Goal: Task Accomplishment & Management: Manage account settings

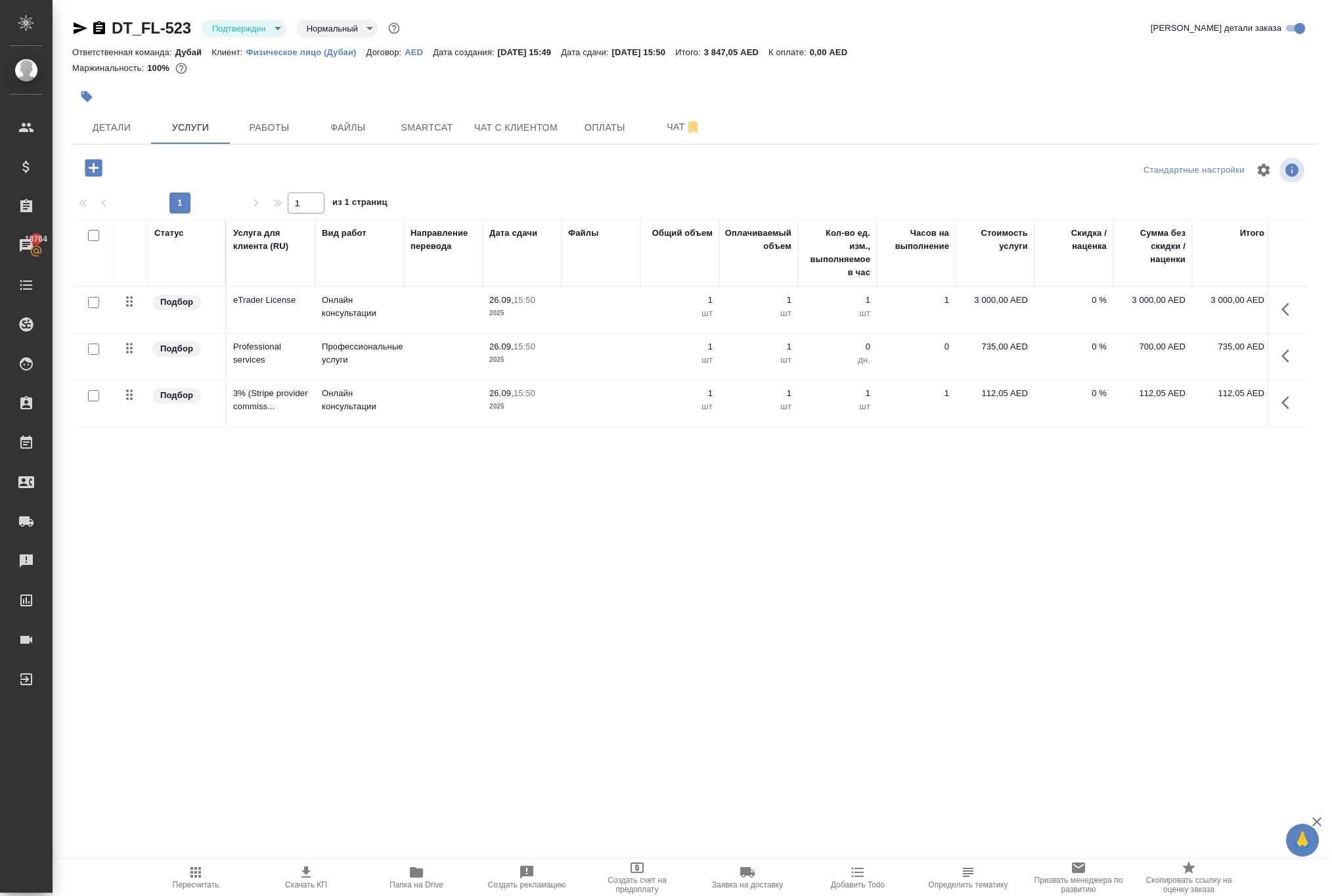
scroll to position [0, 4]
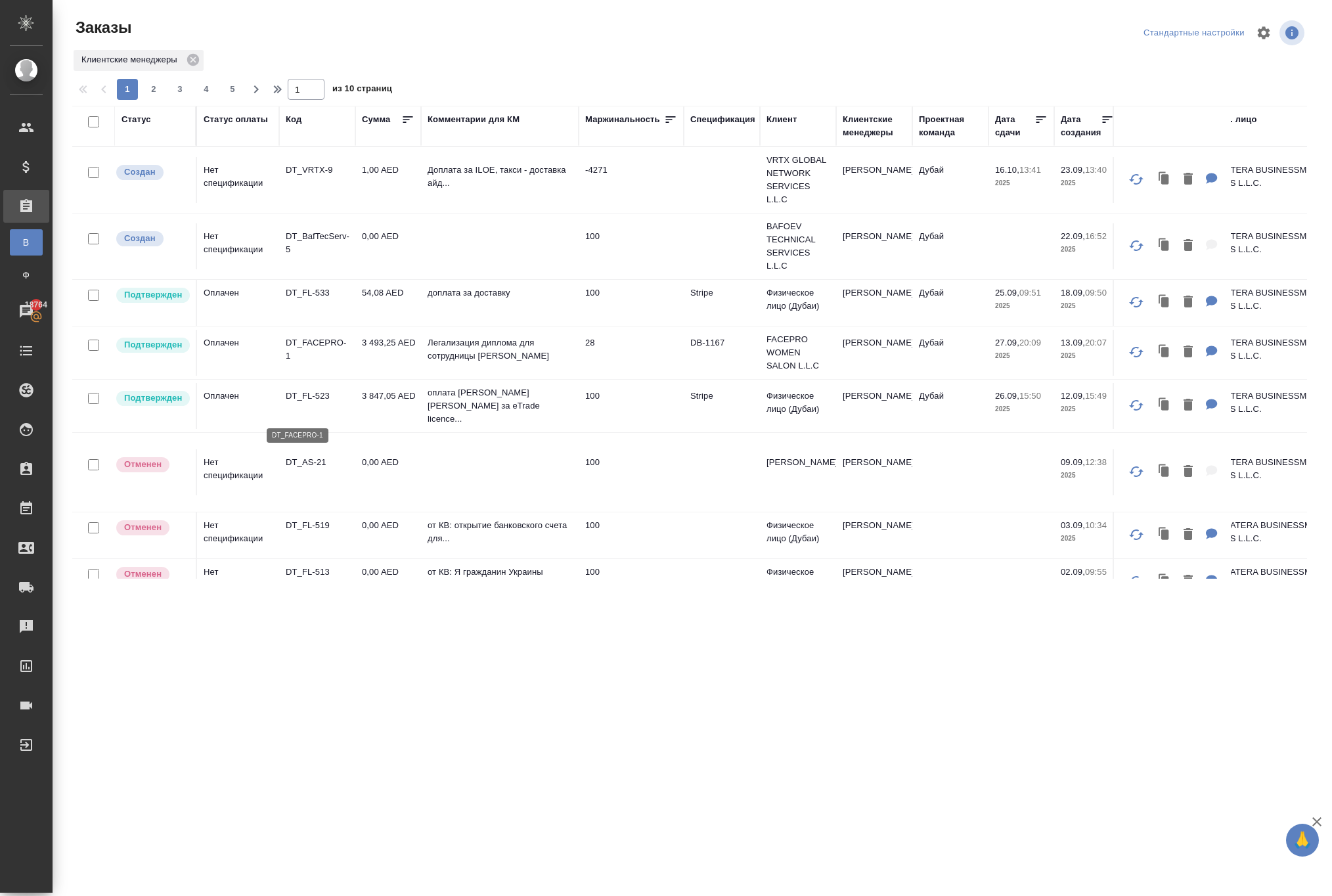
click at [336, 363] on p "DT_FACEPRO-1" at bounding box center [317, 349] width 63 height 27
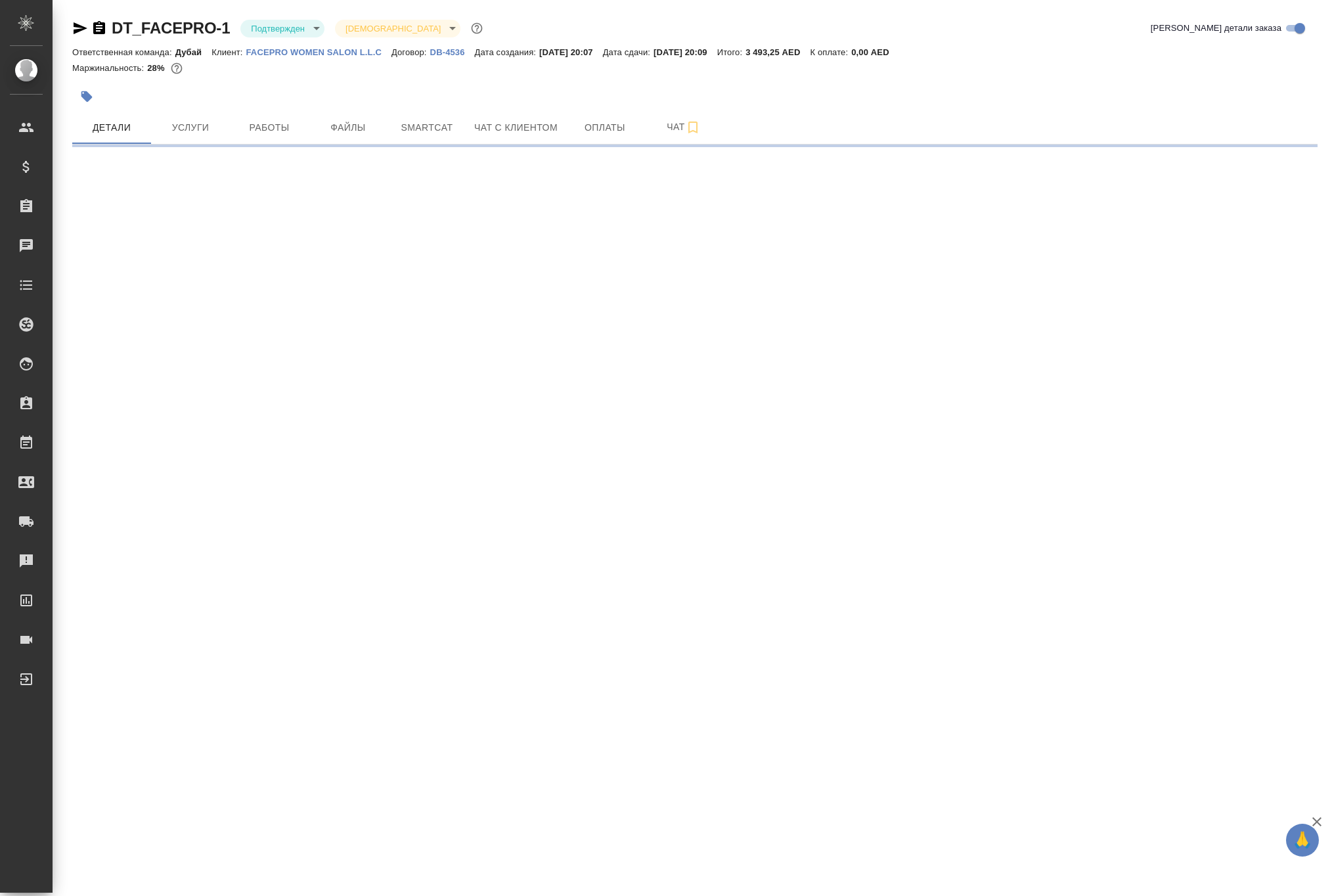
select select "RU"
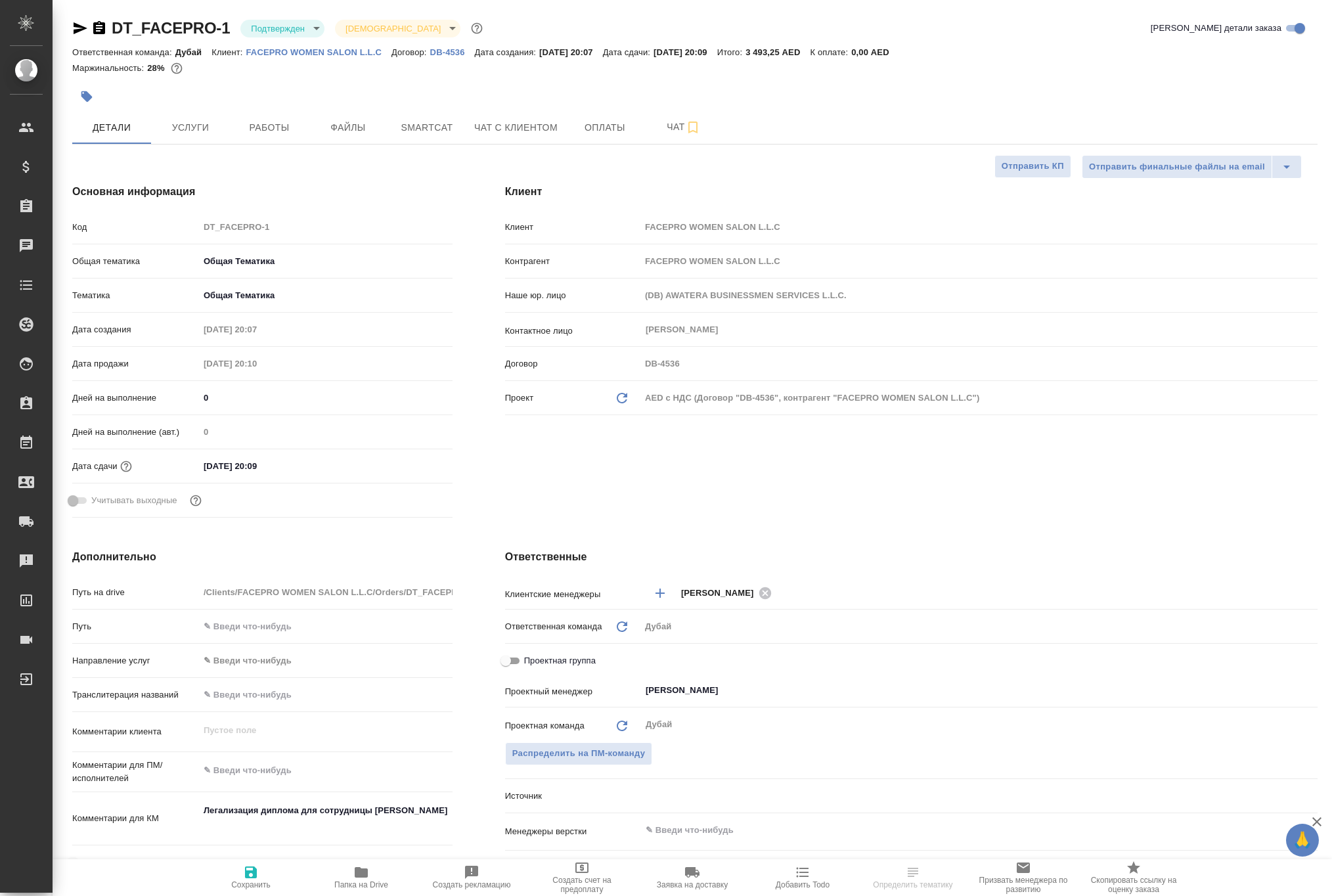
type textarea "x"
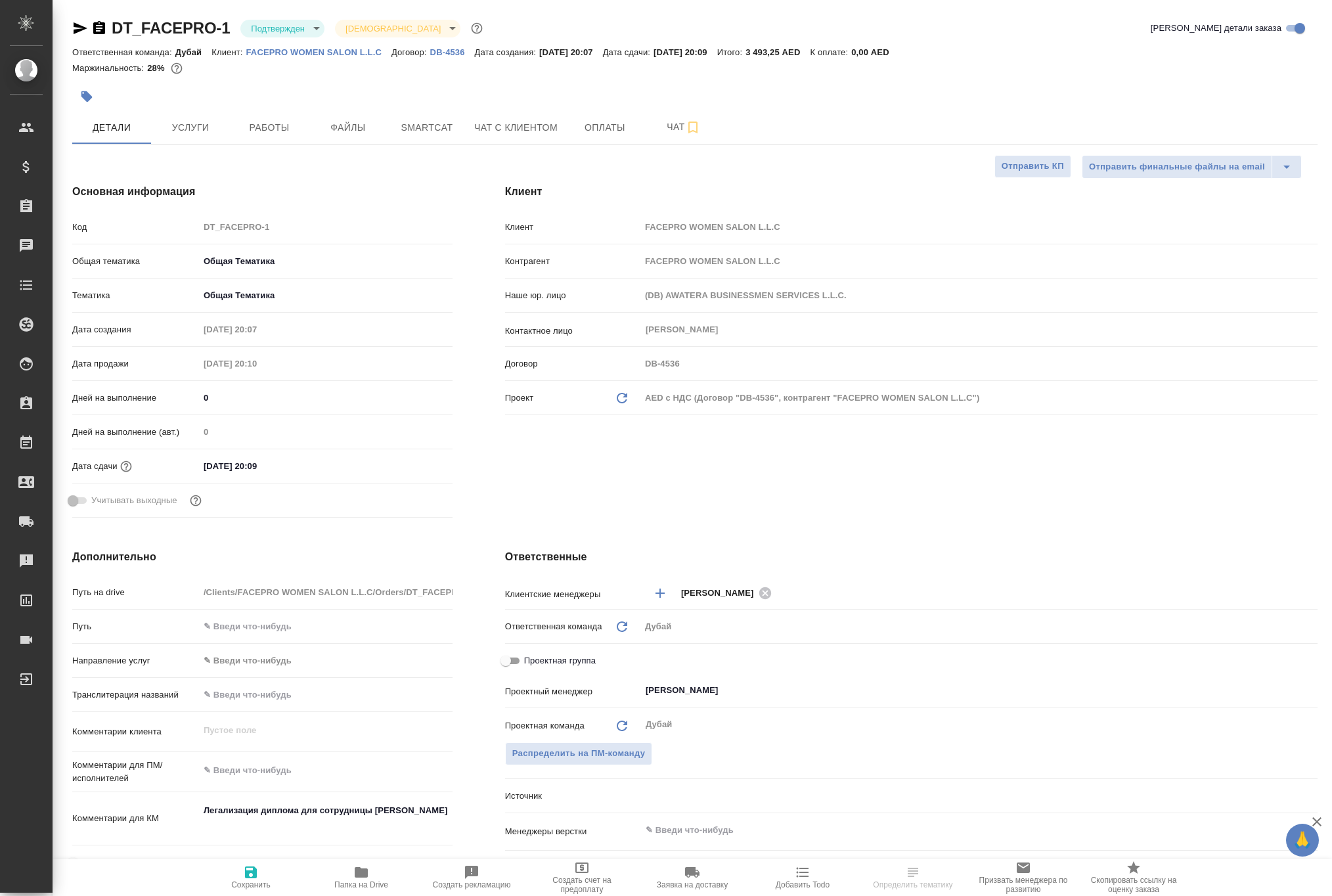
type textarea "x"
click at [282, 136] on span "Работы" at bounding box center [269, 127] width 63 height 17
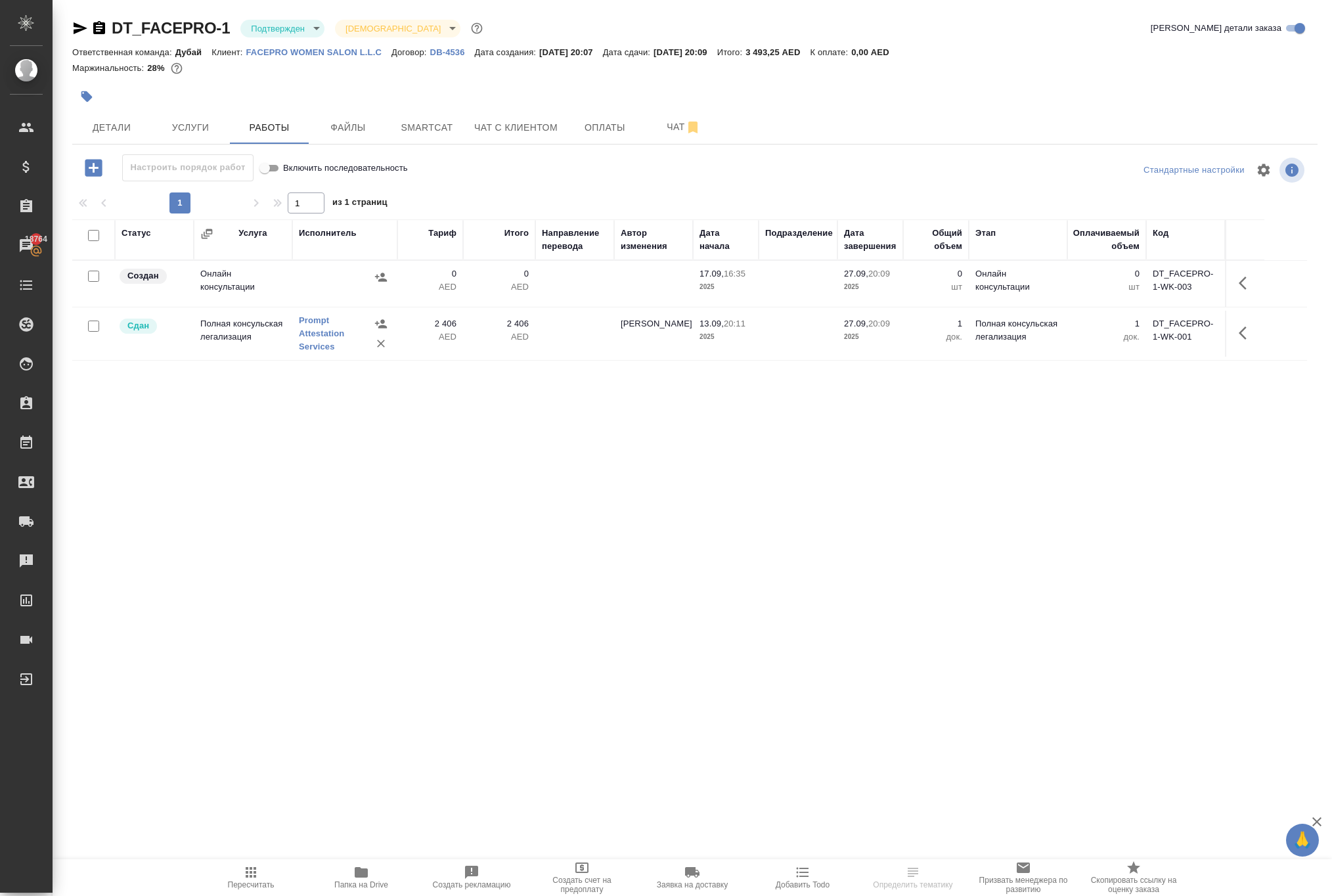
click at [392, 57] on p "FACEPRO WOMEN SALON L.L.C" at bounding box center [319, 52] width 145 height 10
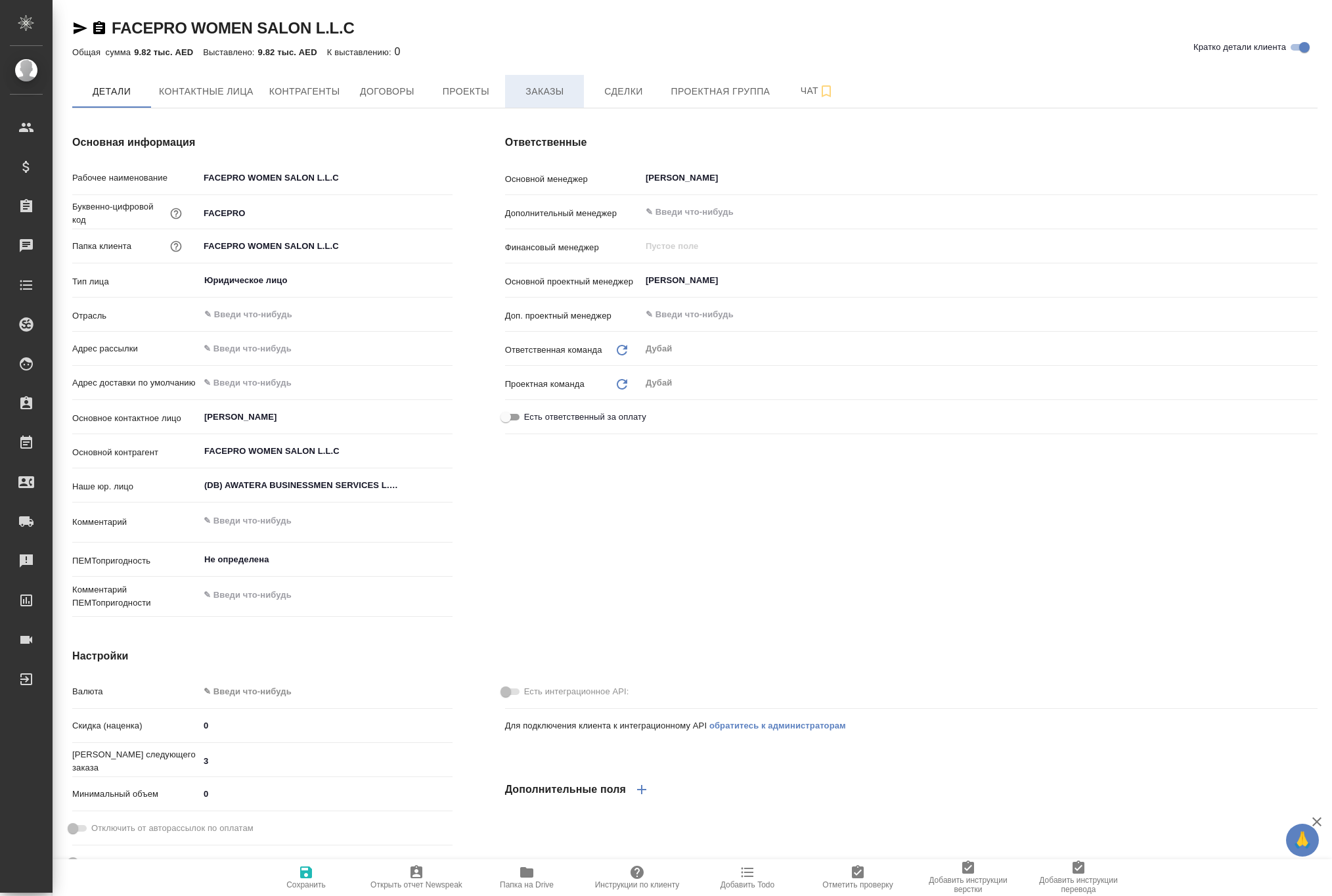
type textarea "x"
click at [576, 100] on span "Заказы" at bounding box center [544, 91] width 63 height 17
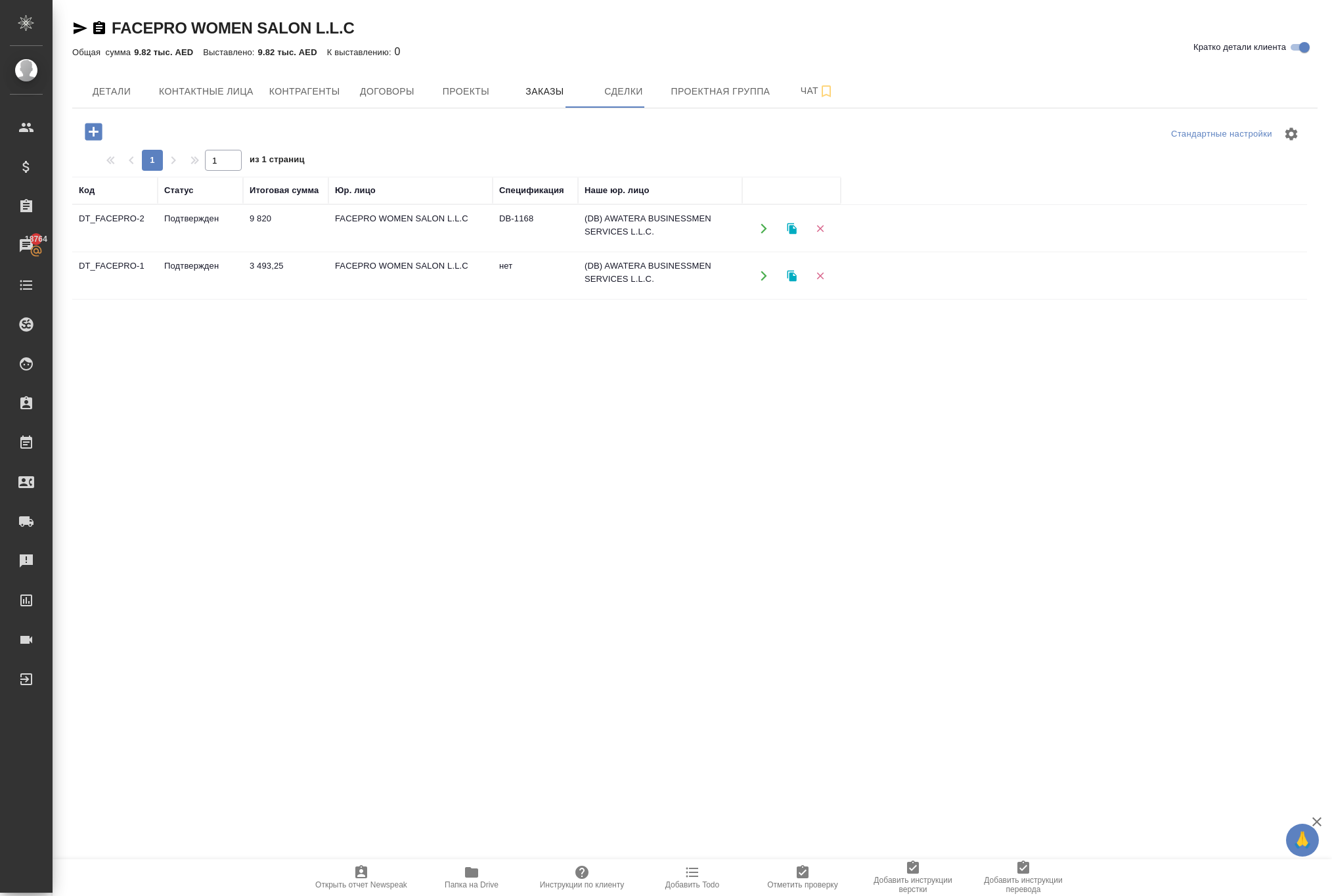
click at [759, 235] on icon "button" at bounding box center [764, 229] width 12 height 12
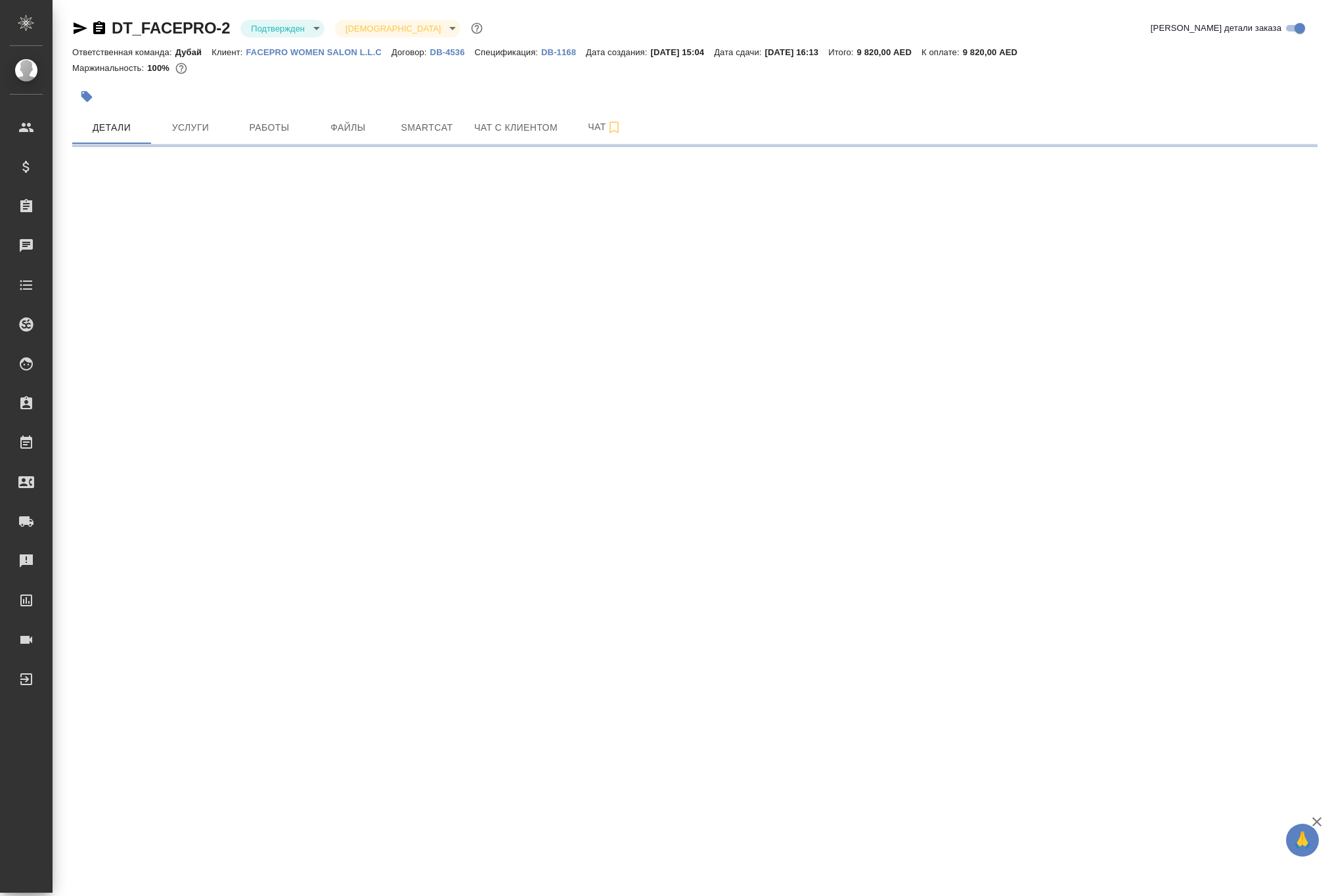
select select "RU"
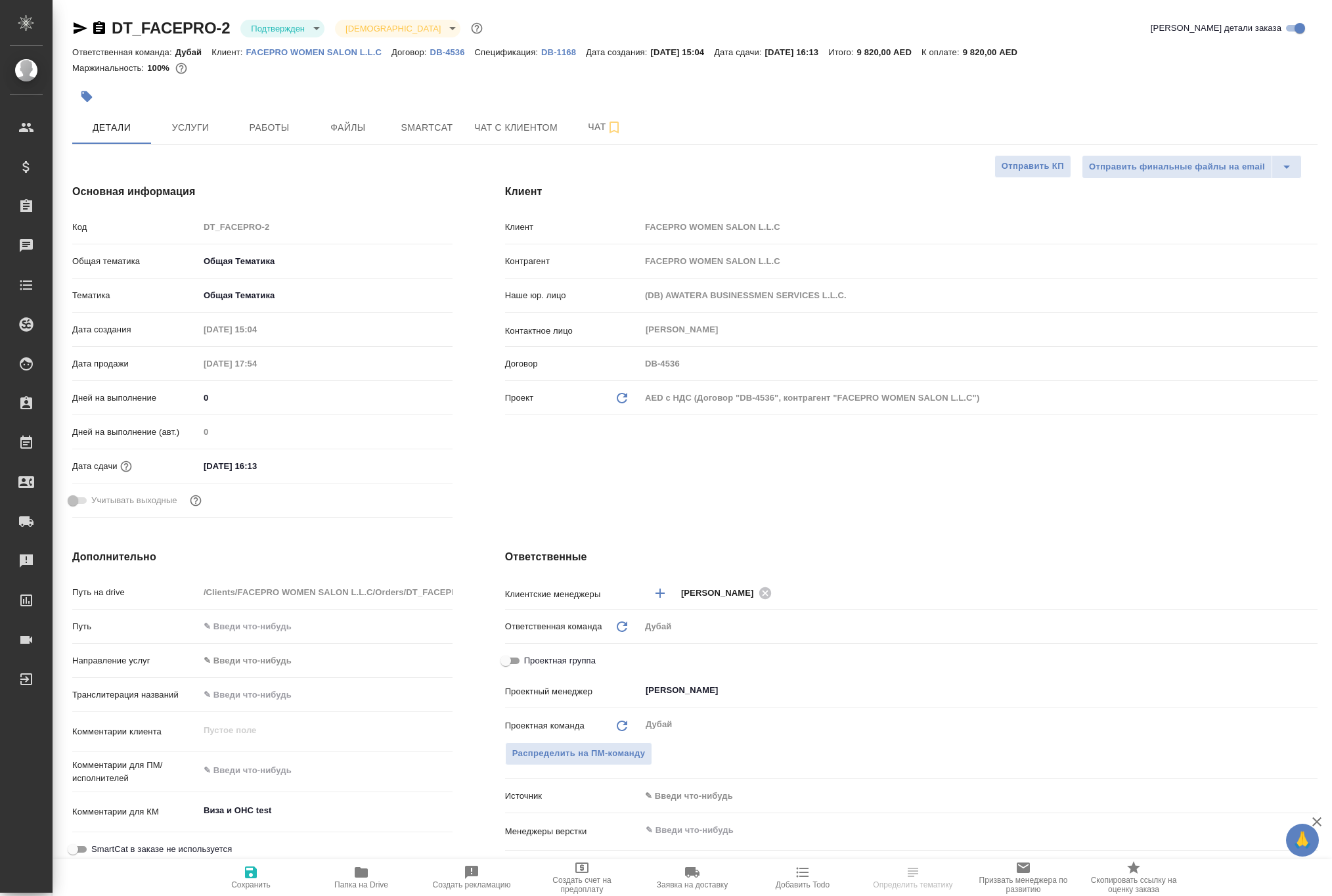
type textarea "x"
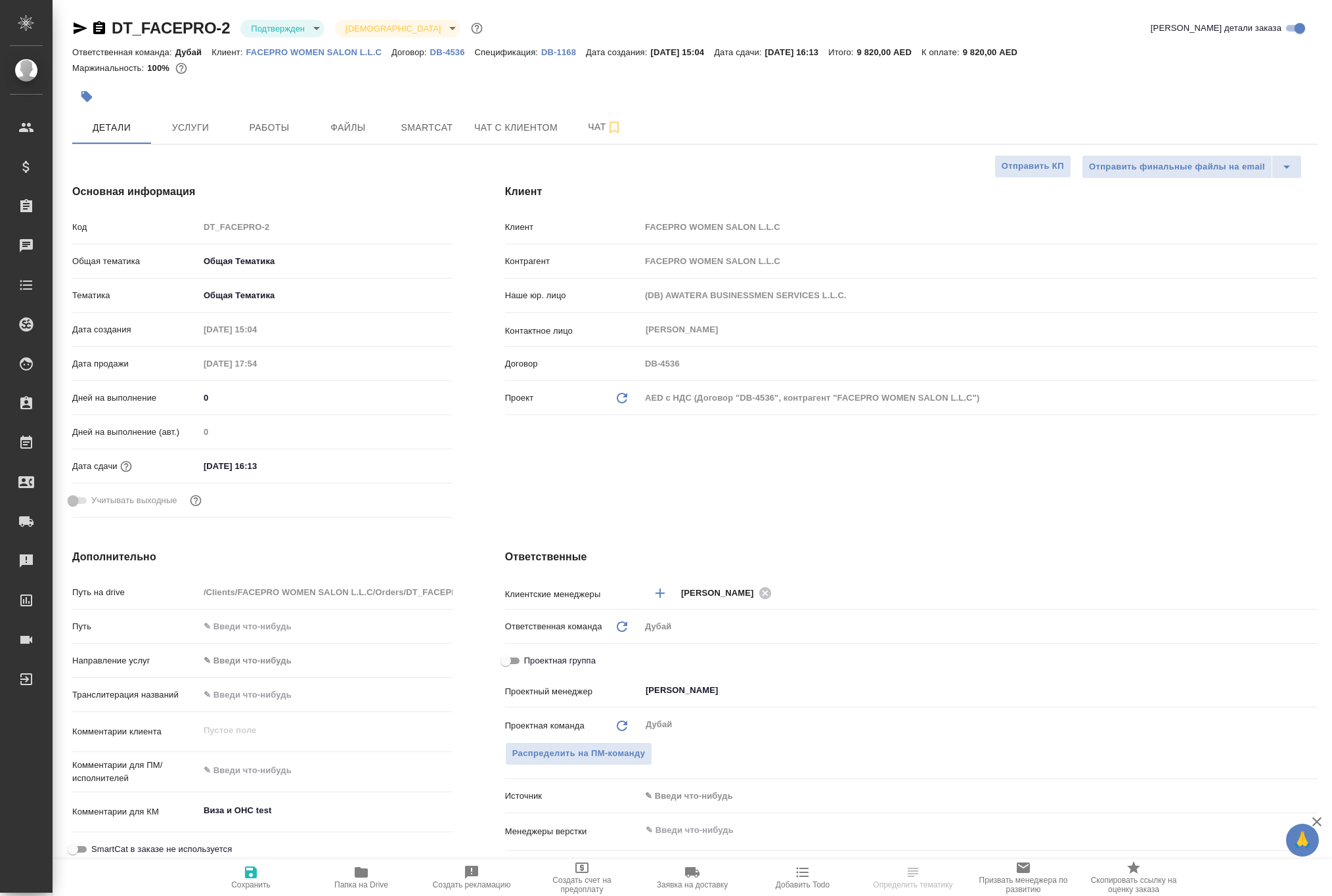
type textarea "x"
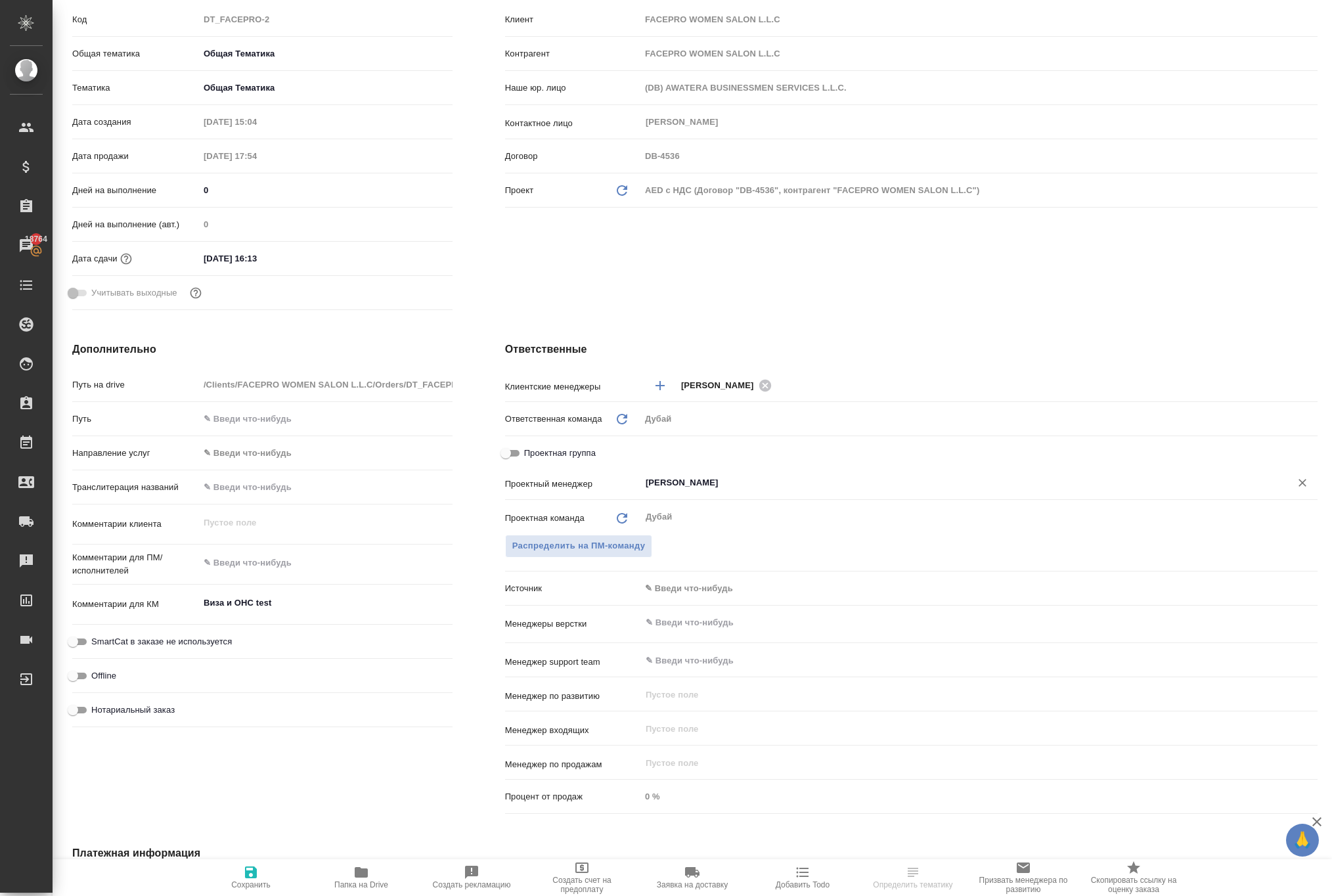
scroll to position [46, 0]
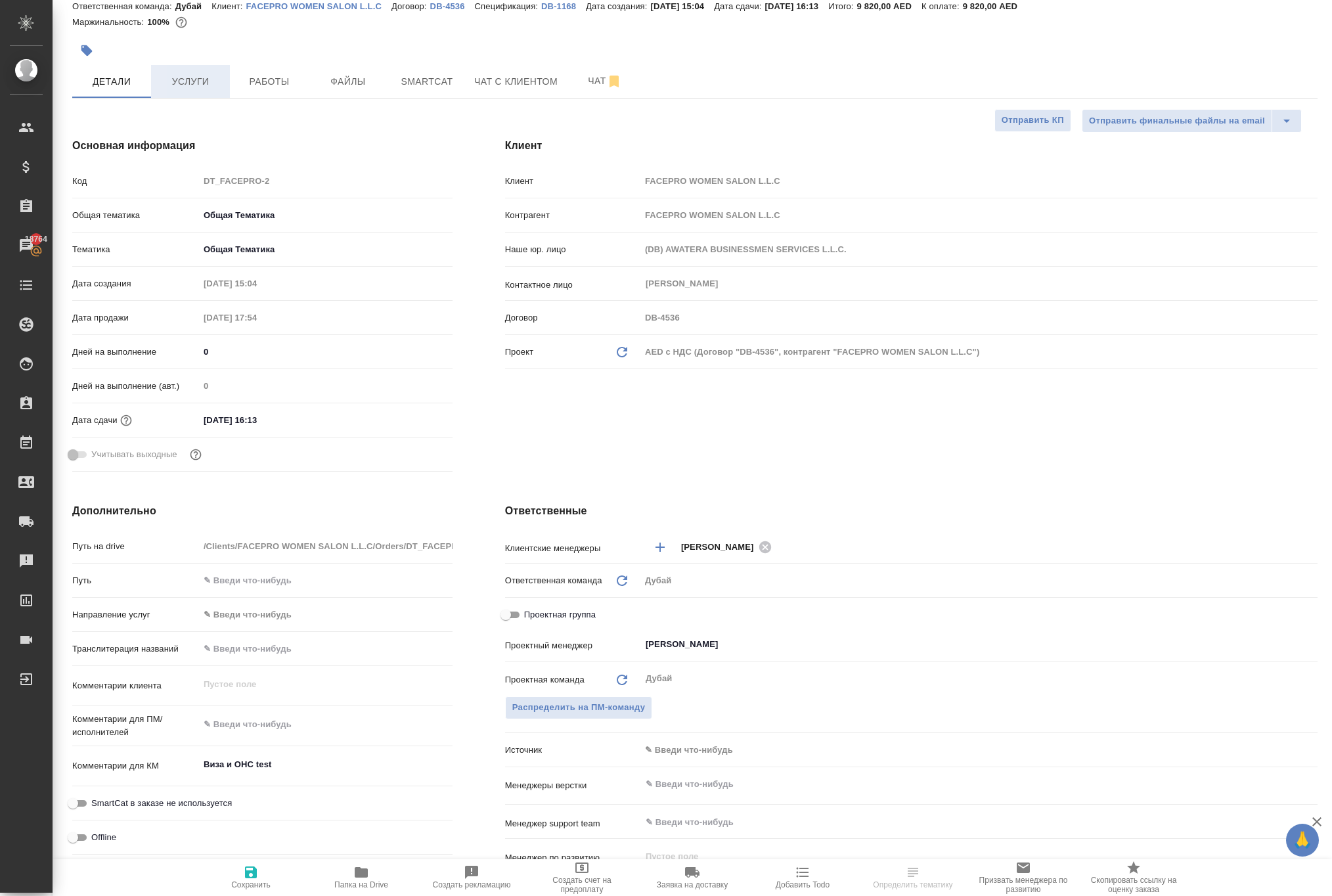
click at [211, 90] on span "Услуги" at bounding box center [190, 82] width 63 height 17
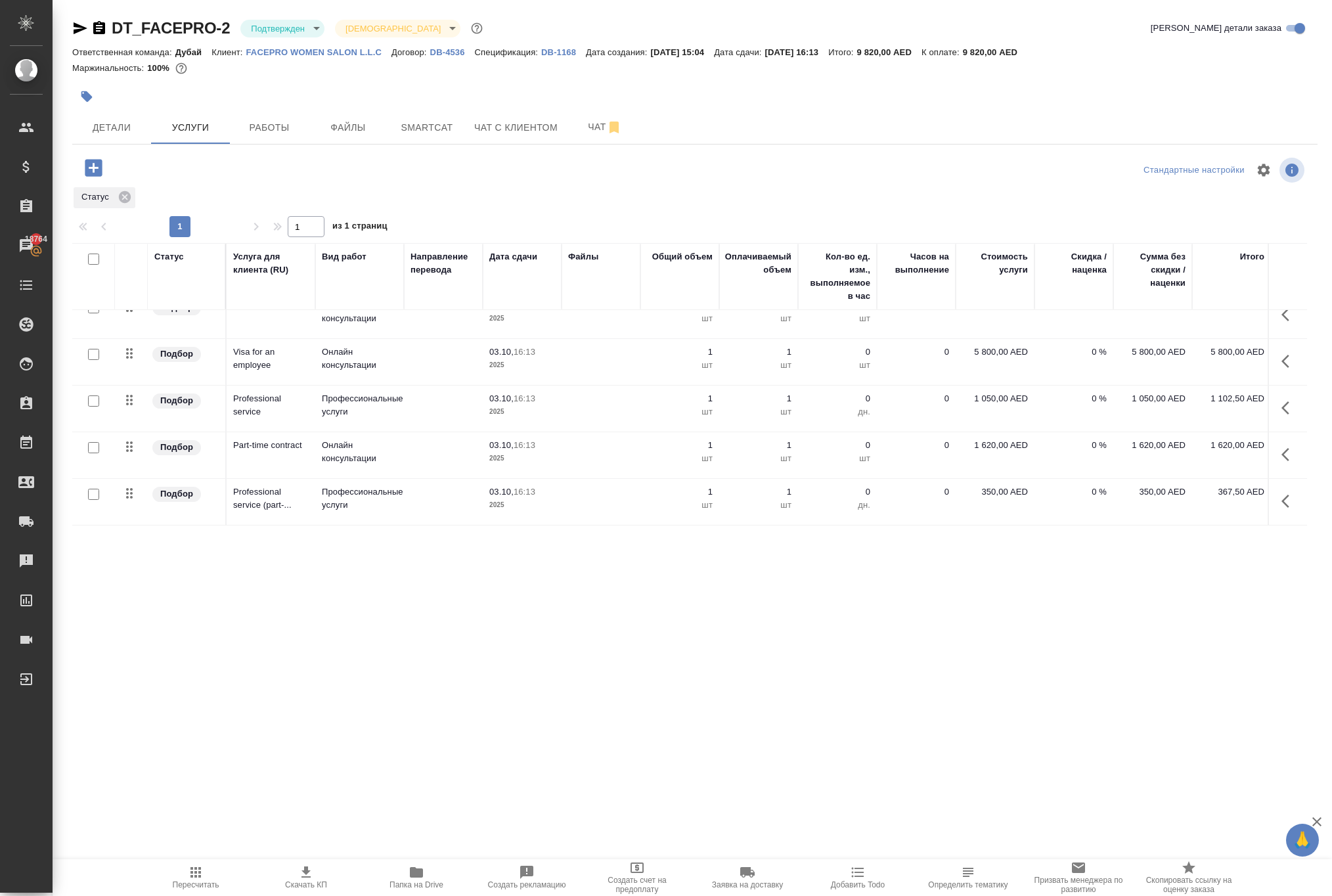
scroll to position [96, 0]
click at [110, 136] on span "Детали" at bounding box center [111, 127] width 63 height 17
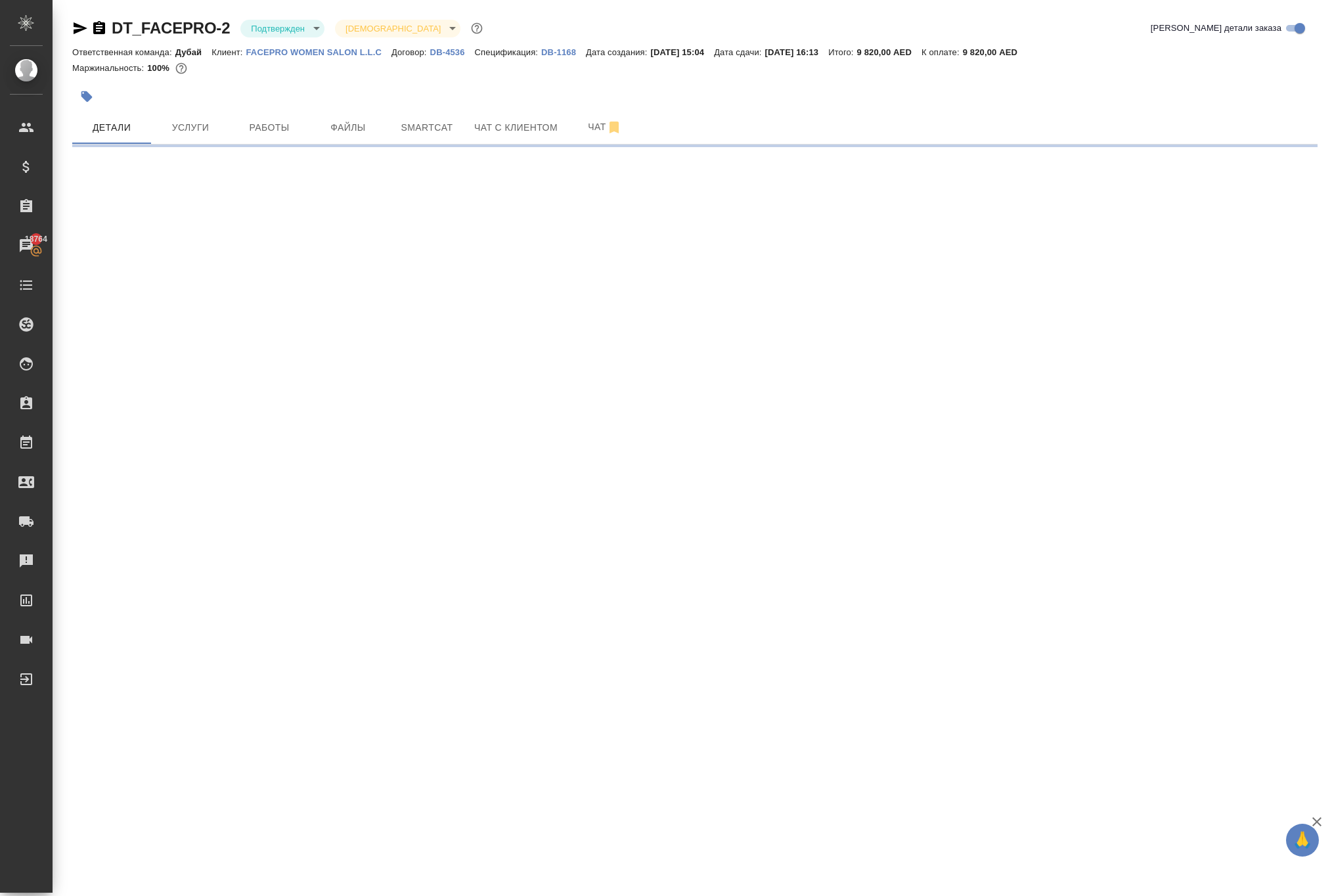
select select "RU"
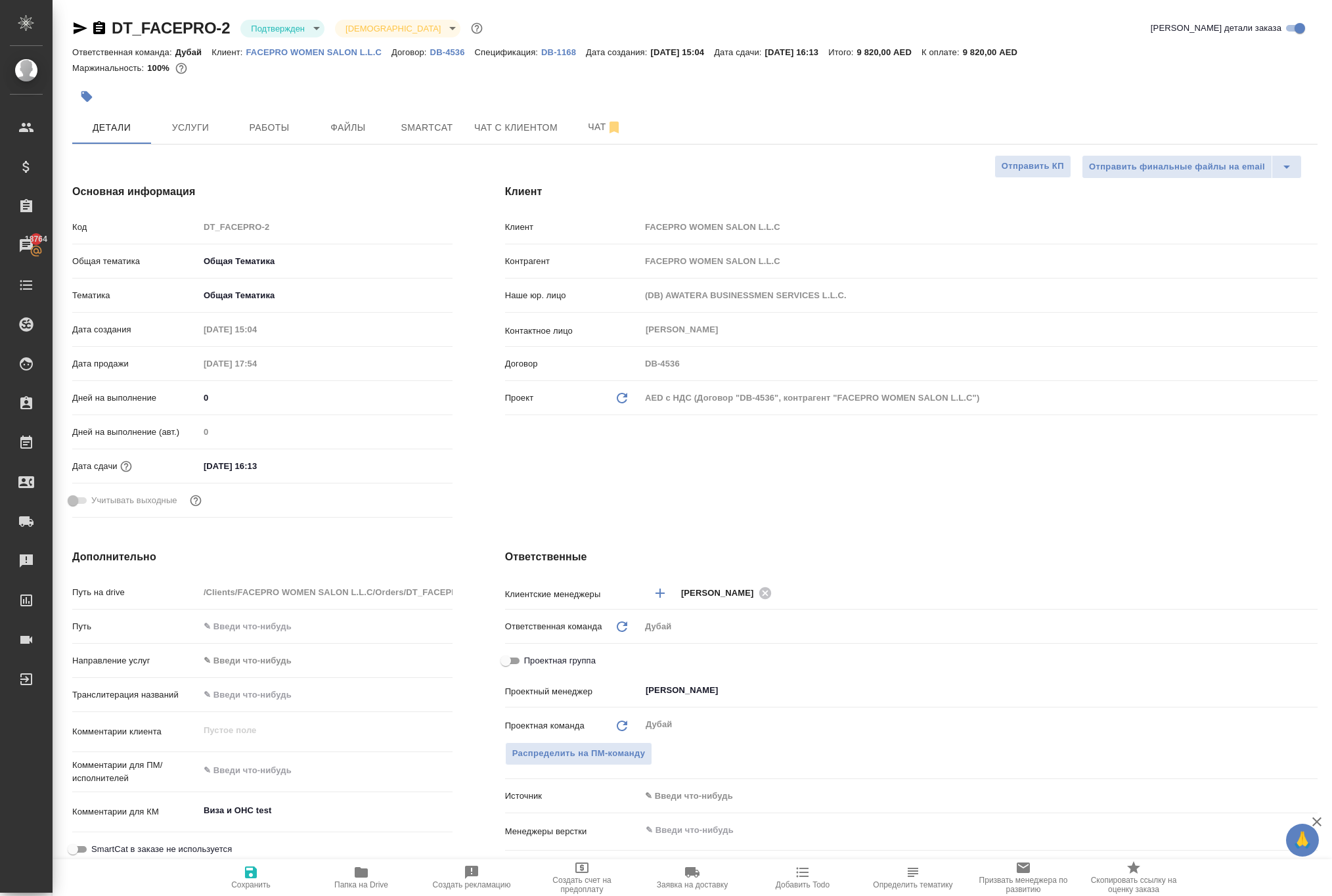
type textarea "x"
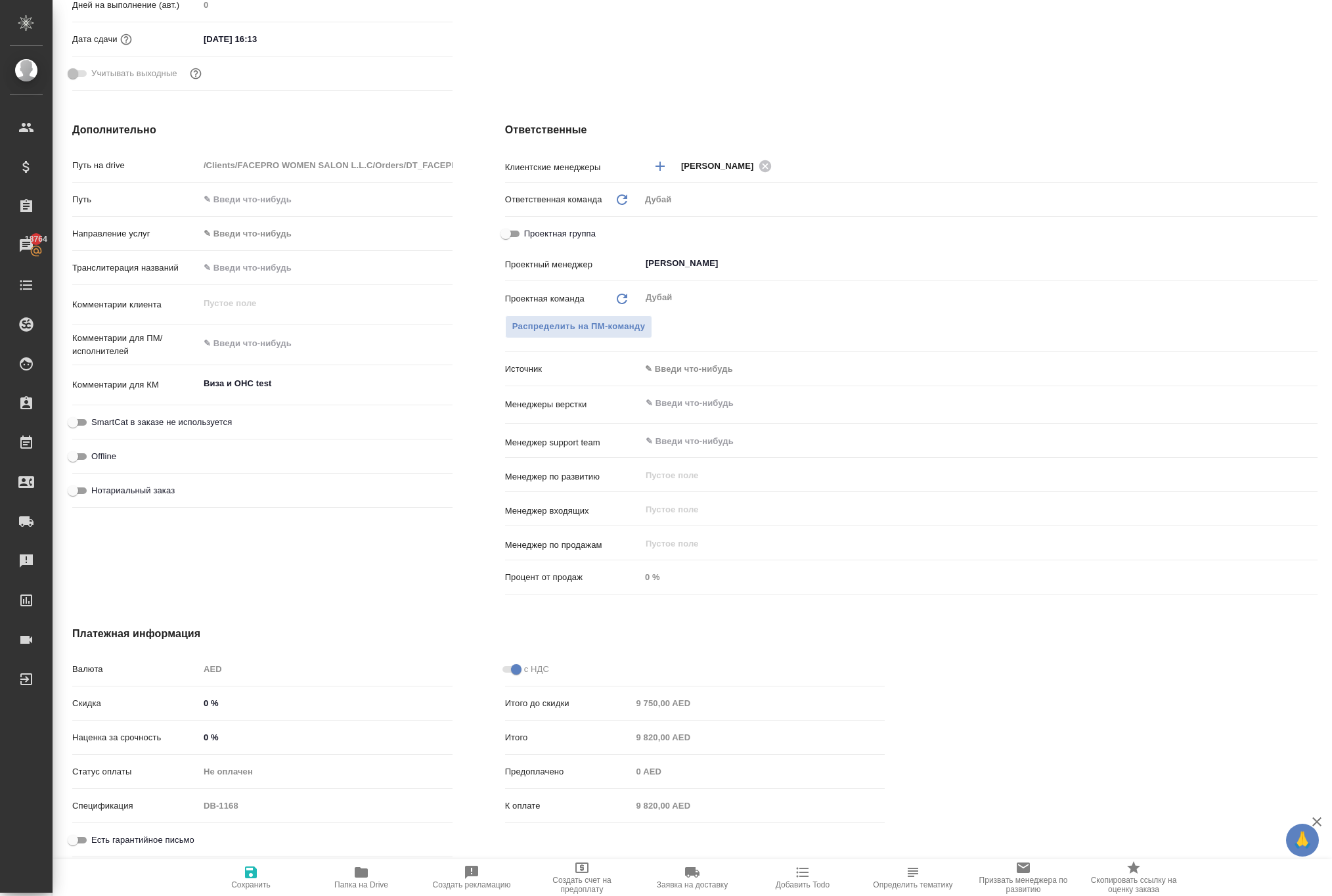
scroll to position [514, 0]
type textarea "x"
click at [237, 380] on textarea "Виза и ОHС test" at bounding box center [325, 384] width 254 height 23
click at [237, 380] on textarea "Виза и ОHС test" at bounding box center [325, 384] width 252 height 23
type textarea "x"
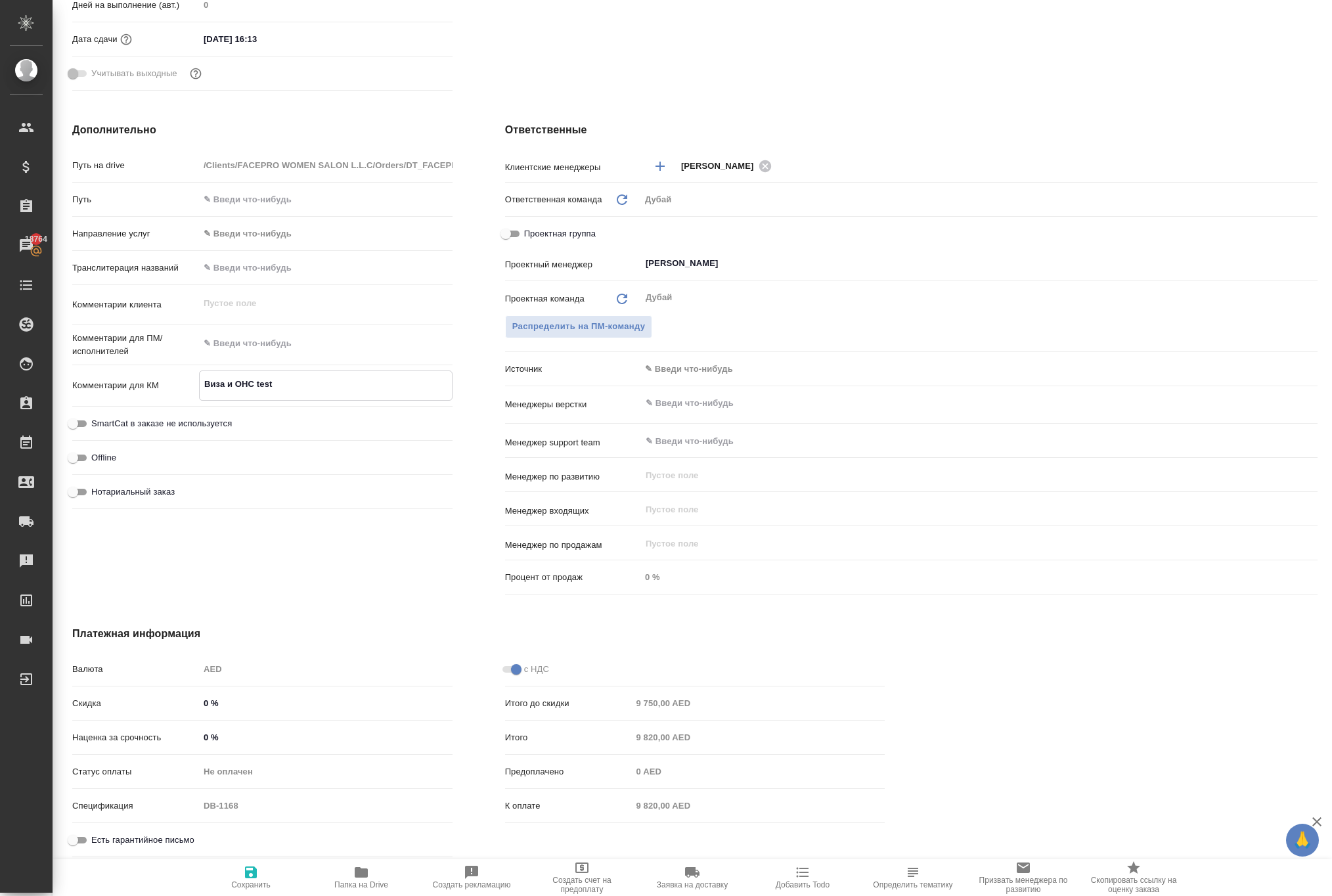
type textarea "x"
type textarea "Виза Аи ОHС test"
type textarea "x"
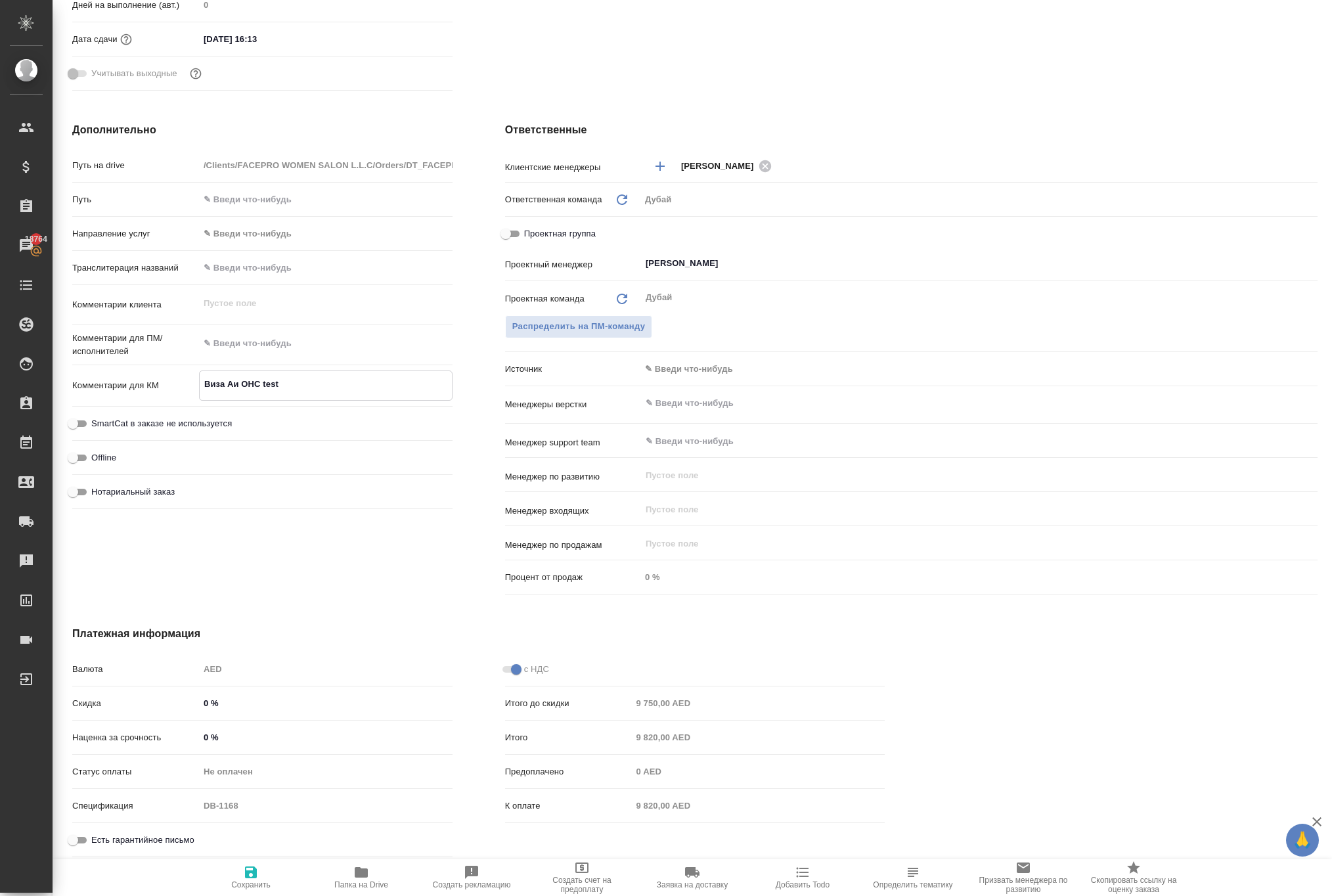
type textarea "Виза Али ОHС test"
type textarea "x"
type textarea "Виза Альи ОHС test"
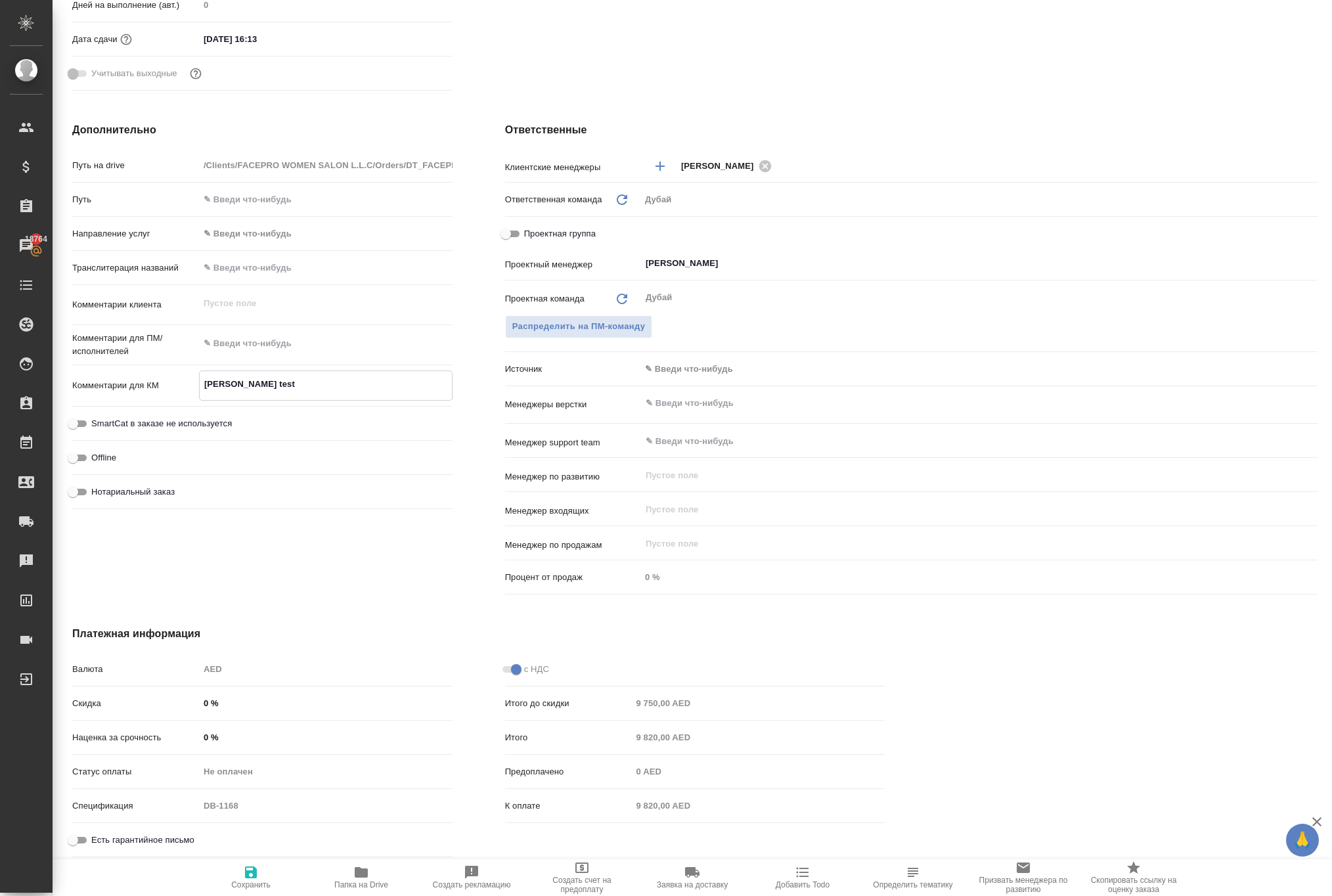
type textarea "x"
type textarea "Виза Альии ОHС test"
type textarea "x"
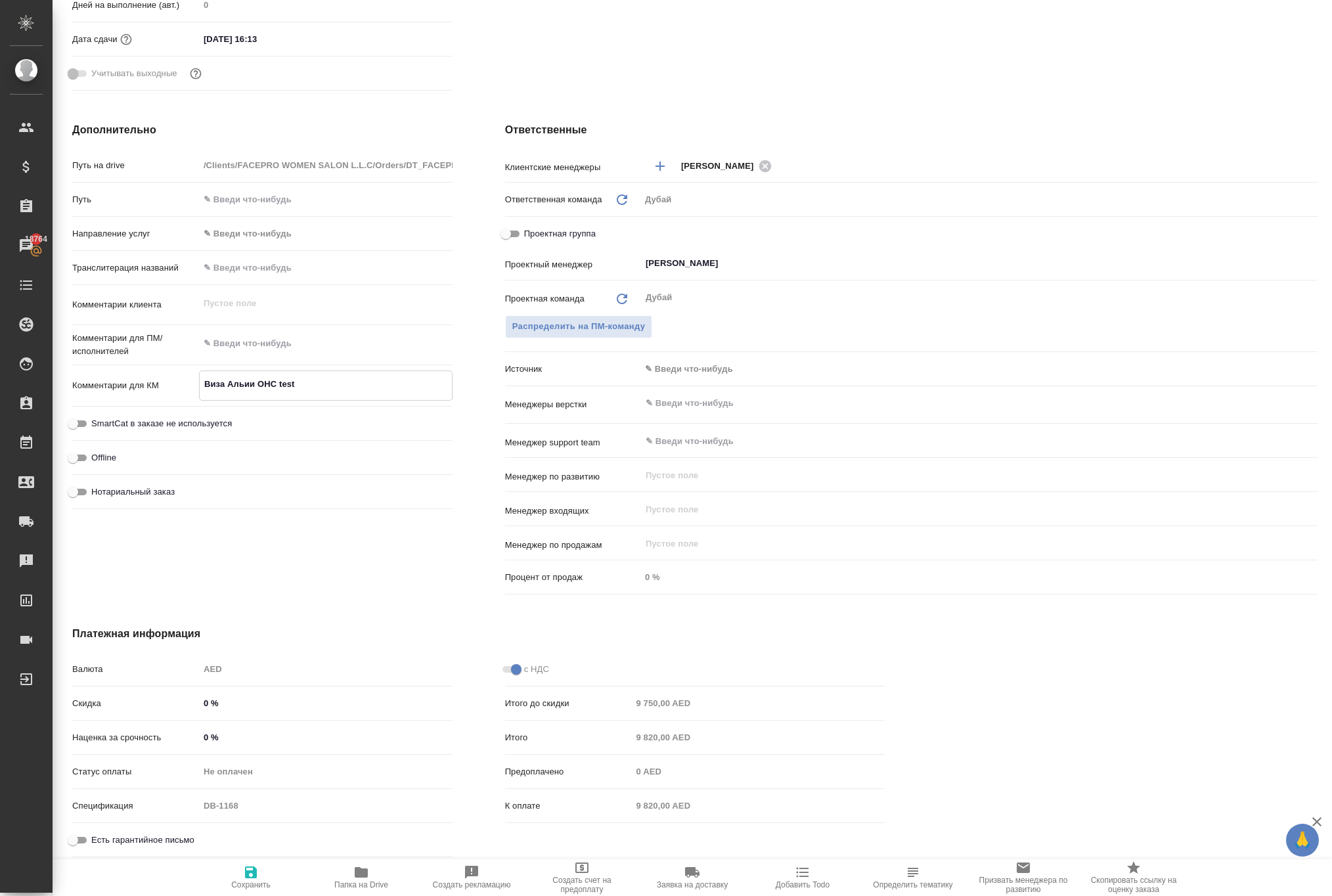
type textarea "x"
type textarea "Виза Альи ОHС test"
type textarea "x"
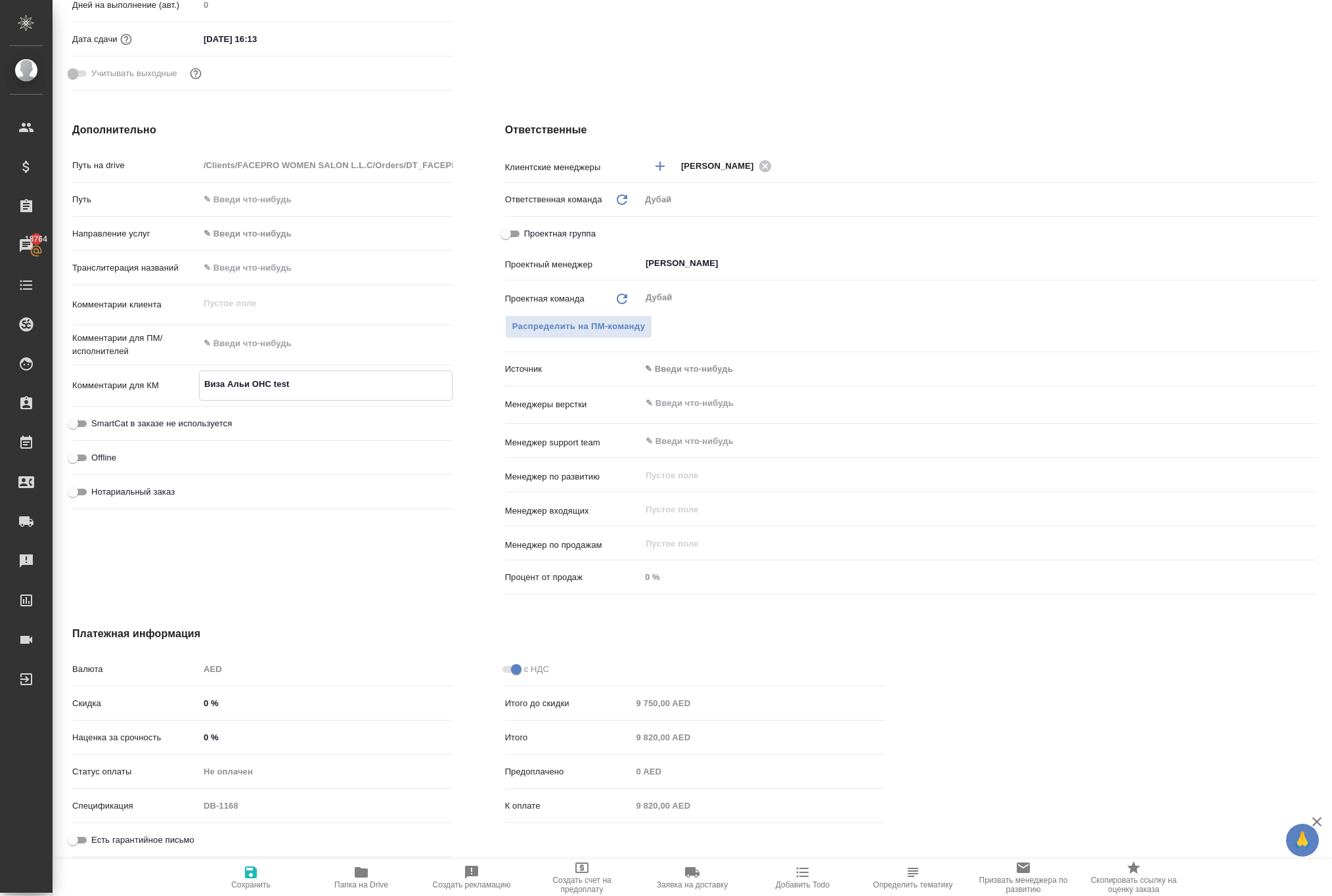
type textarea "x"
type textarea "Виза Альми ОHС test"
type textarea "x"
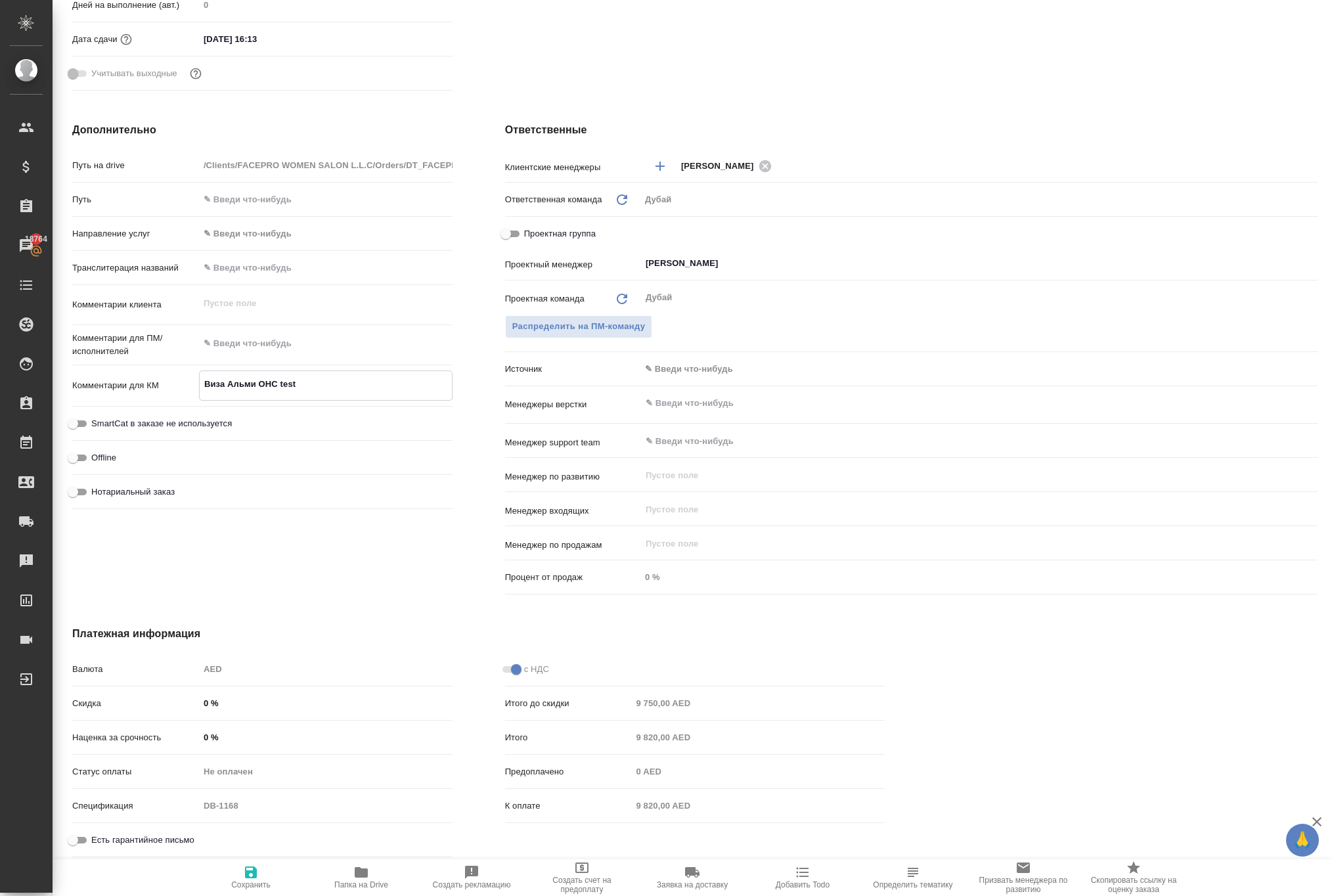
type textarea "Виза Альмии ОHС test"
type textarea "x"
type textarea "Виза Альмири ОHС test"
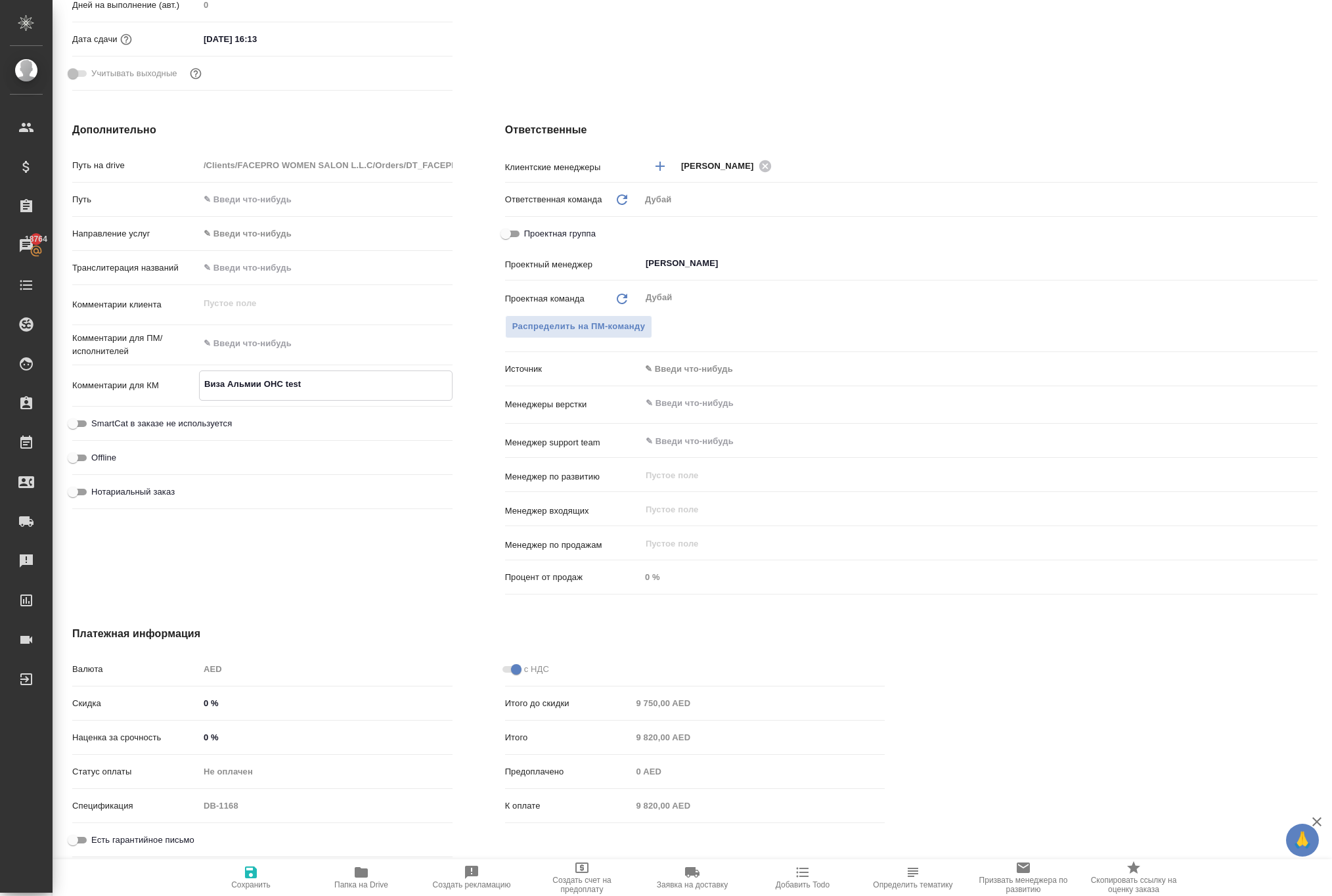
type textarea "x"
type textarea "Виза Альмираи ОHС test"
type textarea "x"
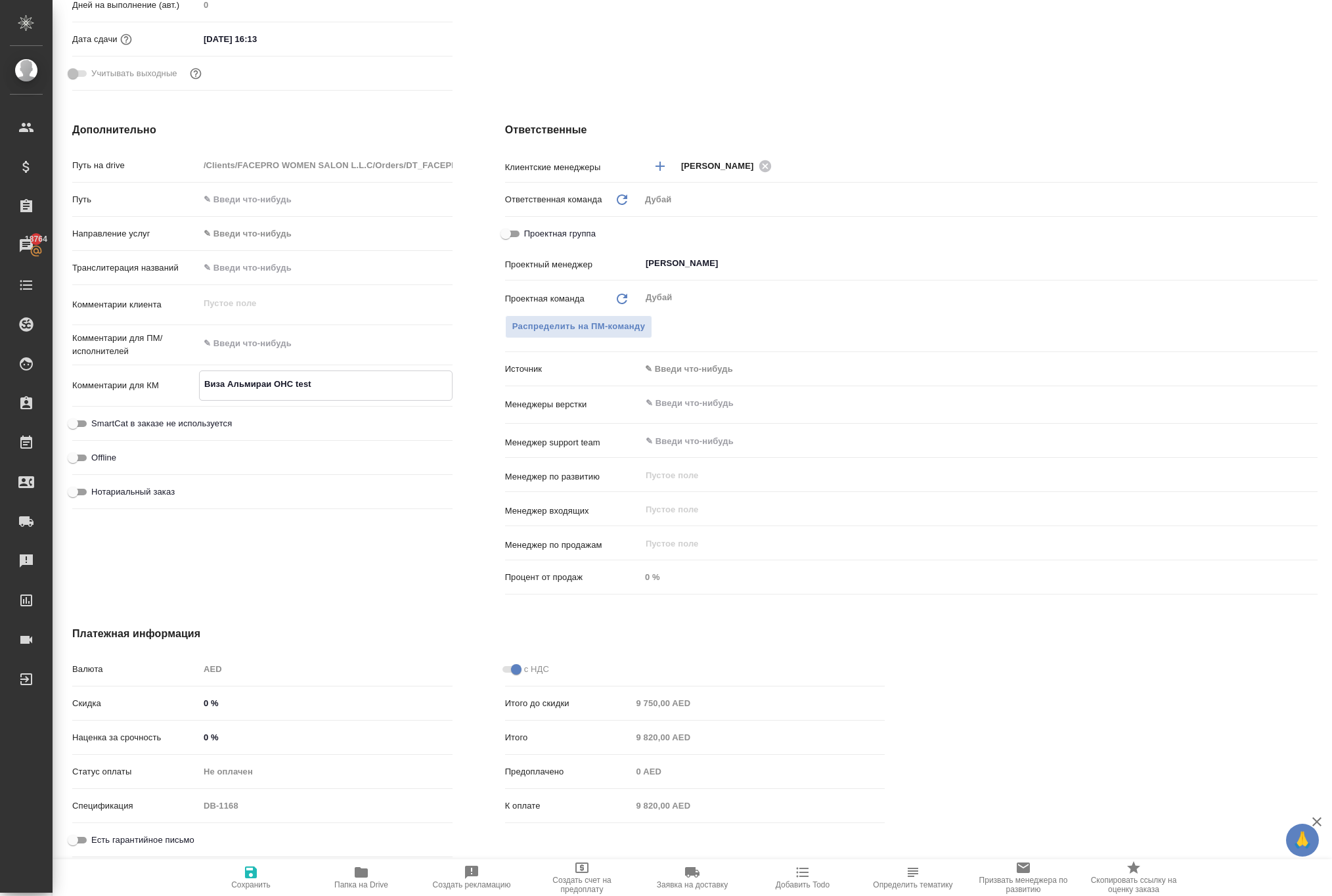
type textarea "x"
type textarea "Виза Альмира и ОHС test"
type textarea "x"
click at [369, 386] on textarea "Виза Альмира и ОHС test" at bounding box center [325, 384] width 252 height 23
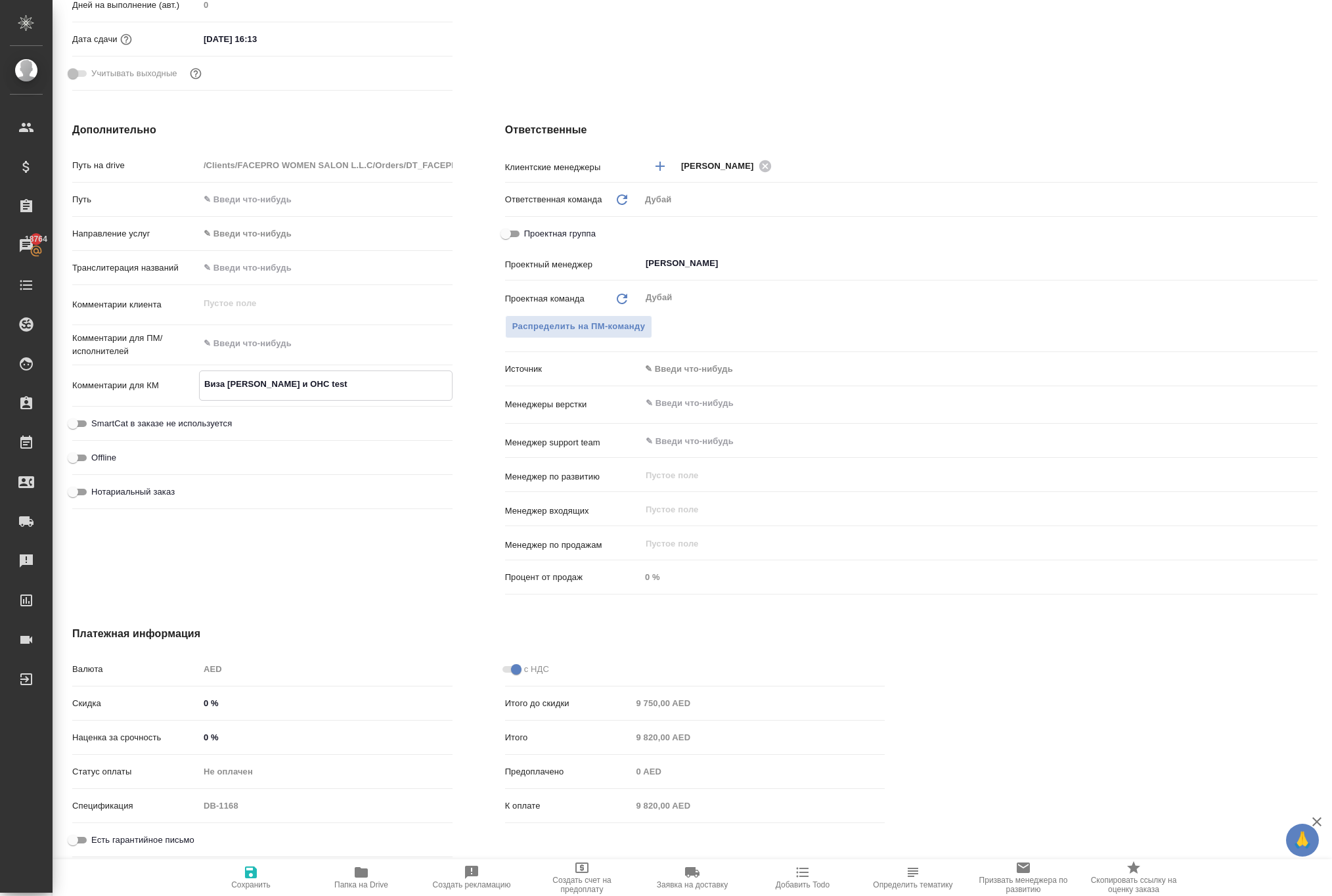
type textarea "x"
type textarea "Виза Альмира и ОHС test"
type textarea "x"
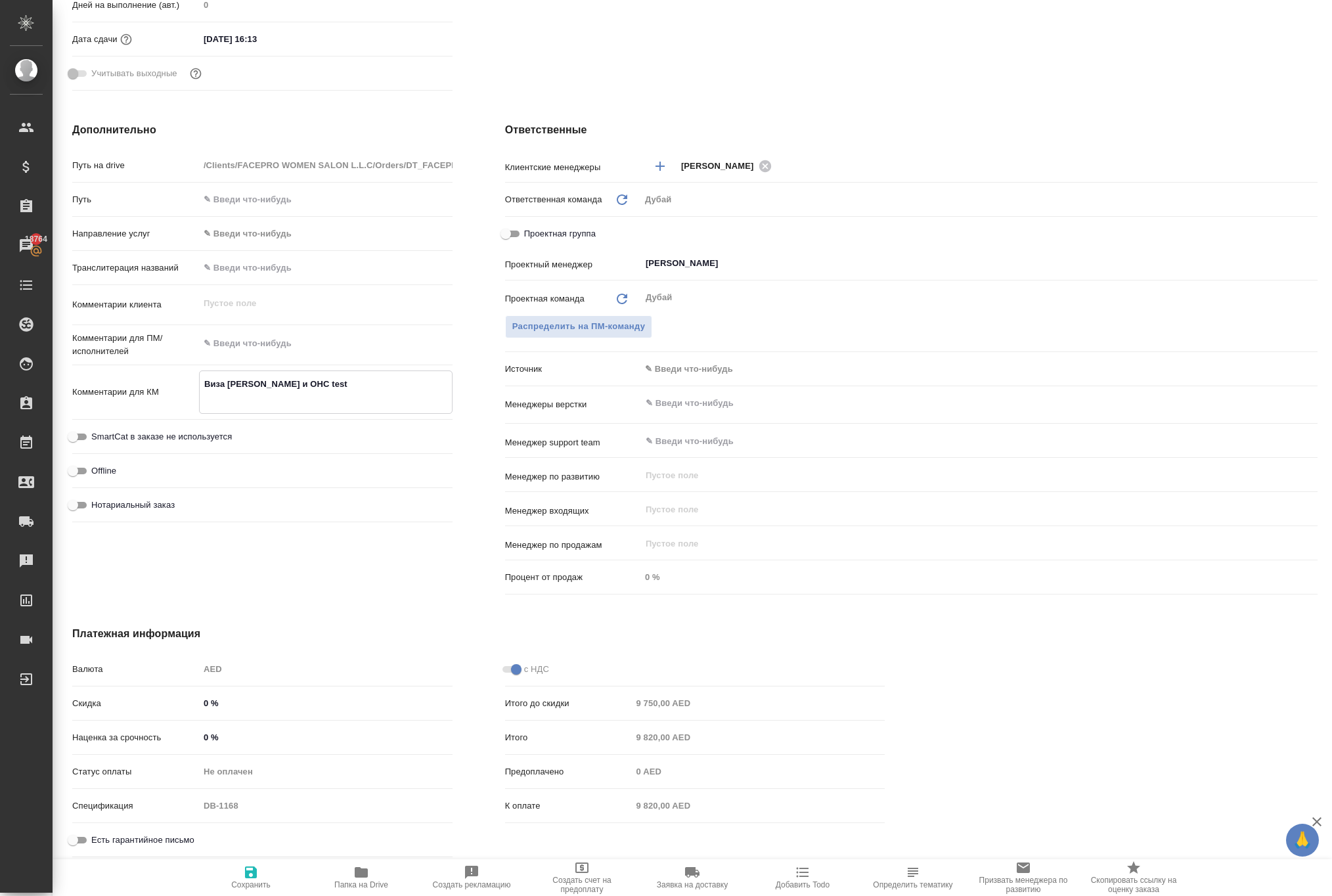
type textarea "x"
type textarea "Виза Альмира и ОHС test д"
type textarea "x"
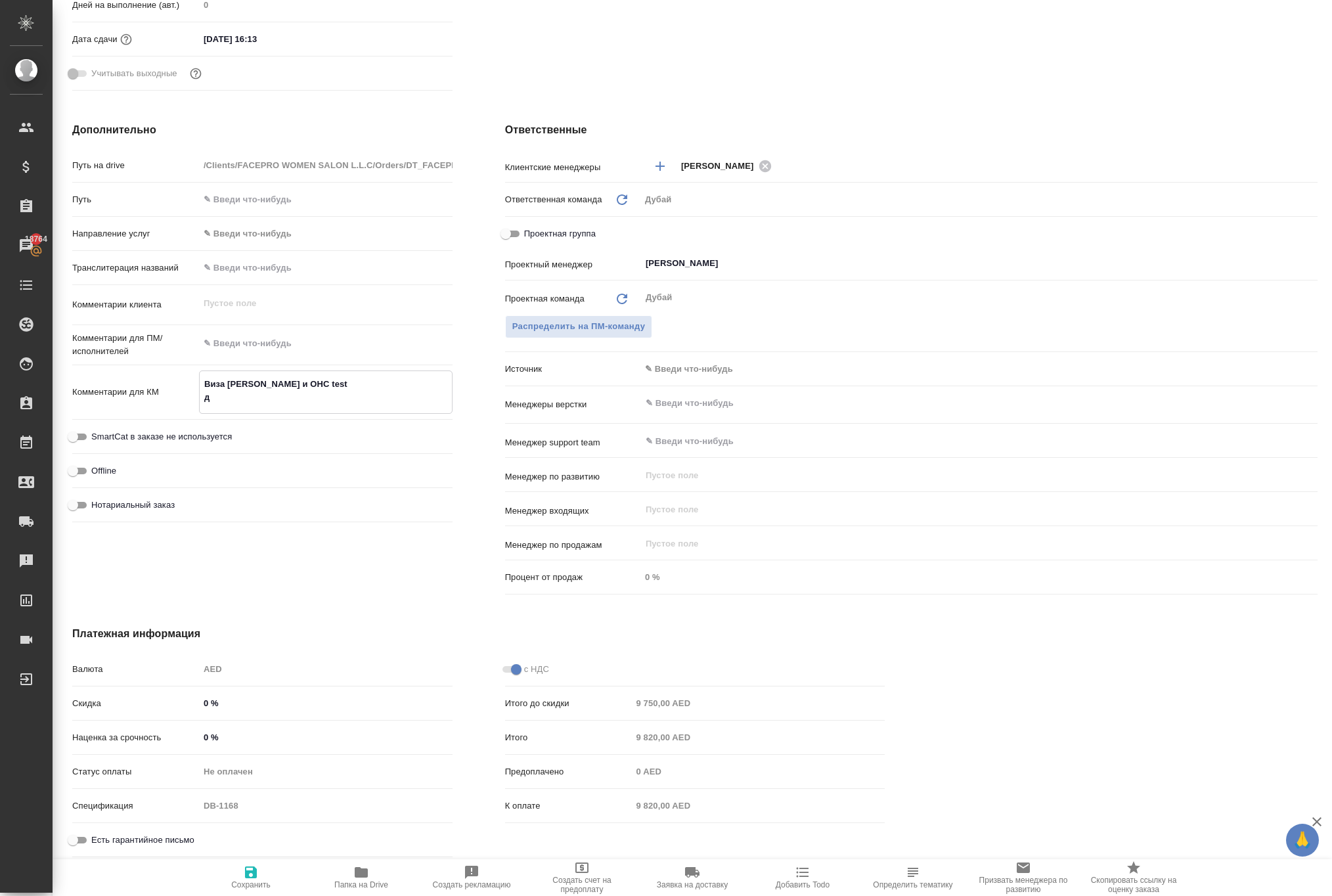
type textarea "Виза Альмира и ОHС test до"
type textarea "x"
type textarea "Виза Альмира и ОHС test дог"
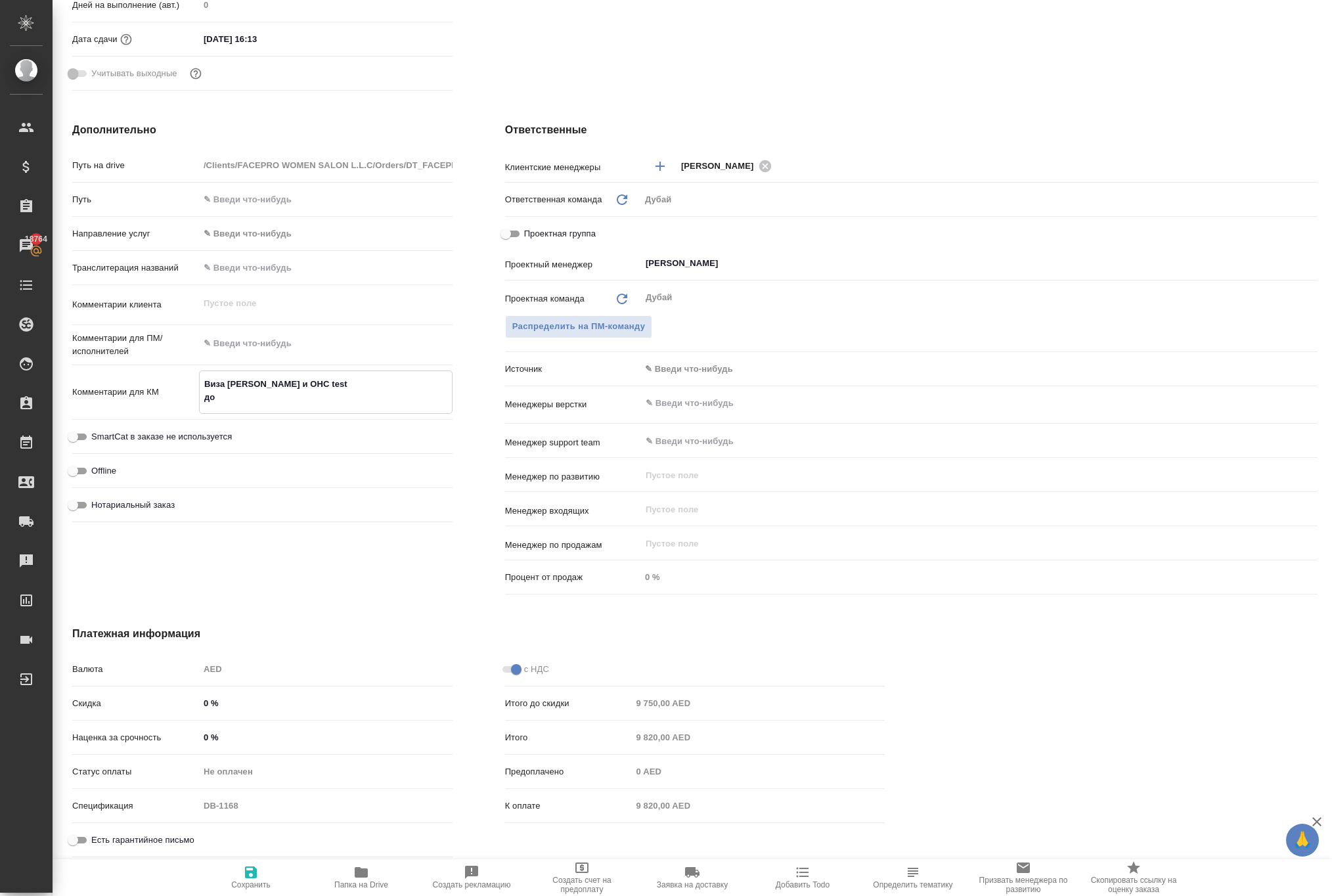
type textarea "x"
type textarea "Виза Альмира и ОHС test дого"
type textarea "x"
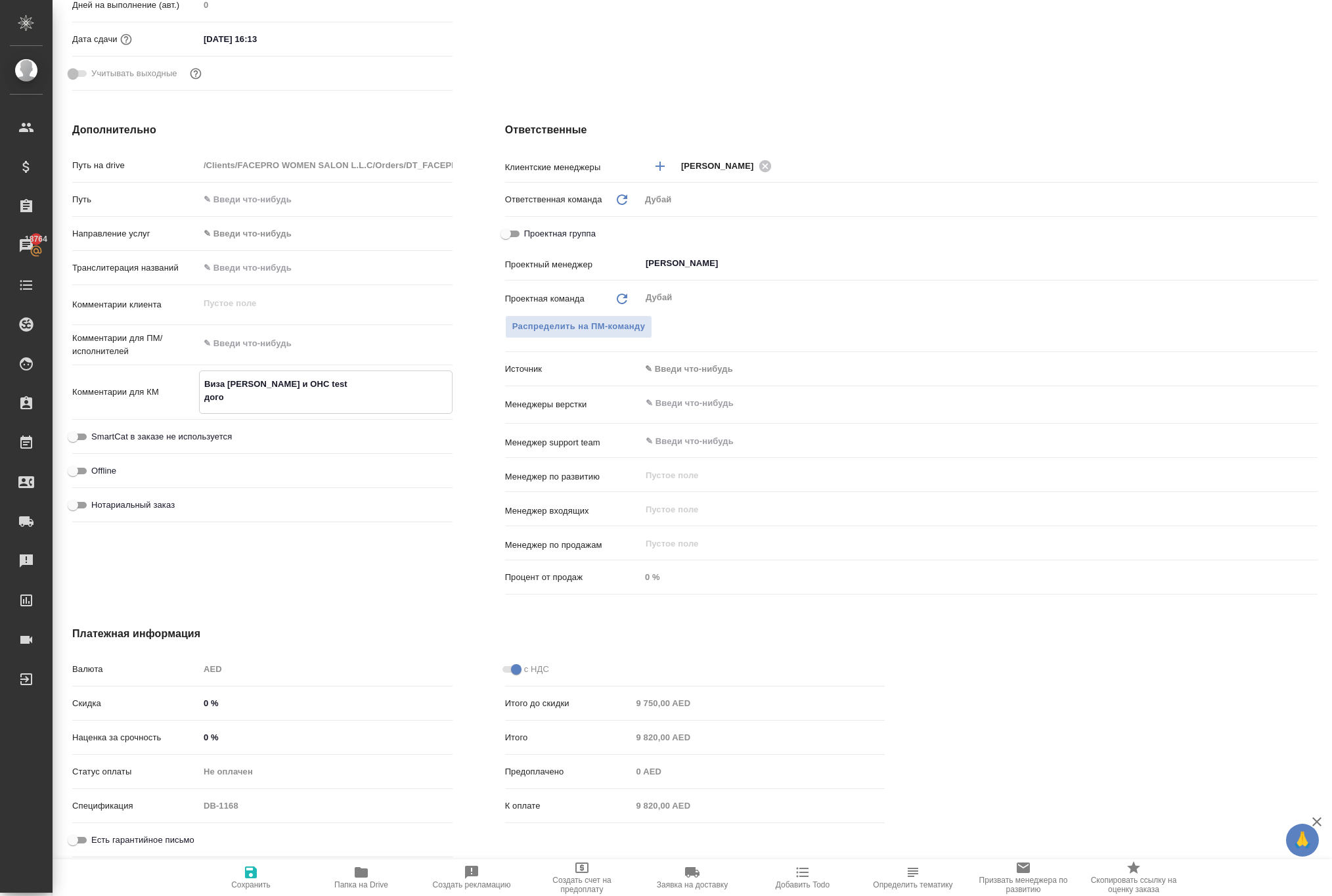
type textarea "x"
type textarea "Виза Альмира и ОHС test догов"
type textarea "x"
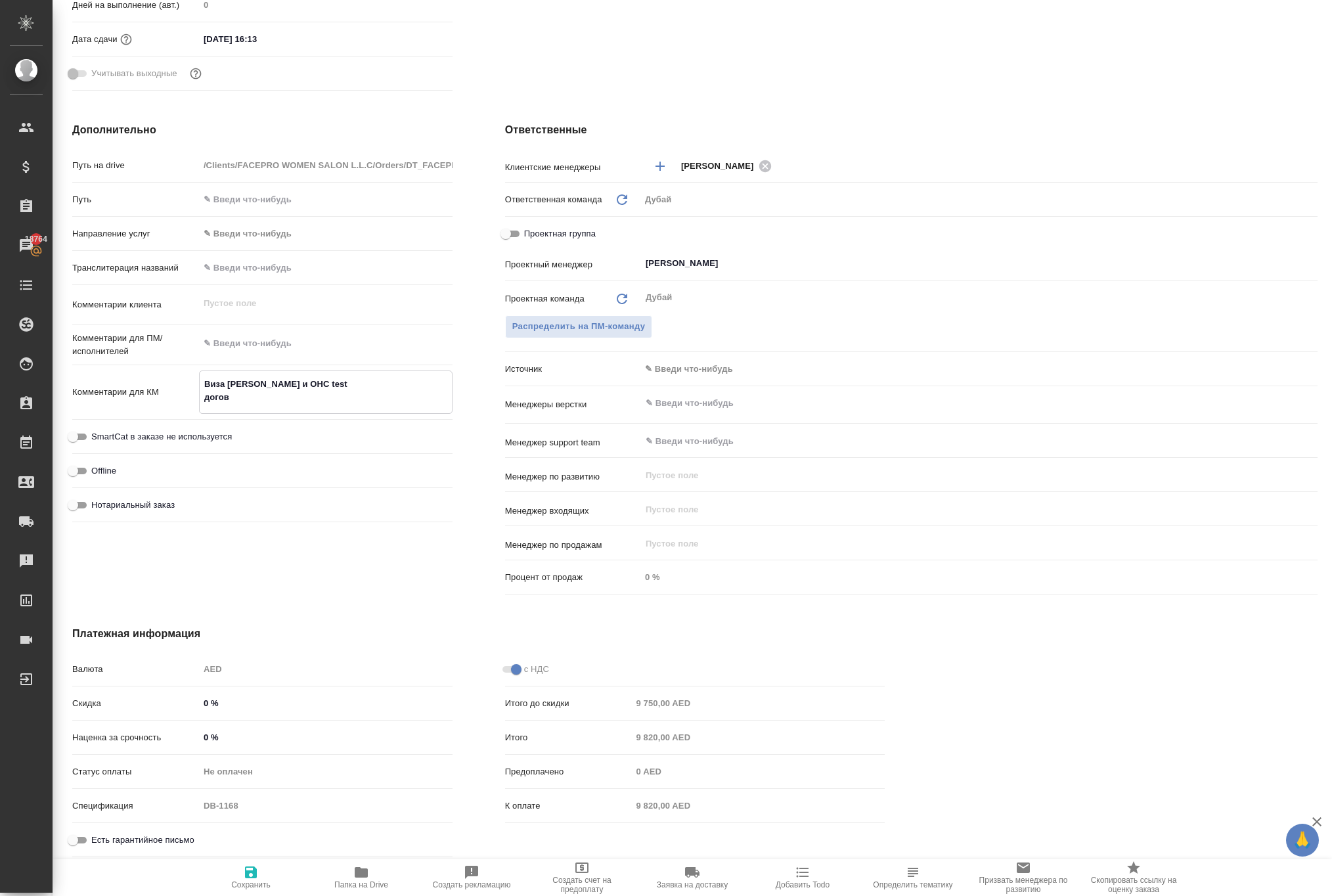
type textarea "x"
type textarea "Виза Альмира и ОHС test догово"
type textarea "x"
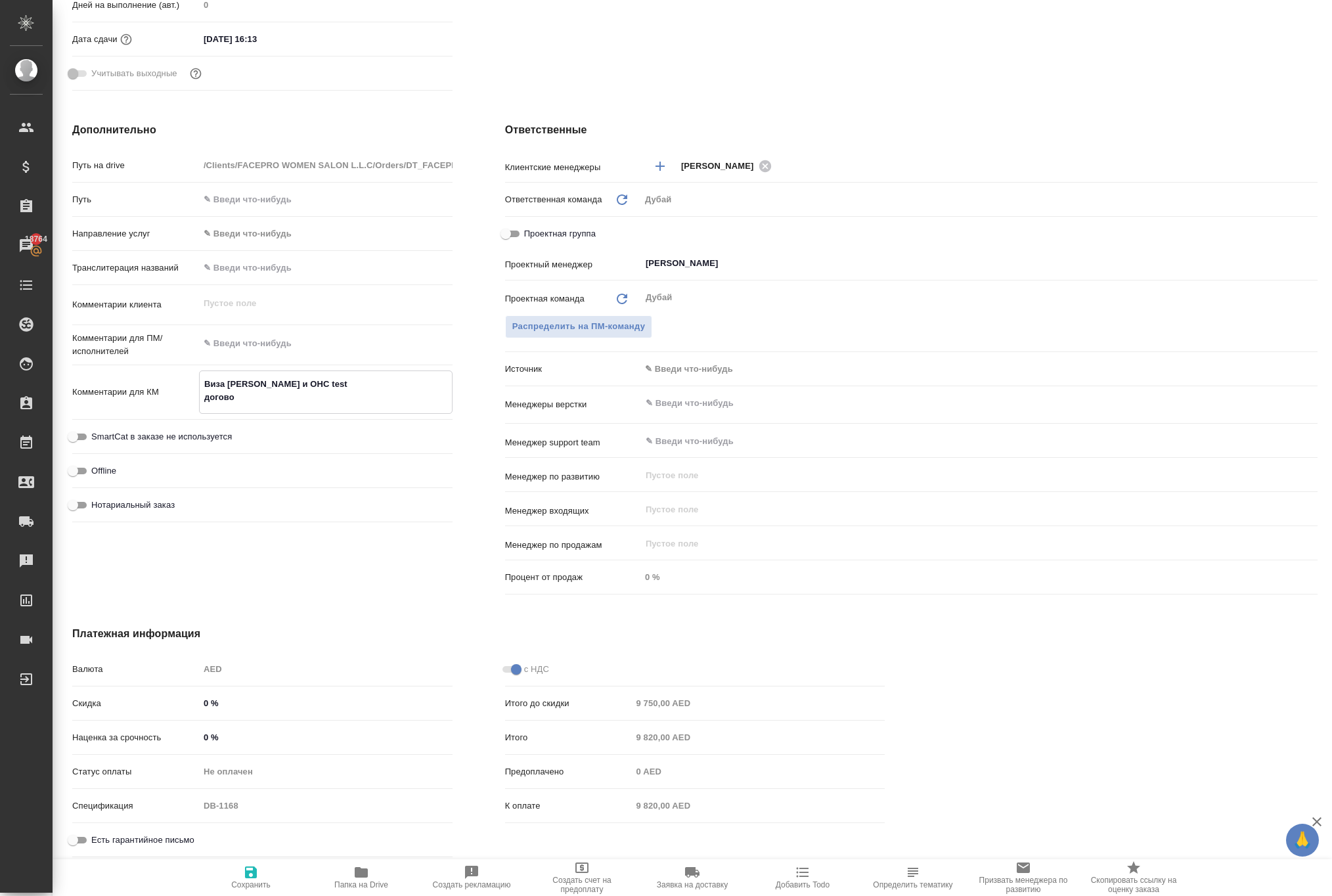
type textarea "Виза Альмира и ОHС test договор"
type textarea "x"
type textarea "Виза Альмира и ОHС test договор"
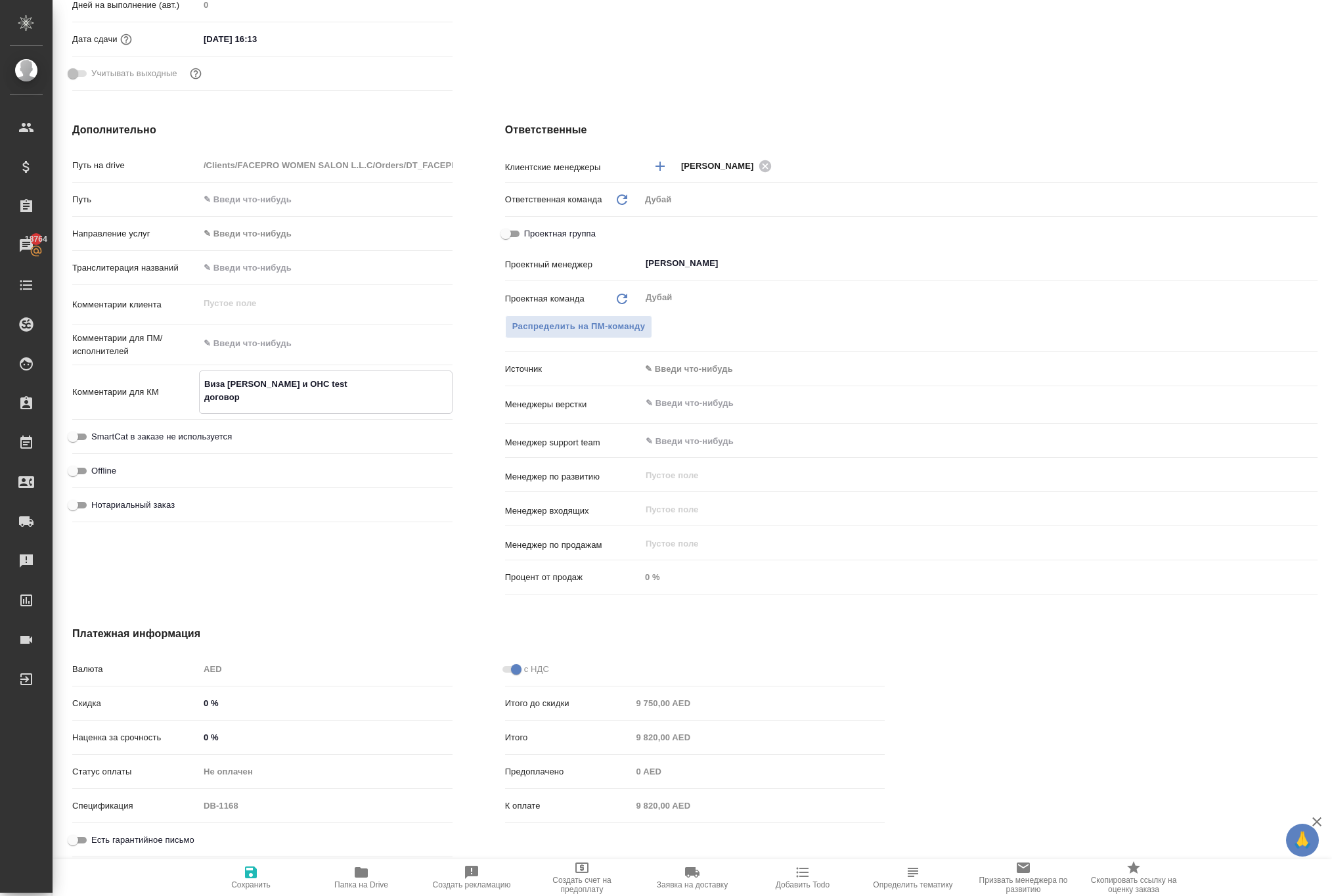
type textarea "x"
type textarea "Виза Альмира и ОHС test договор н"
type textarea "x"
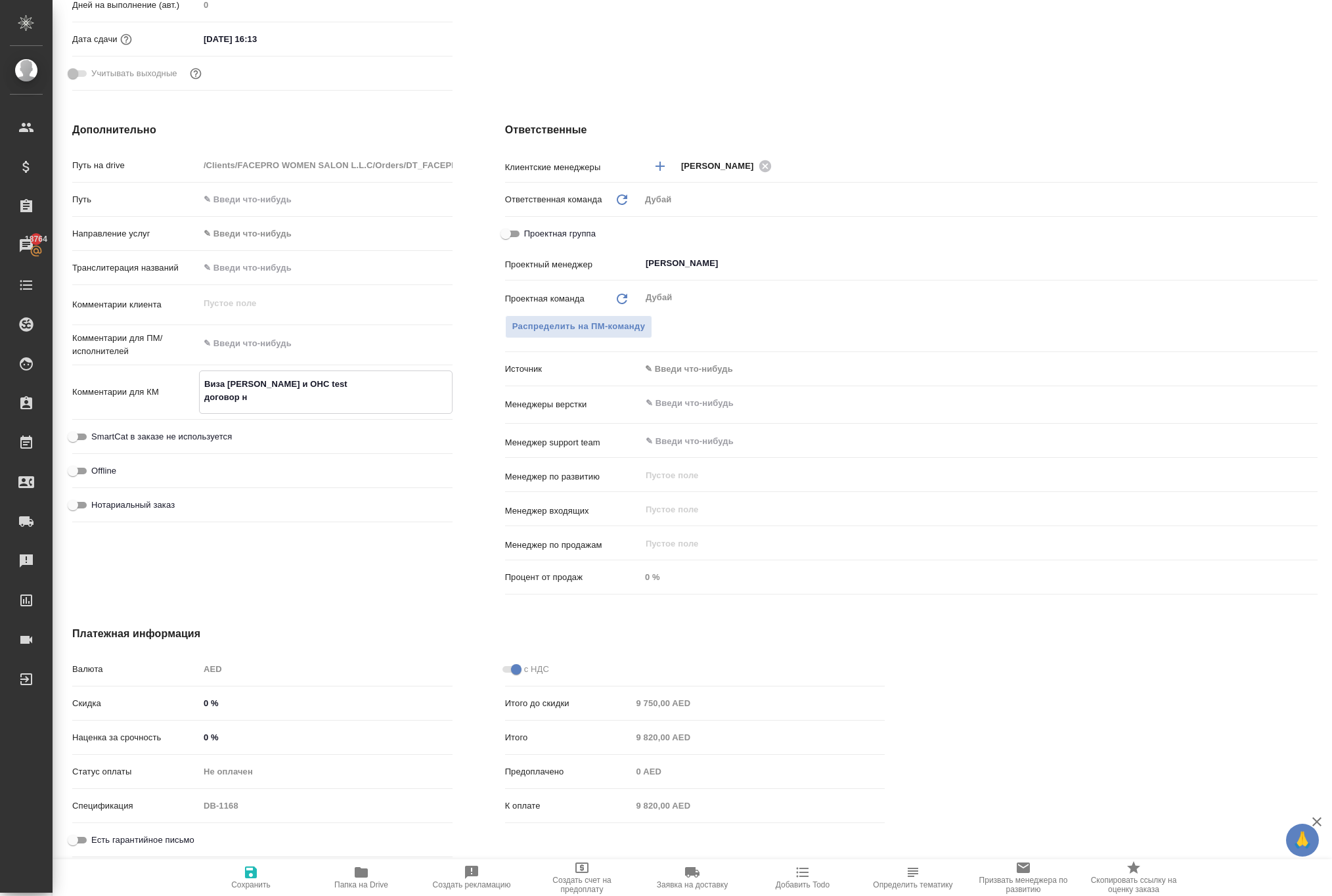
type textarea "x"
type textarea "Виза Альмира и ОHС test договор на"
type textarea "x"
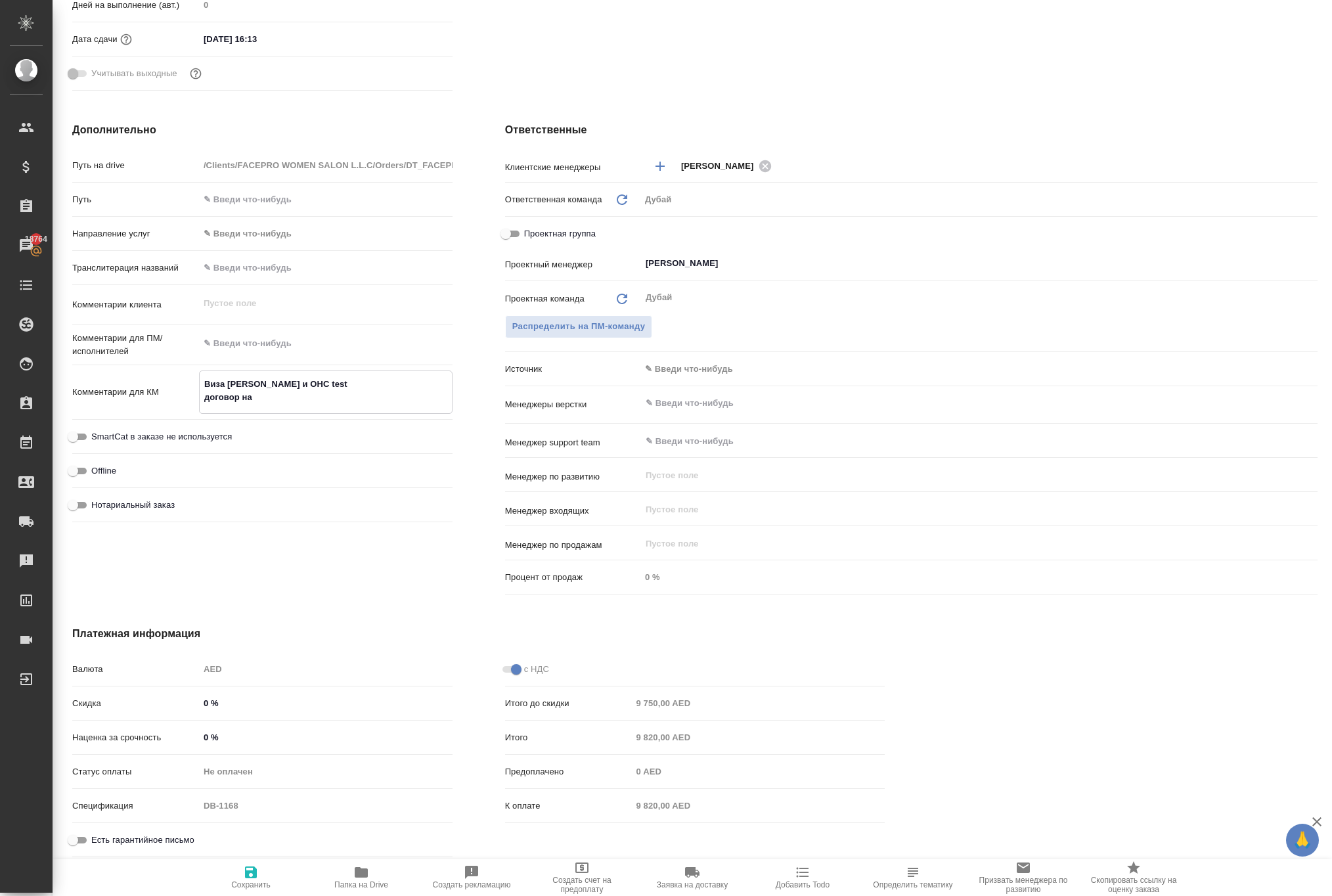
type textarea "x"
type textarea "Виза Альмира и ОHС test договор на"
type textarea "x"
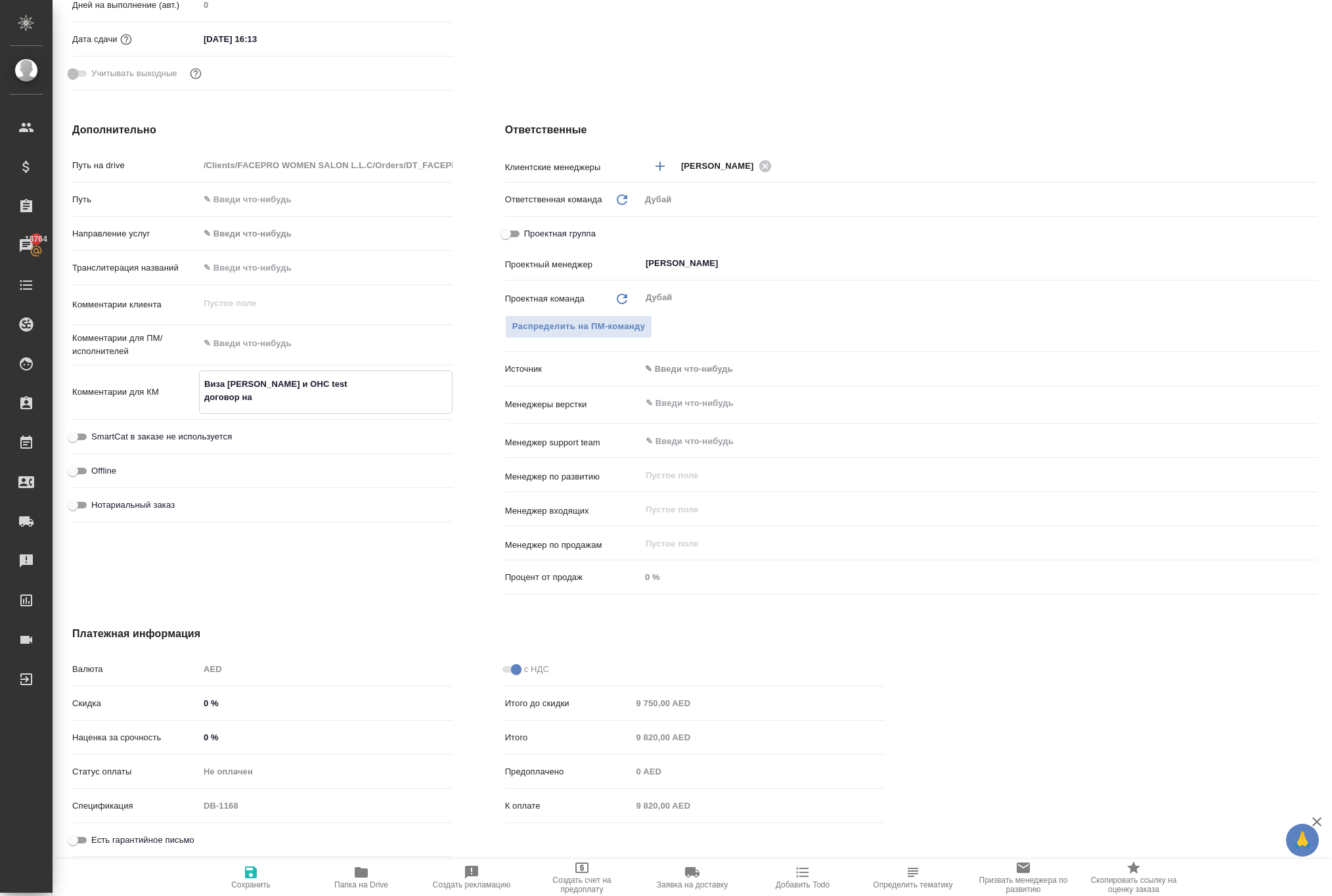
type textarea "Виза Альмира и ОHС test договор на н"
type textarea "x"
type textarea "Виза Альмира и ОHС test договор на не"
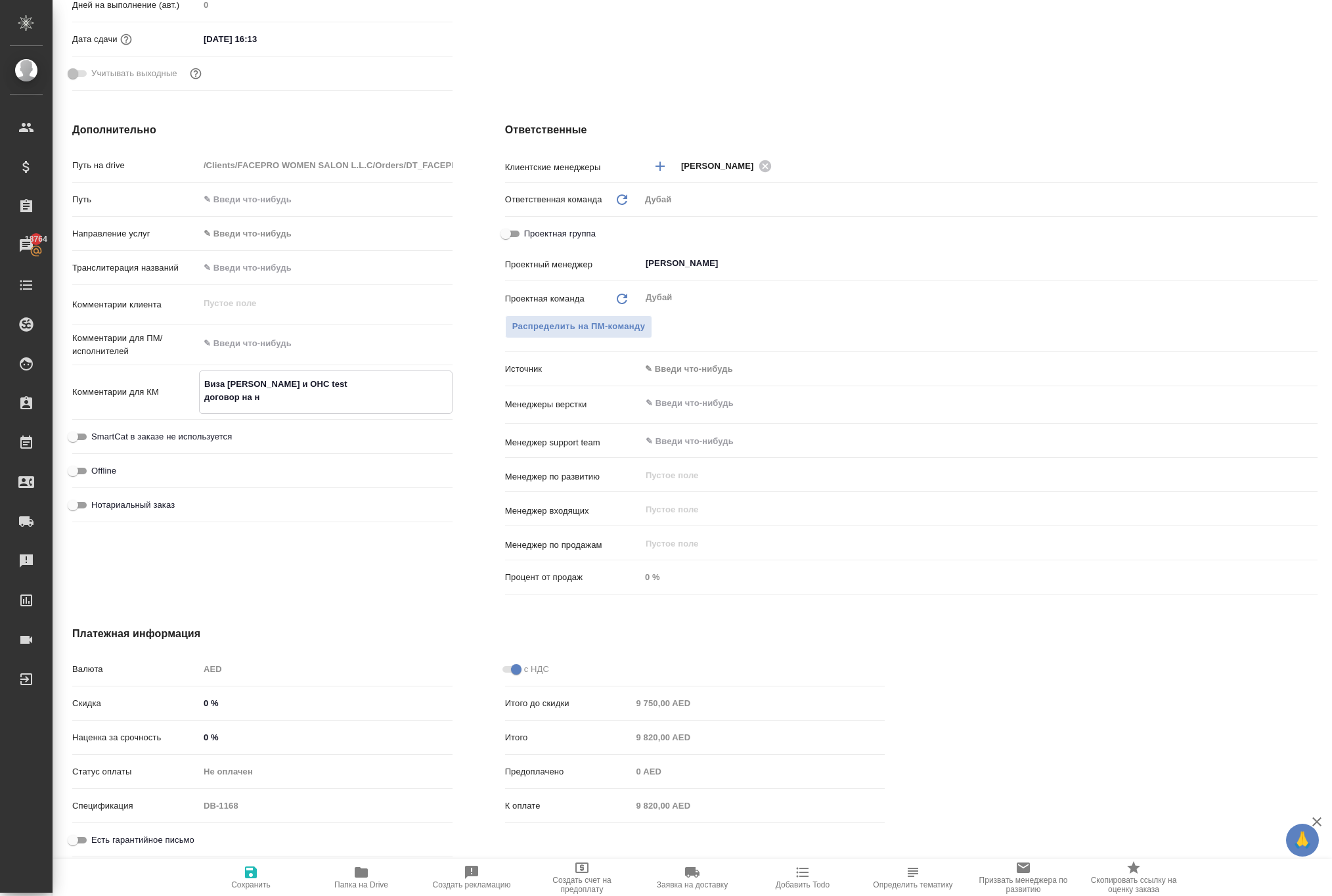
type textarea "x"
type textarea "Виза Альмира и ОHС test договор на неп"
type textarea "x"
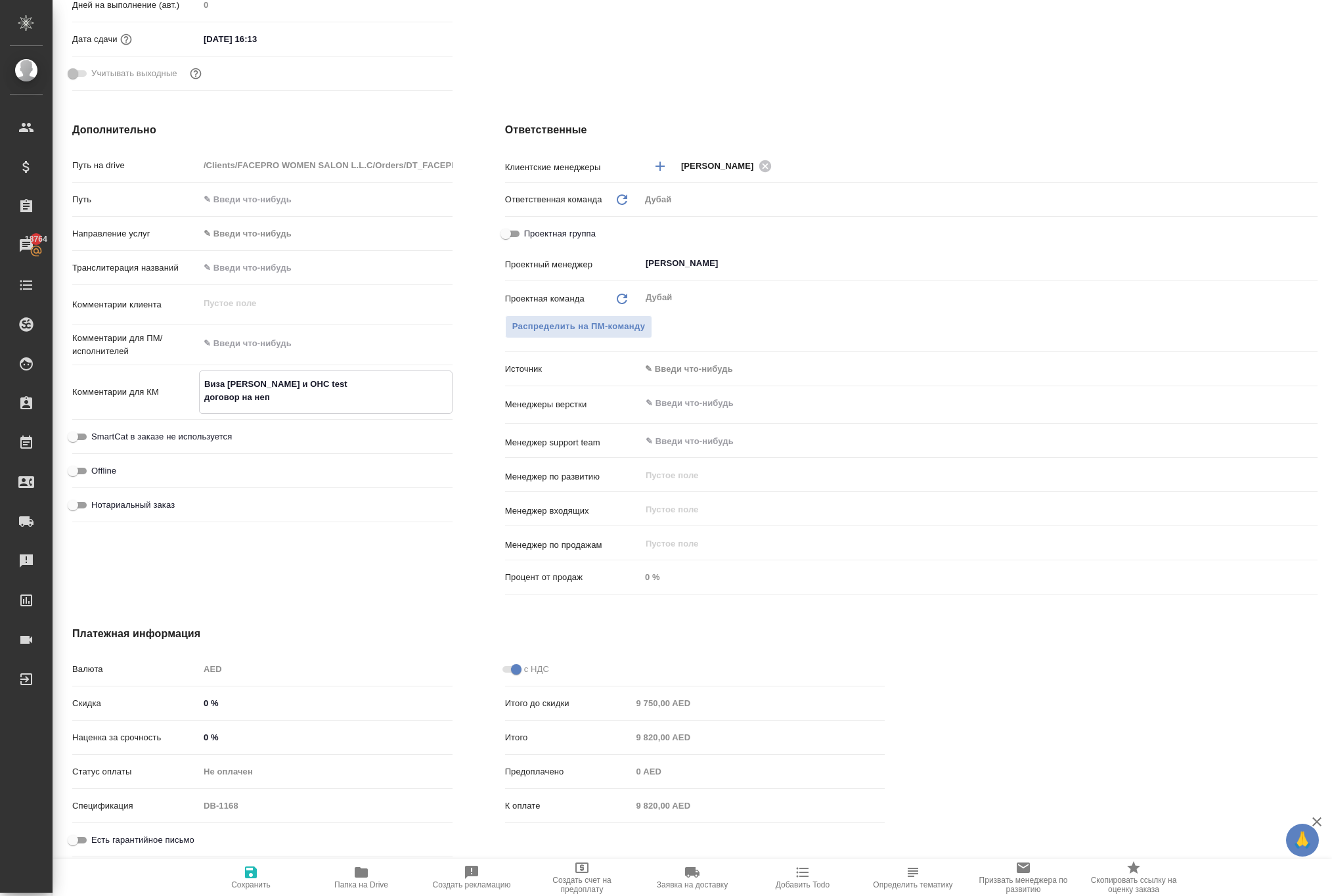
type textarea "x"
type textarea "Виза Альмира и ОHС test договор на непо"
type textarea "x"
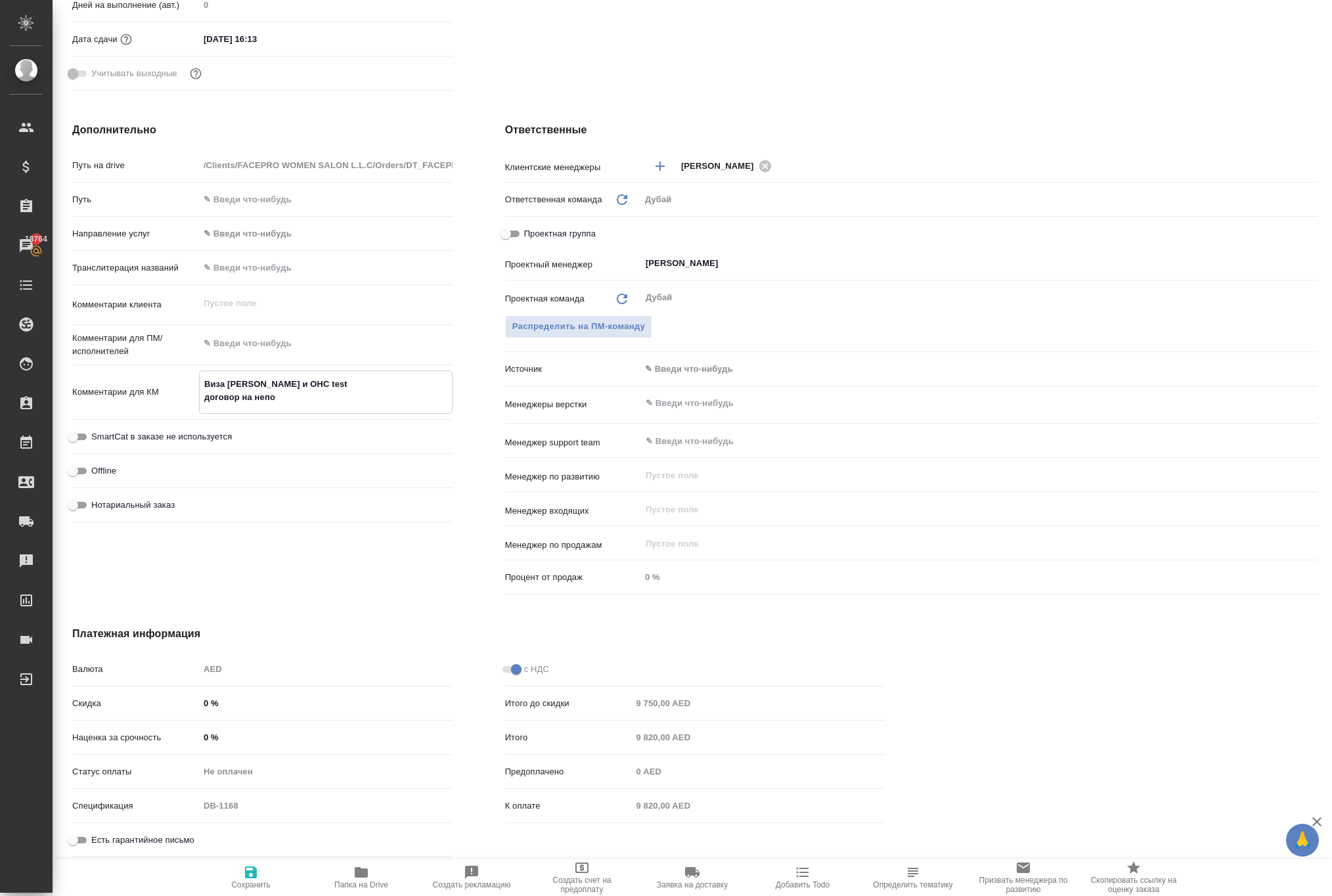
type textarea "x"
type textarea "Виза Альмира и ОHС test договор на непол"
type textarea "x"
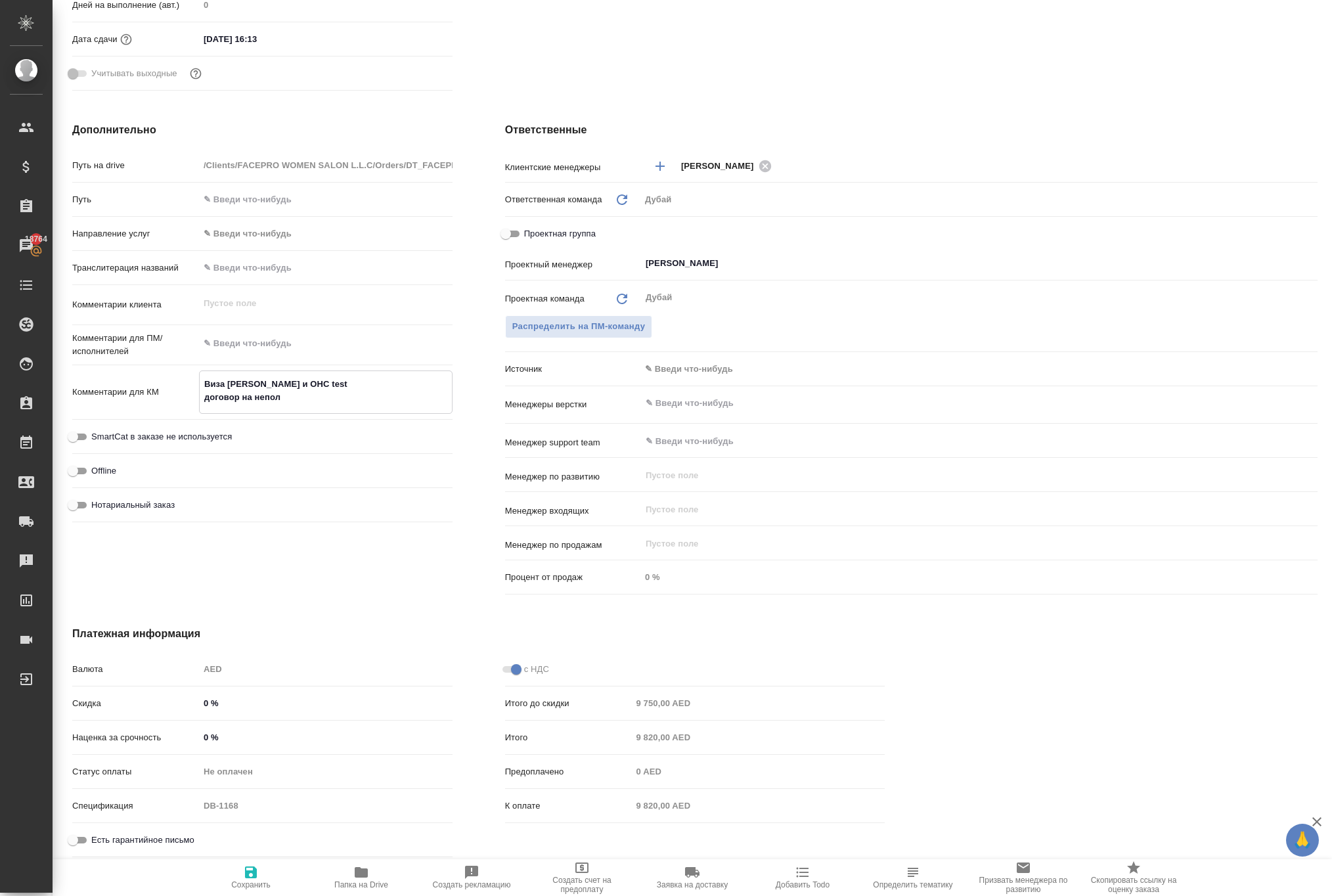
type textarea "Виза Альмира и ОHС test договор на неполн"
type textarea "x"
type textarea "Виза Альмира и ОHС test договор на неполны"
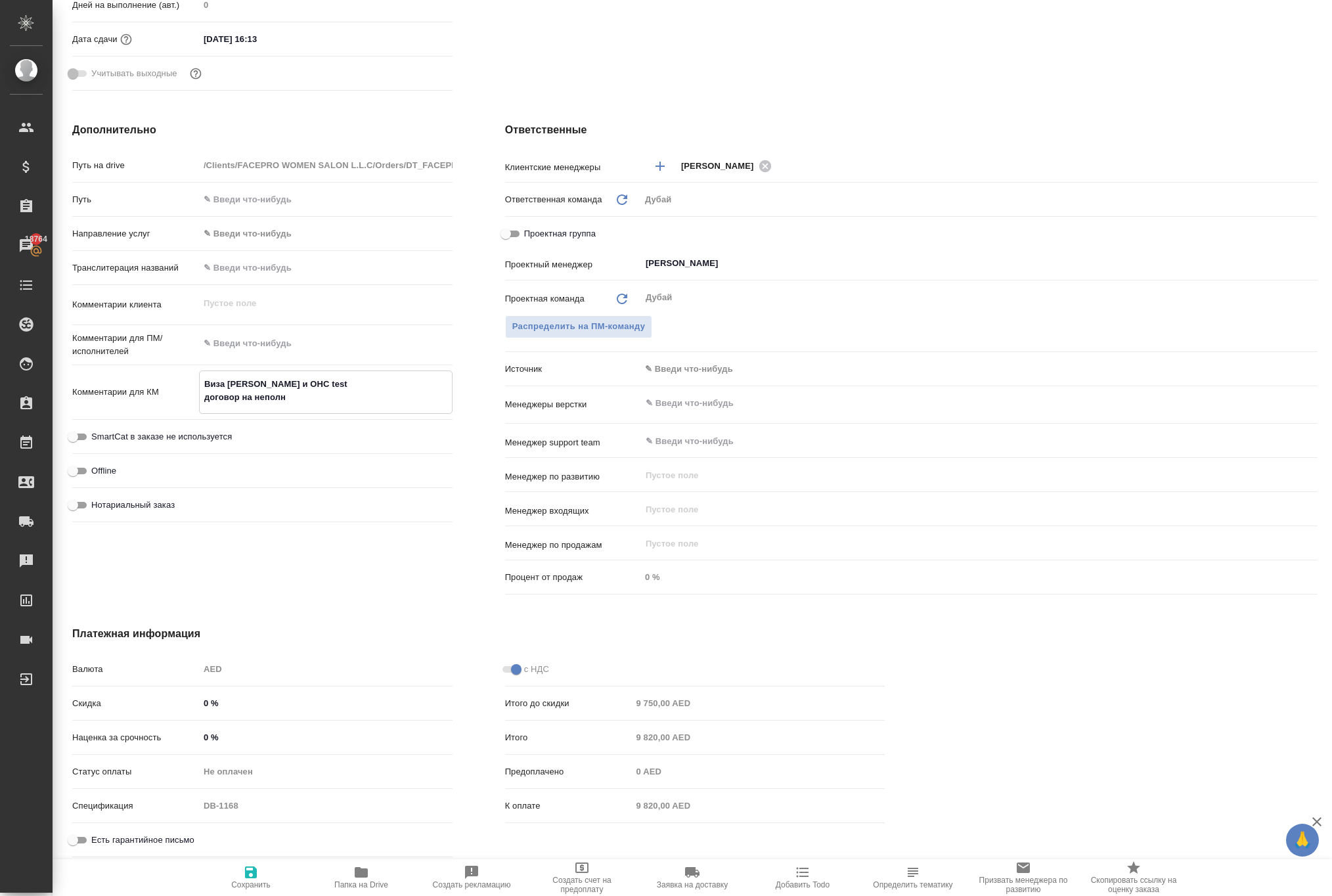
type textarea "x"
type textarea "Виза Альмира и ОHС test договор на неполный"
type textarea "x"
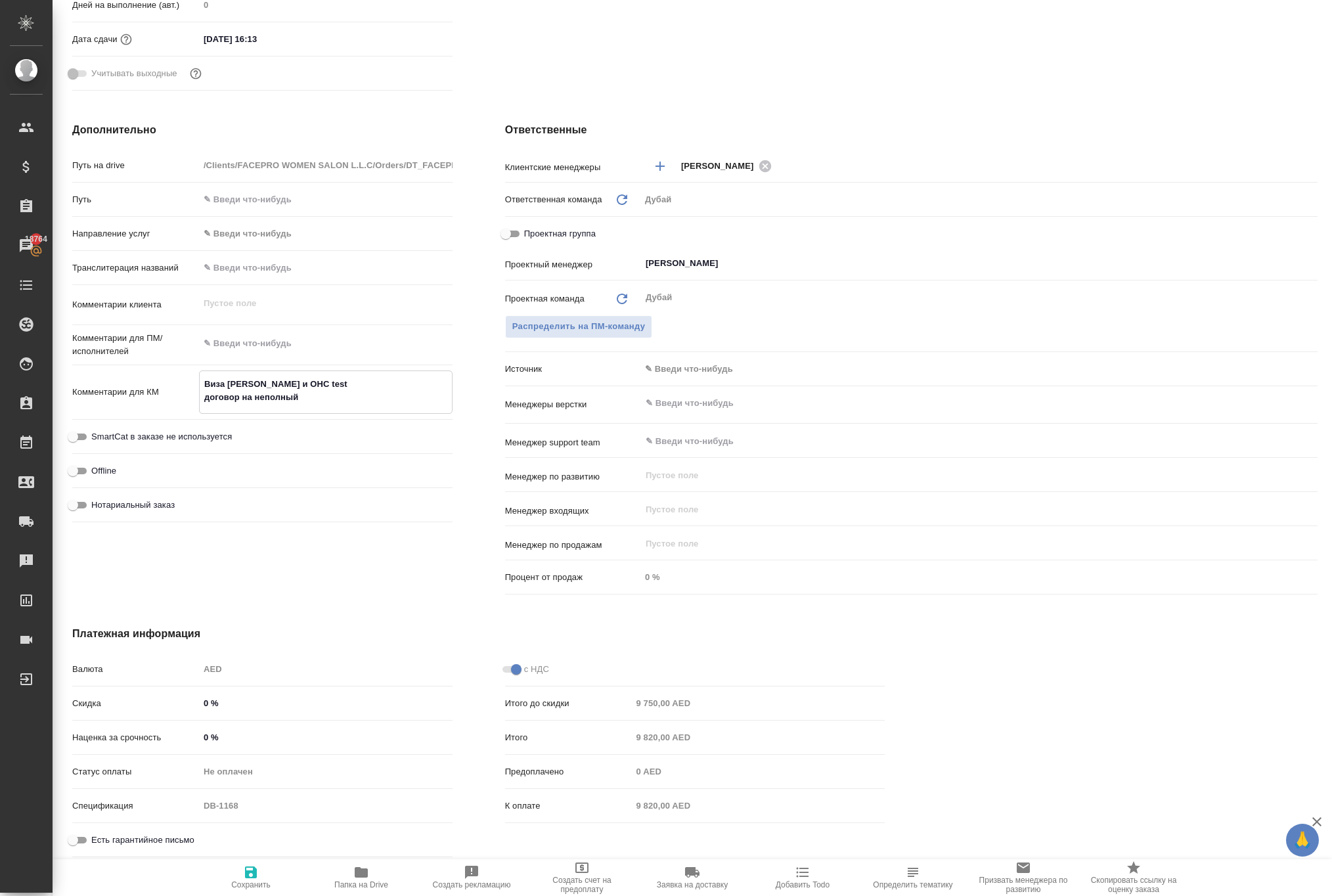
type textarea "x"
type textarea "Виза Альмира и ОHС test договор на неполный"
type textarea "x"
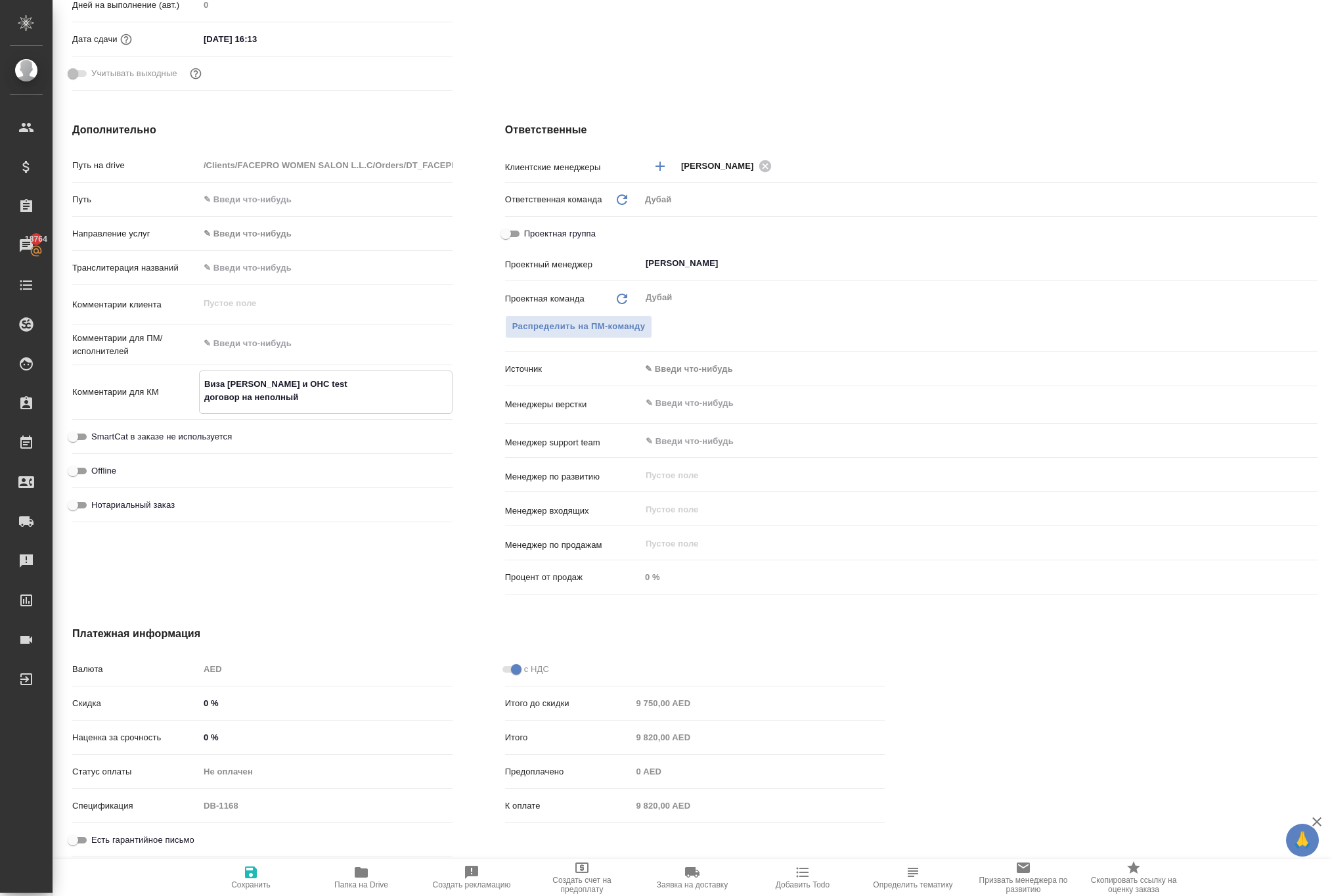
type textarea "x"
type textarea "Виза Альмира и ОHС test договор на неполный р"
type textarea "x"
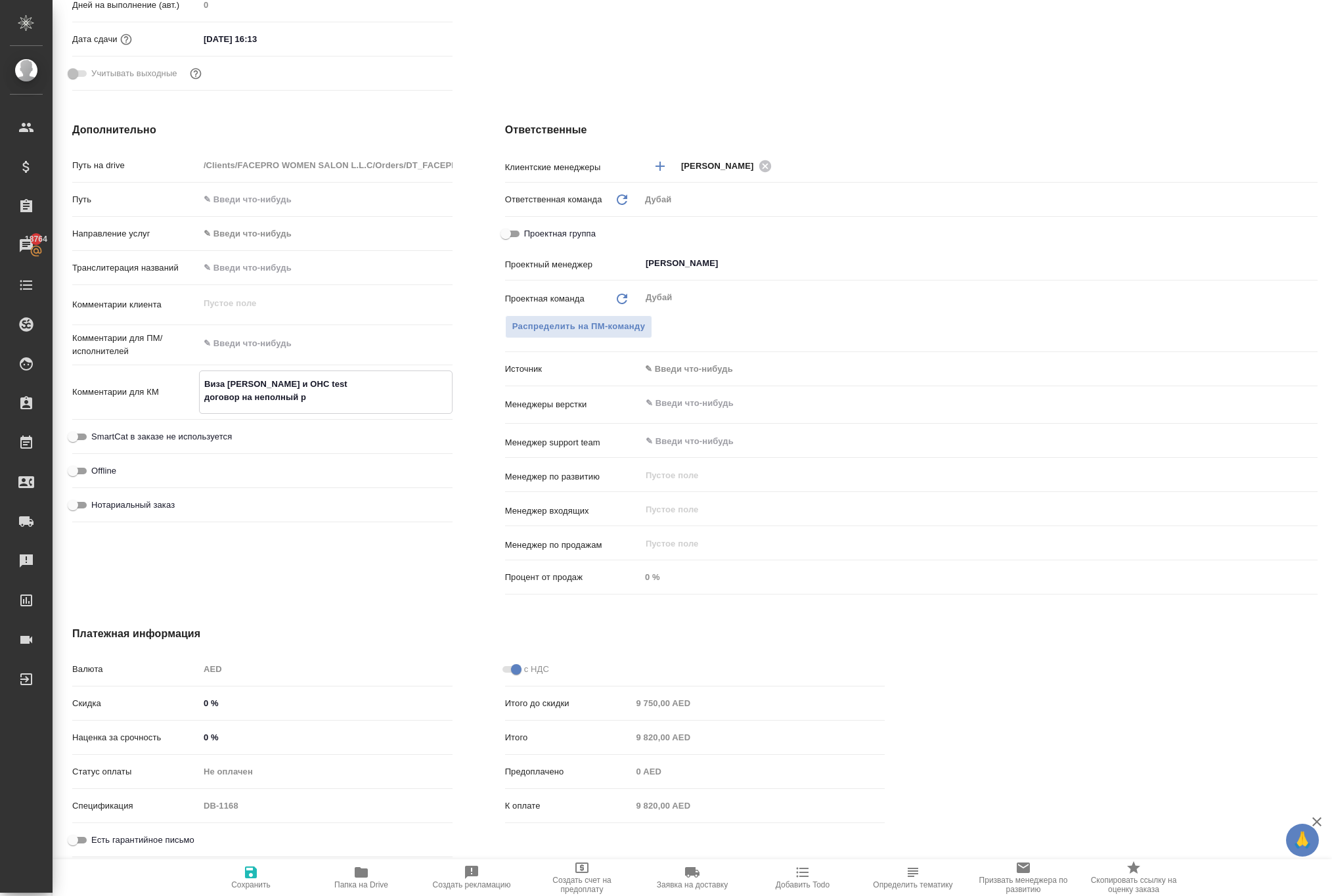
type textarea "Виза Альмира и ОHС test договор на неполный ра"
type textarea "x"
type textarea "Виза Альмира и ОHС test договор на неполный раб"
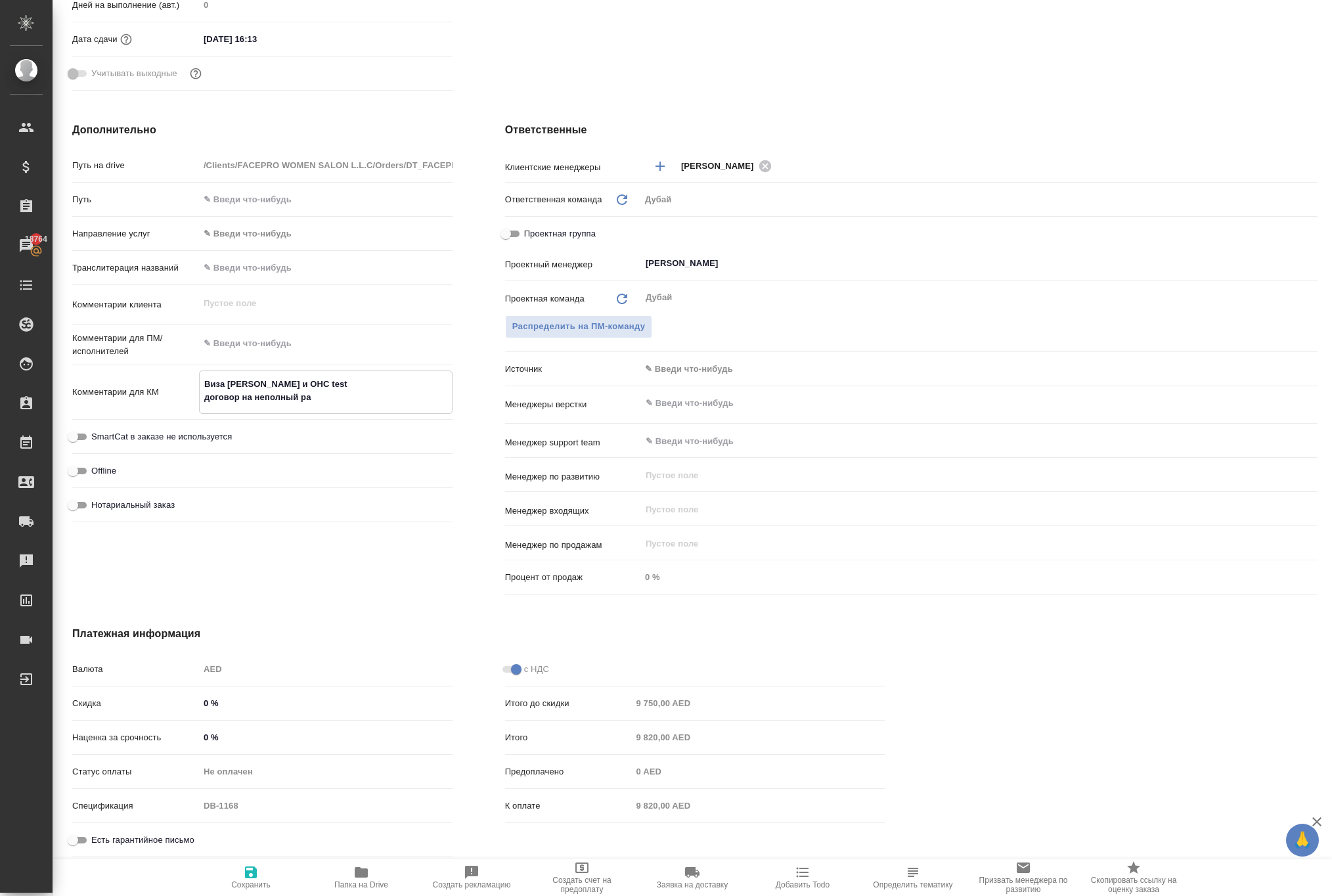
type textarea "x"
type textarea "Виза Альмира и ОHС test договор на неполный рабо"
type textarea "x"
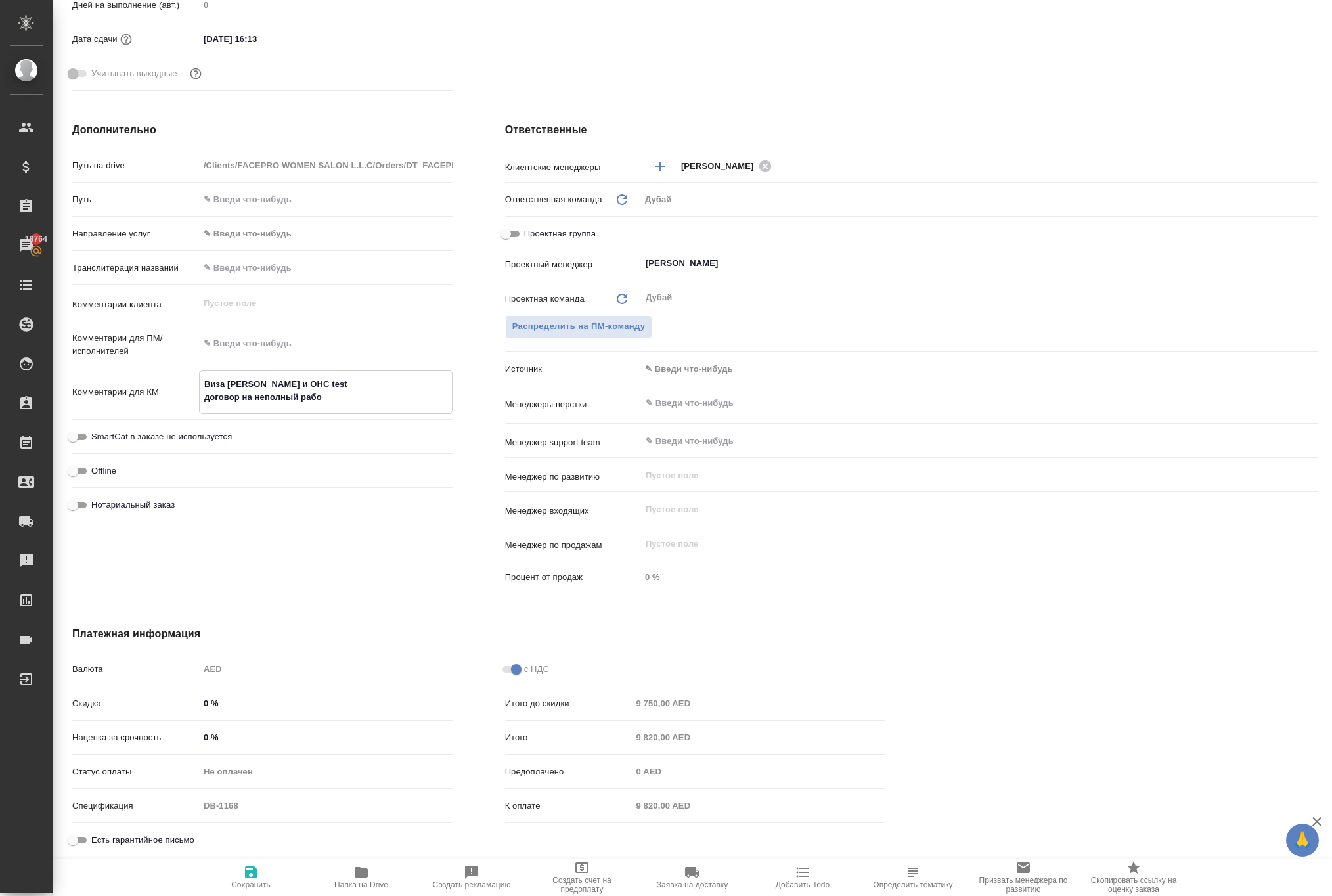
type textarea "x"
type textarea "Виза Альмира и ОHС test договор на неполный рабоч"
type textarea "x"
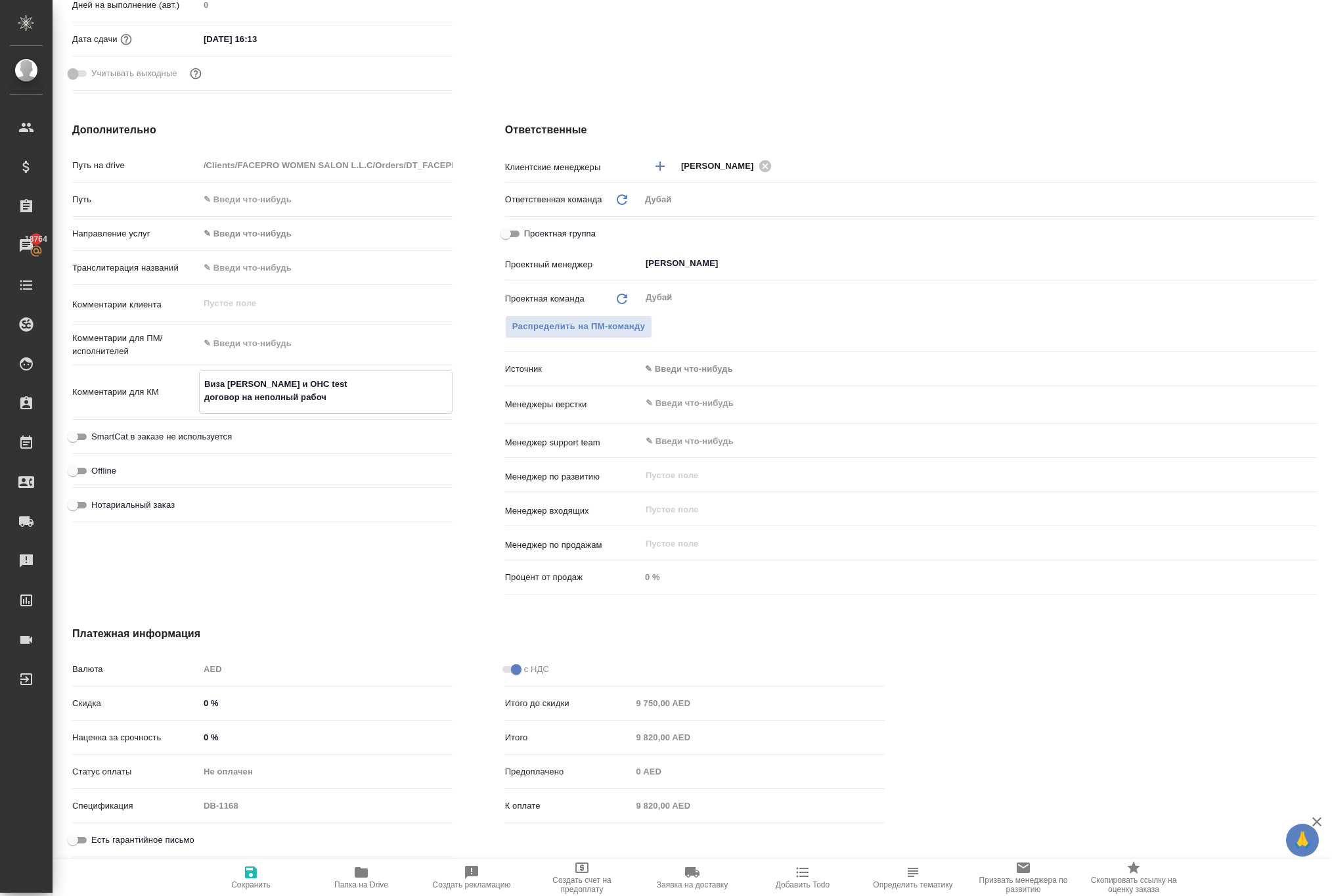
type textarea "x"
type textarea "Виза Альмира и ОHС test договор на неполный рабочи"
type textarea "x"
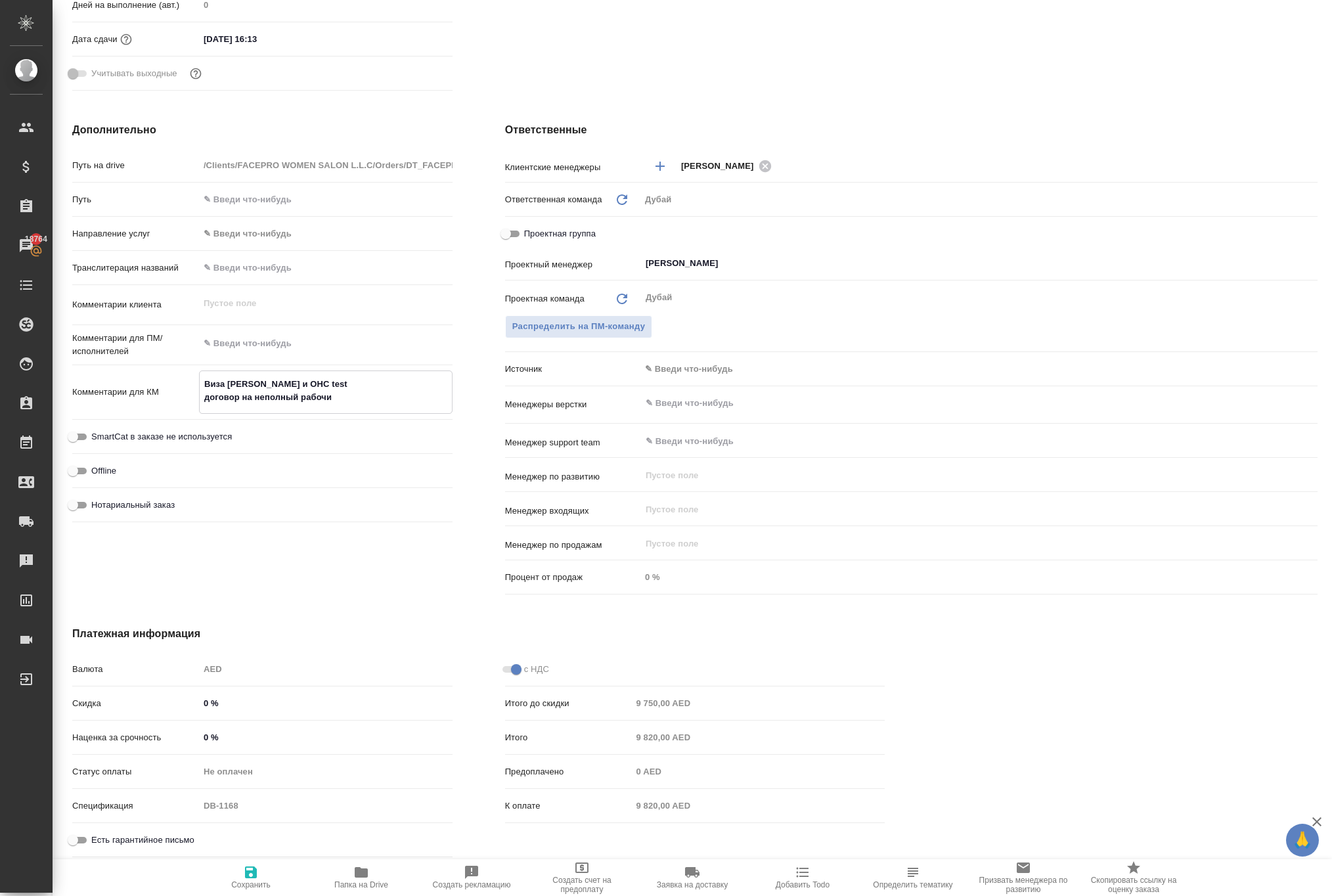
type textarea "Виза Альмира и ОHС test договор на неполный рабочий"
type textarea "x"
type textarea "Виза Альмира и ОHС test договор на неполный рабочий"
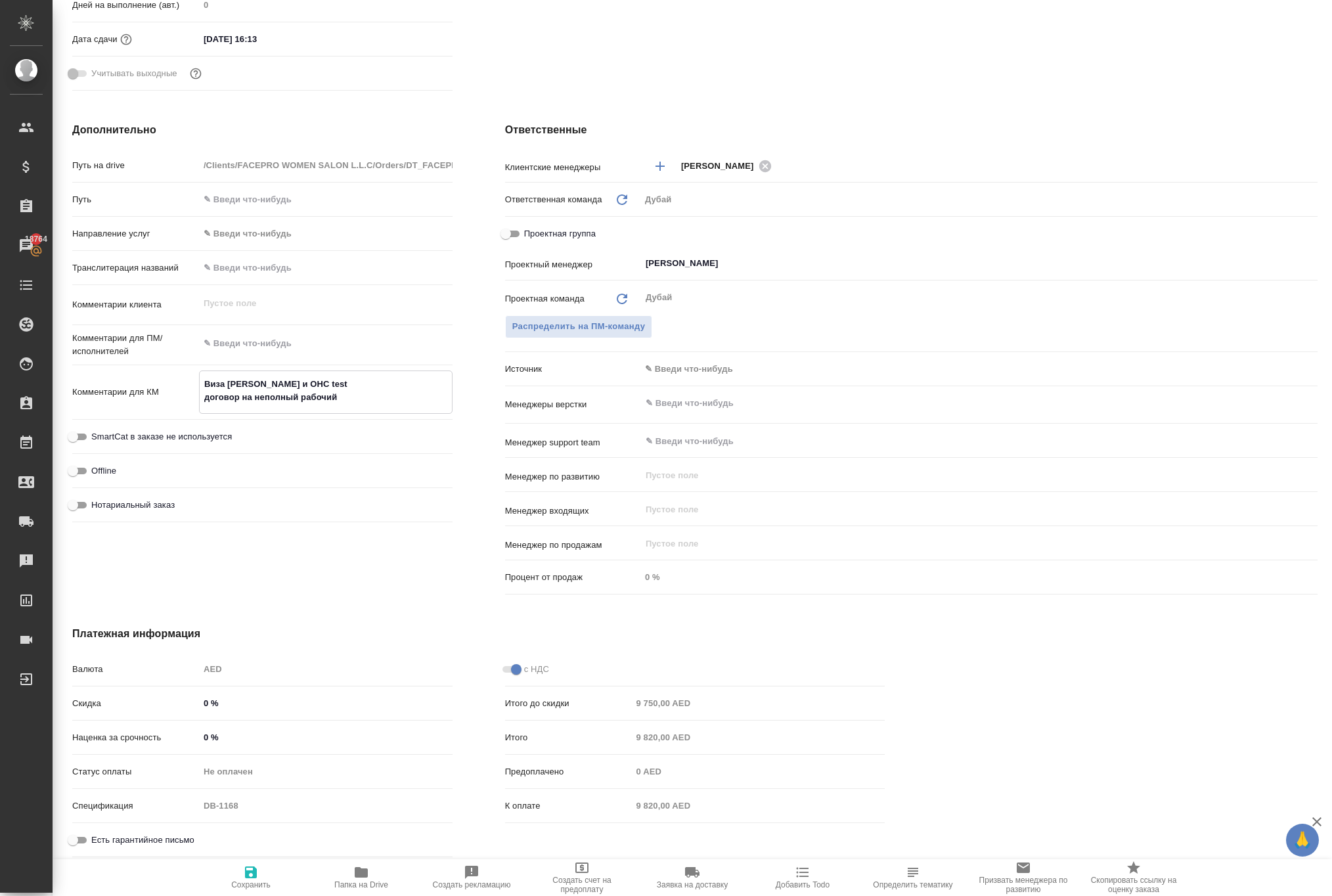
type textarea "x"
type textarea "Виза Альмира и ОHС test договор на неполный рабочий д"
type textarea "x"
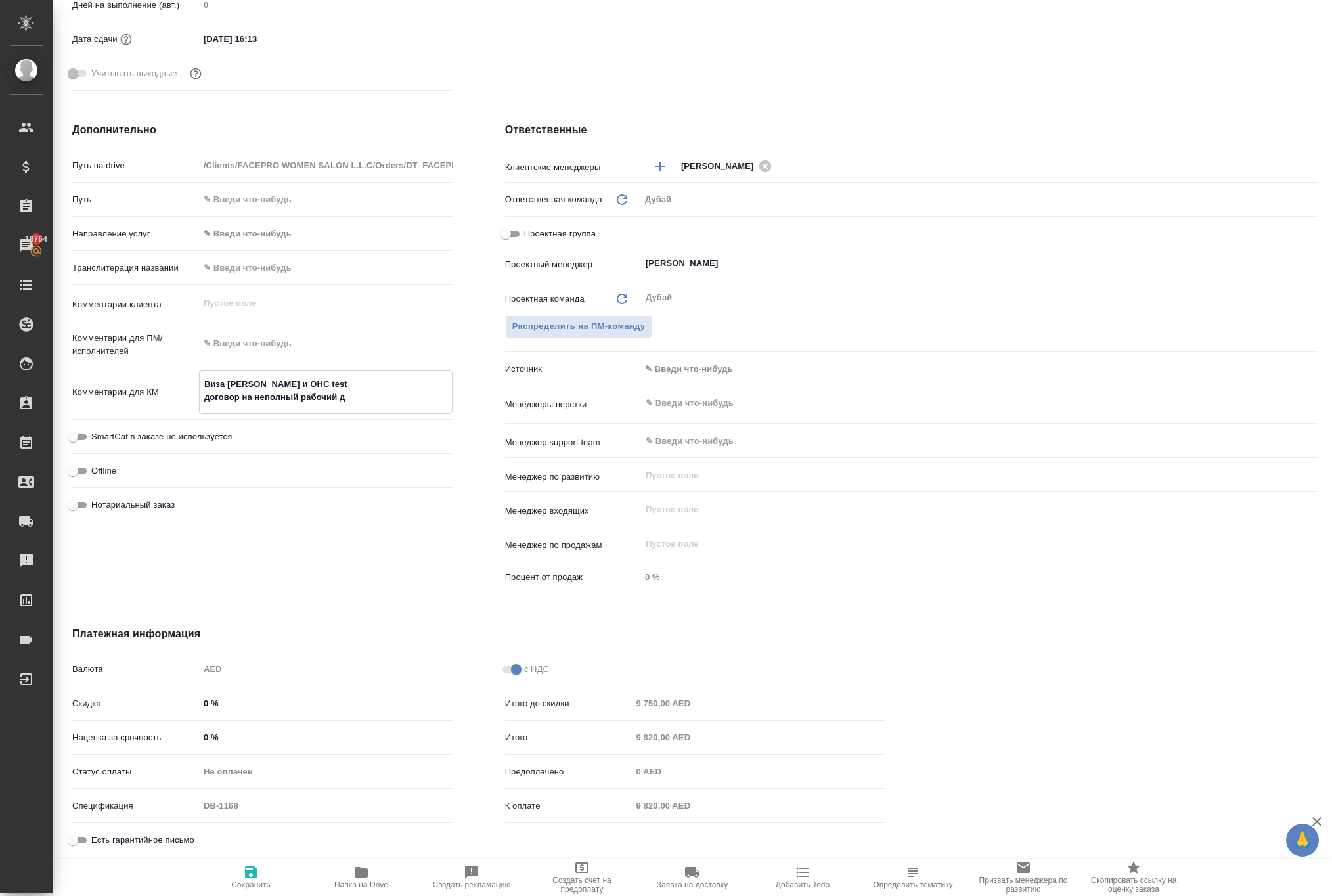
type textarea "x"
type textarea "Виза Альмира и ОHС test договор на неполный рабочий де"
type textarea "x"
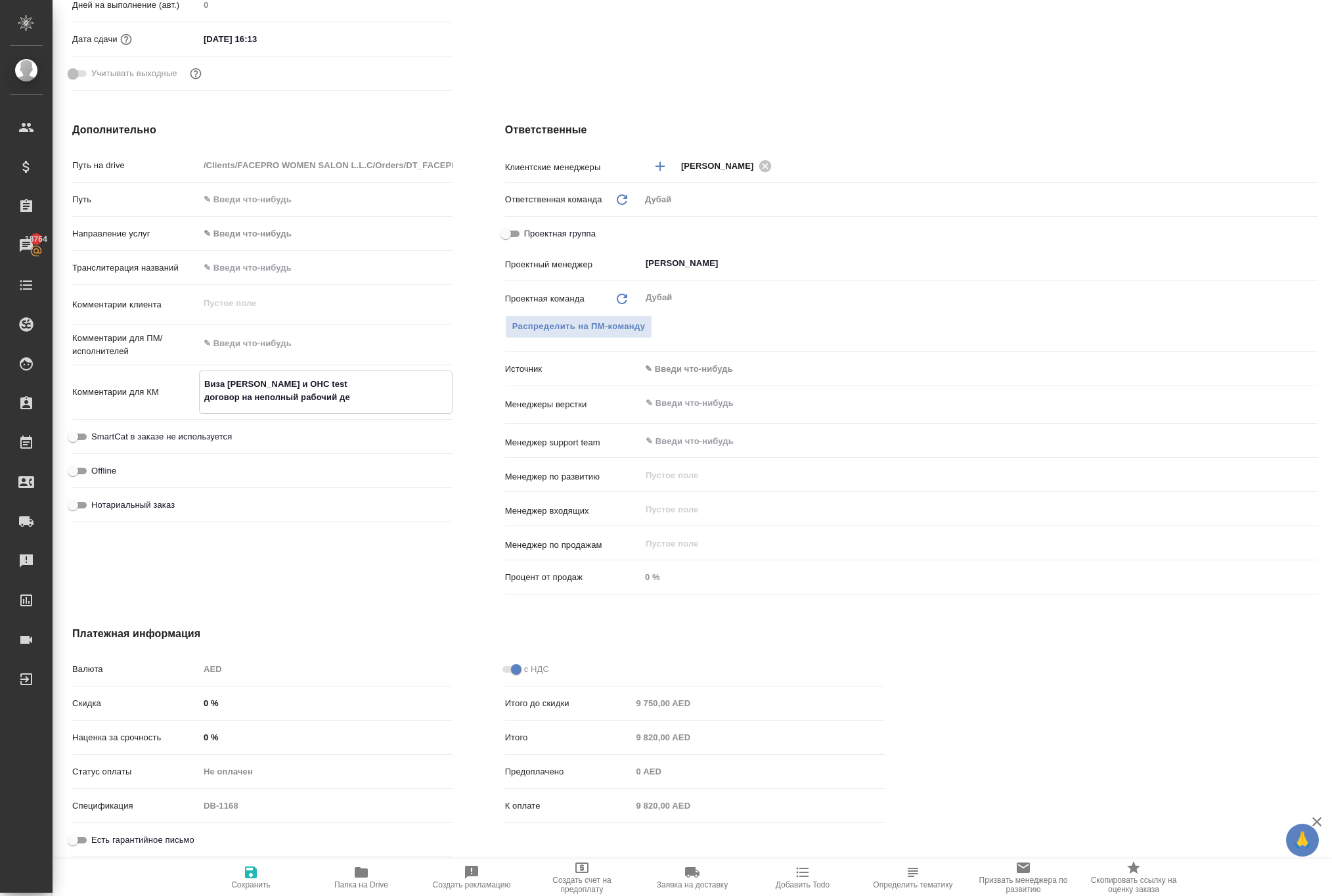
type textarea "x"
type textarea "Виза Альмира и ОHС test договор на неполный рабочий ден"
type textarea "x"
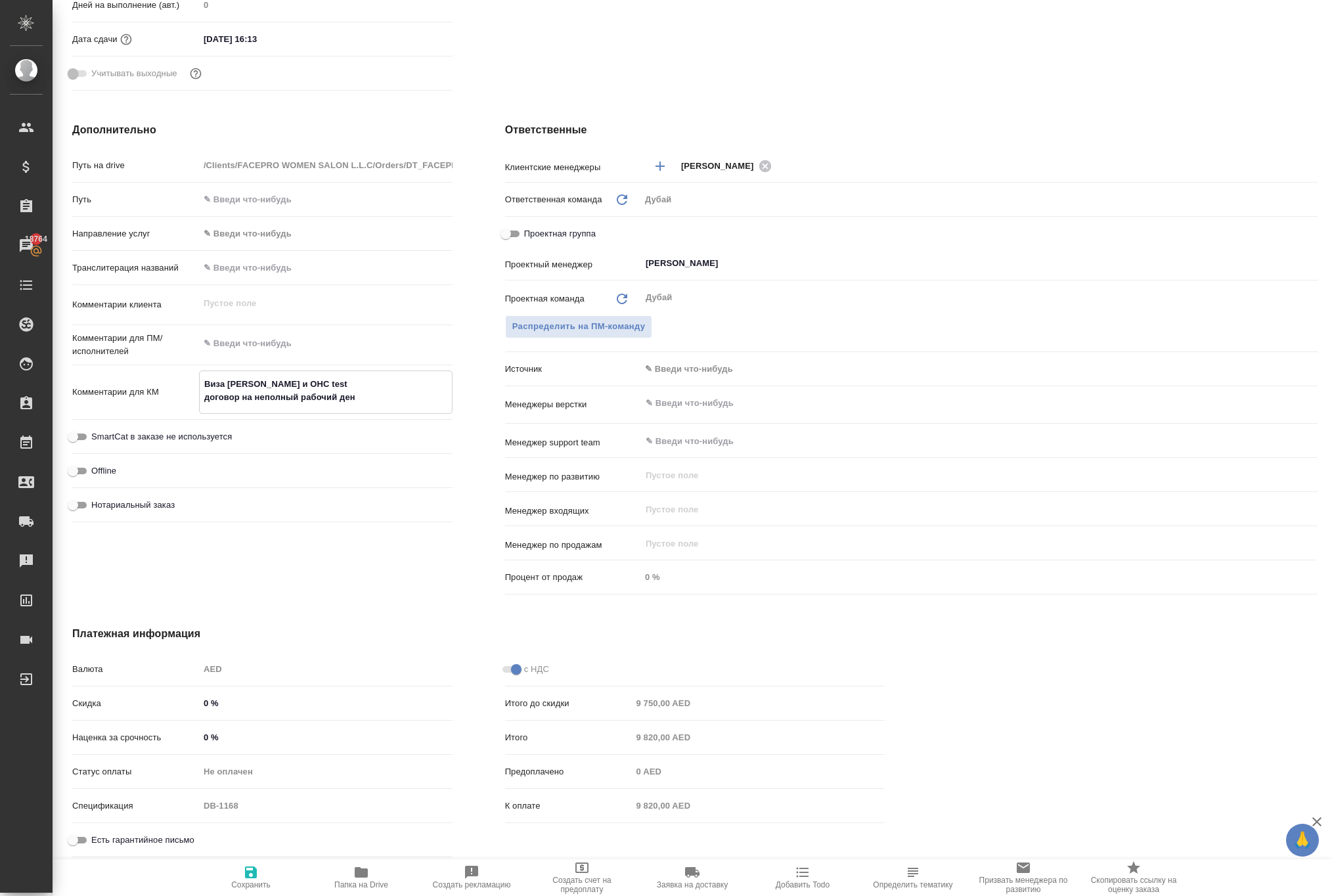
type textarea "Виза Альмира и ОHС test договор на неполный рабочий день"
type textarea "x"
type textarea "Виза Альмира и ОHС test договор на неполный рабочий день"
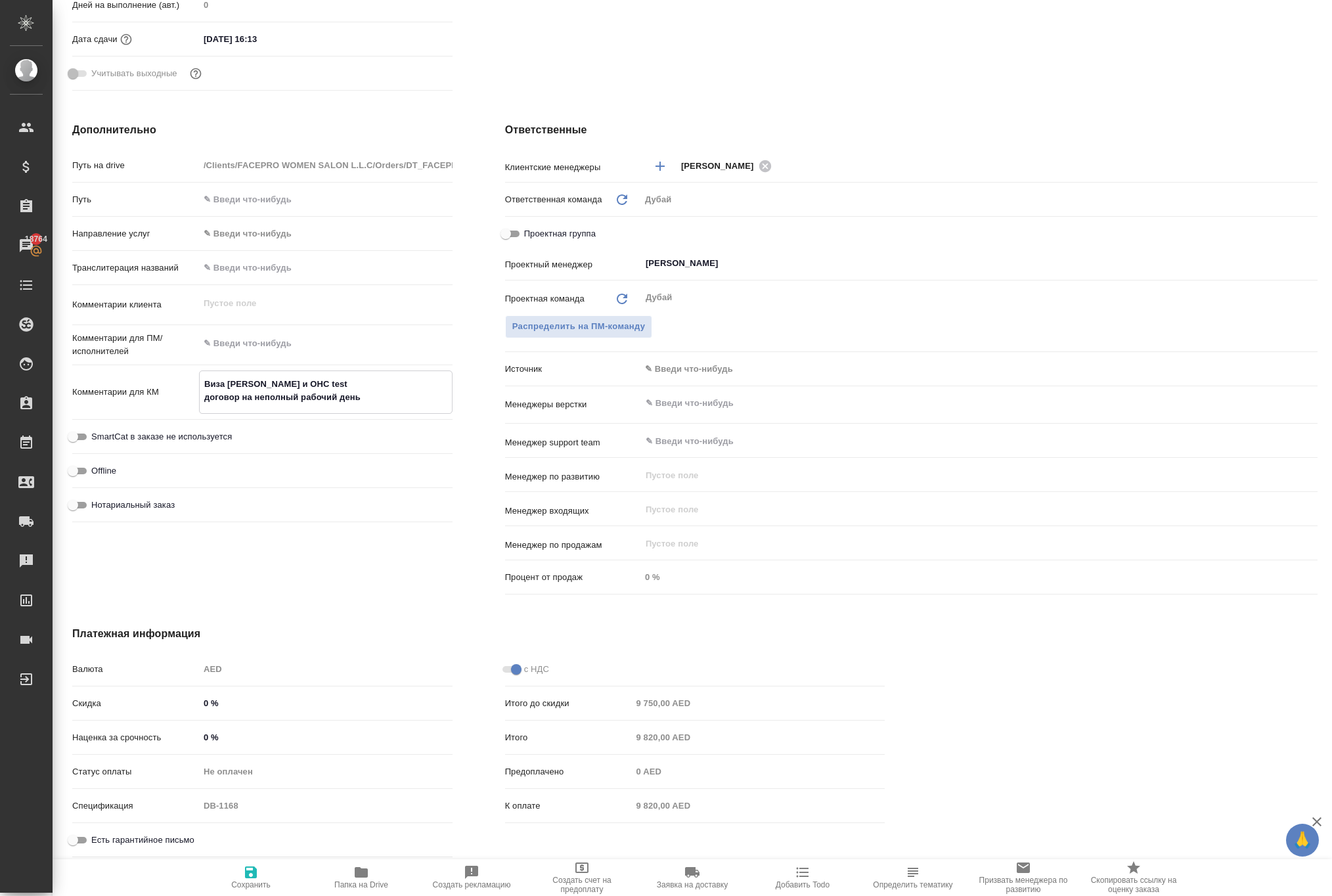
type textarea "x"
type textarea "Виза Альмира и ОHС test договор на неполный рабочий день М"
type textarea "x"
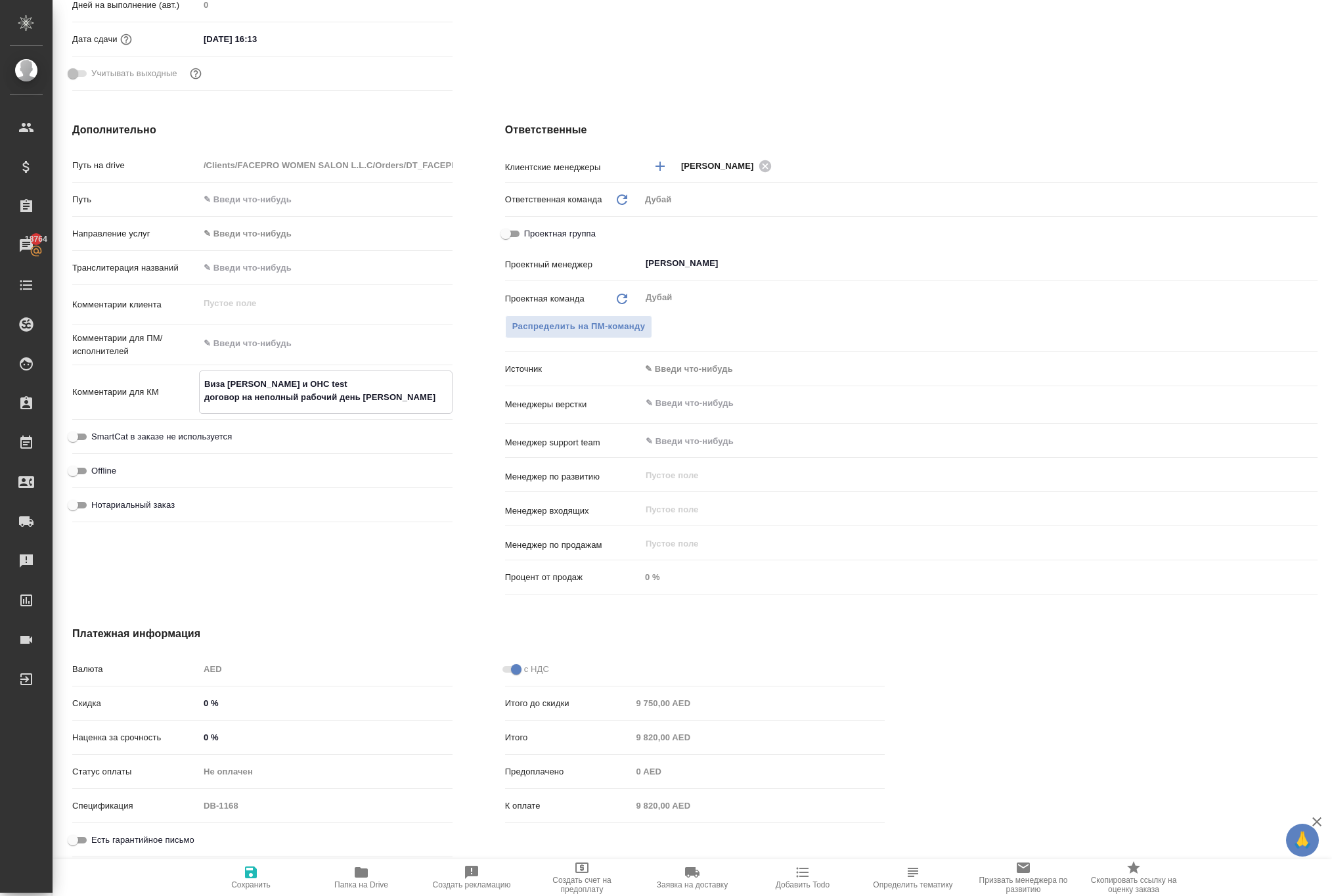
type textarea "x"
type textarea "Виза Альмира и ОHС test договор на неполный рабочий день Ма"
type textarea "x"
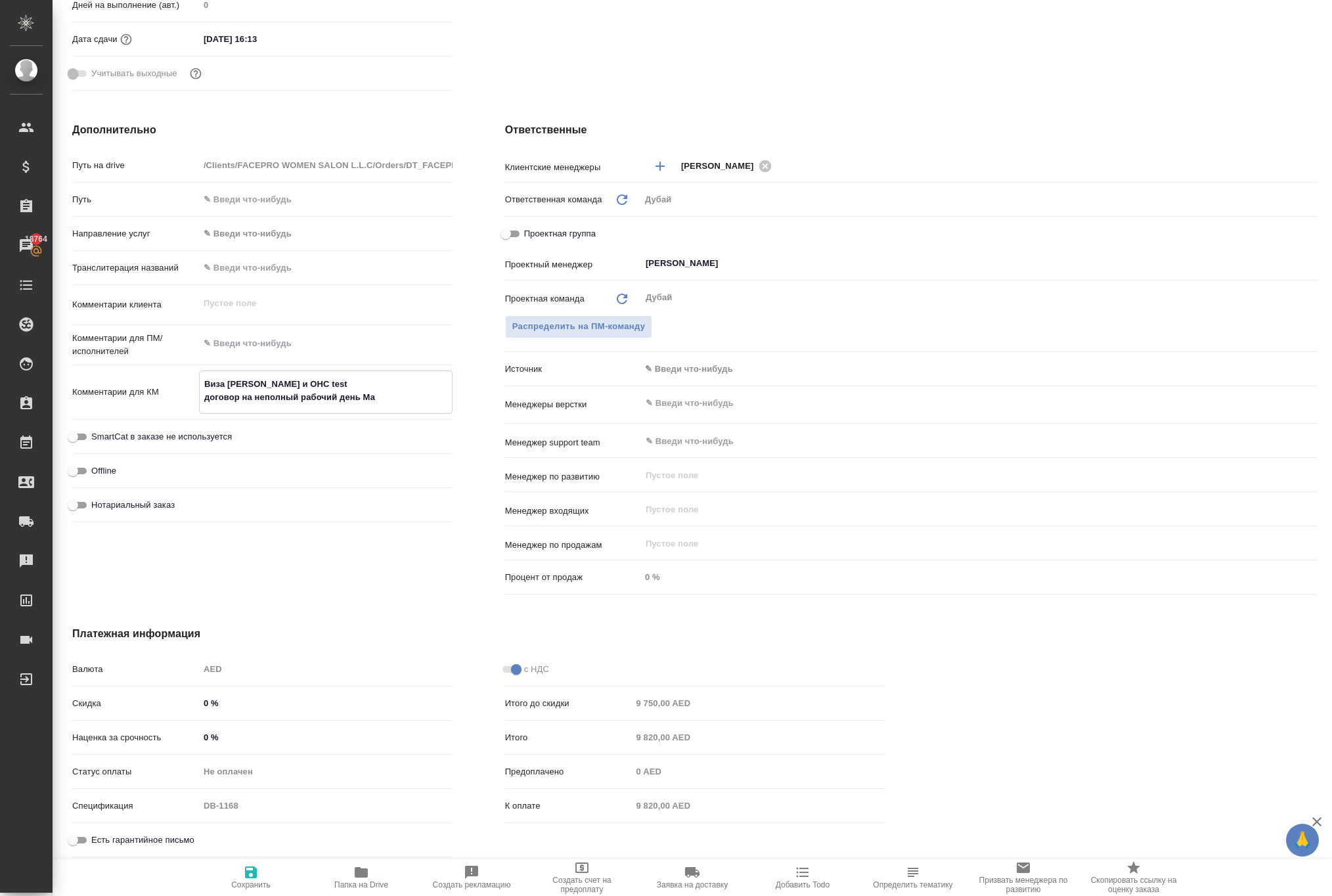
type textarea "x"
click at [250, 866] on icon "button" at bounding box center [251, 872] width 16 height 16
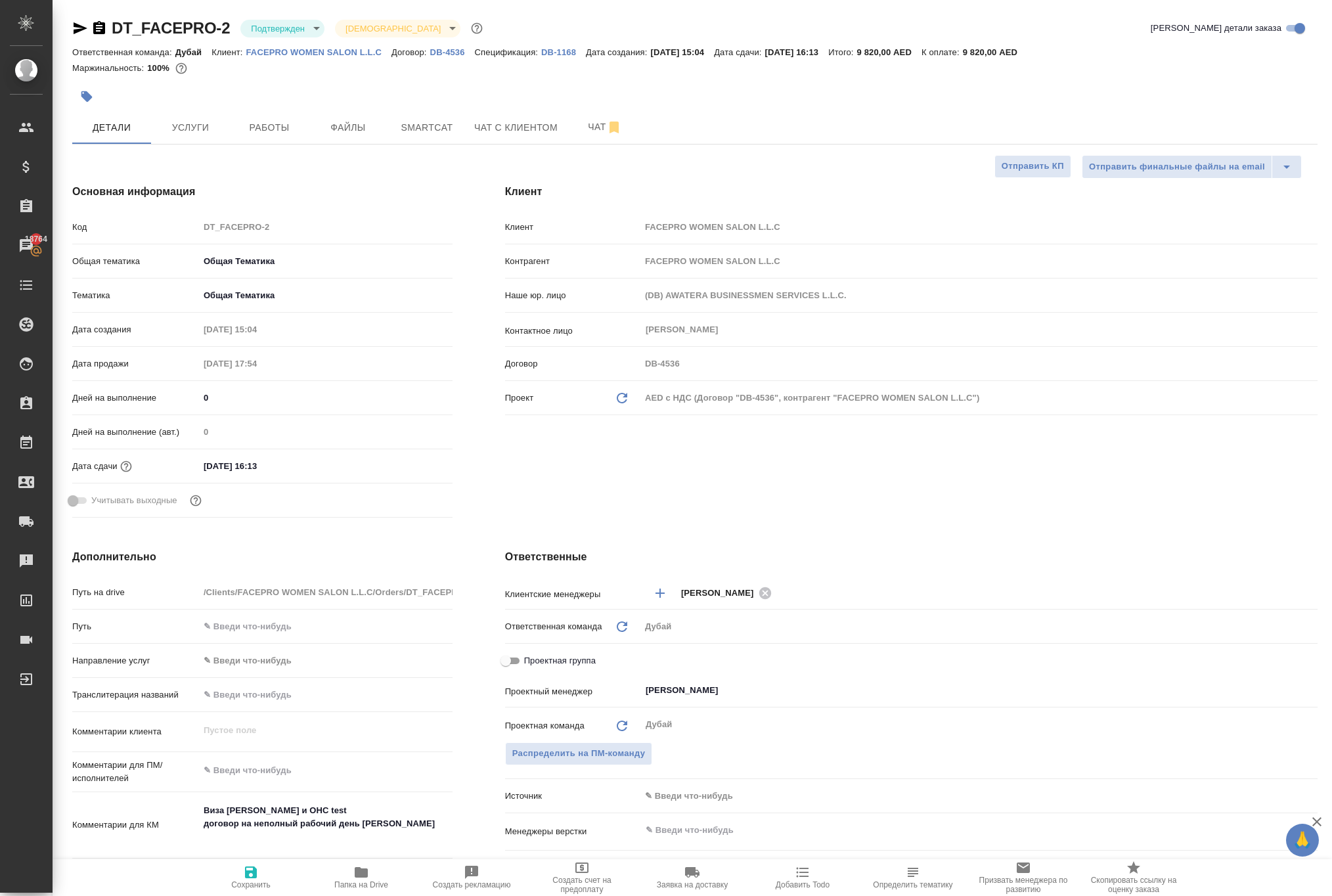
scroll to position [0, 0]
click at [195, 136] on span "Услуги" at bounding box center [190, 127] width 63 height 17
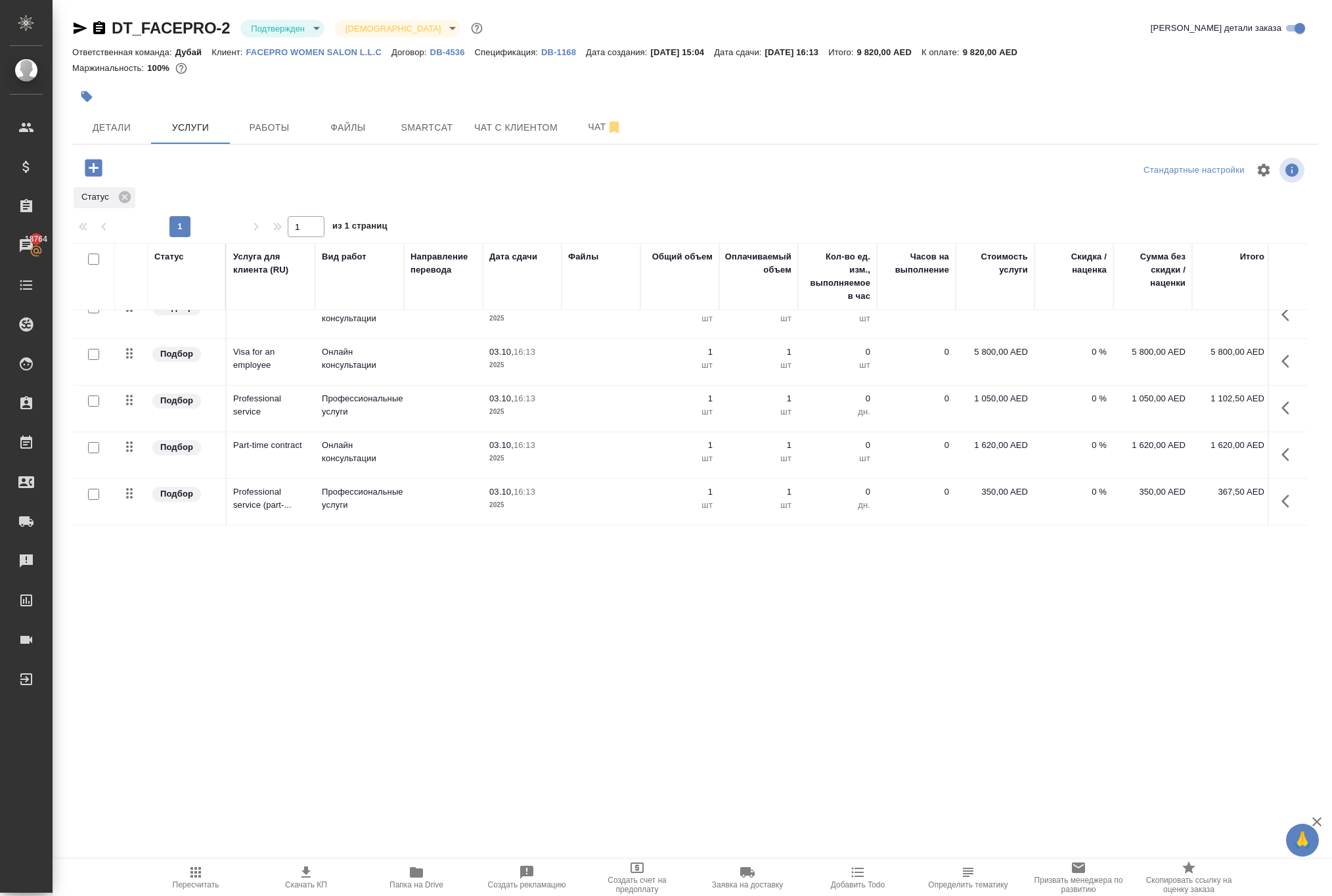
scroll to position [96, 0]
click at [102, 176] on icon "button" at bounding box center [93, 168] width 17 height 17
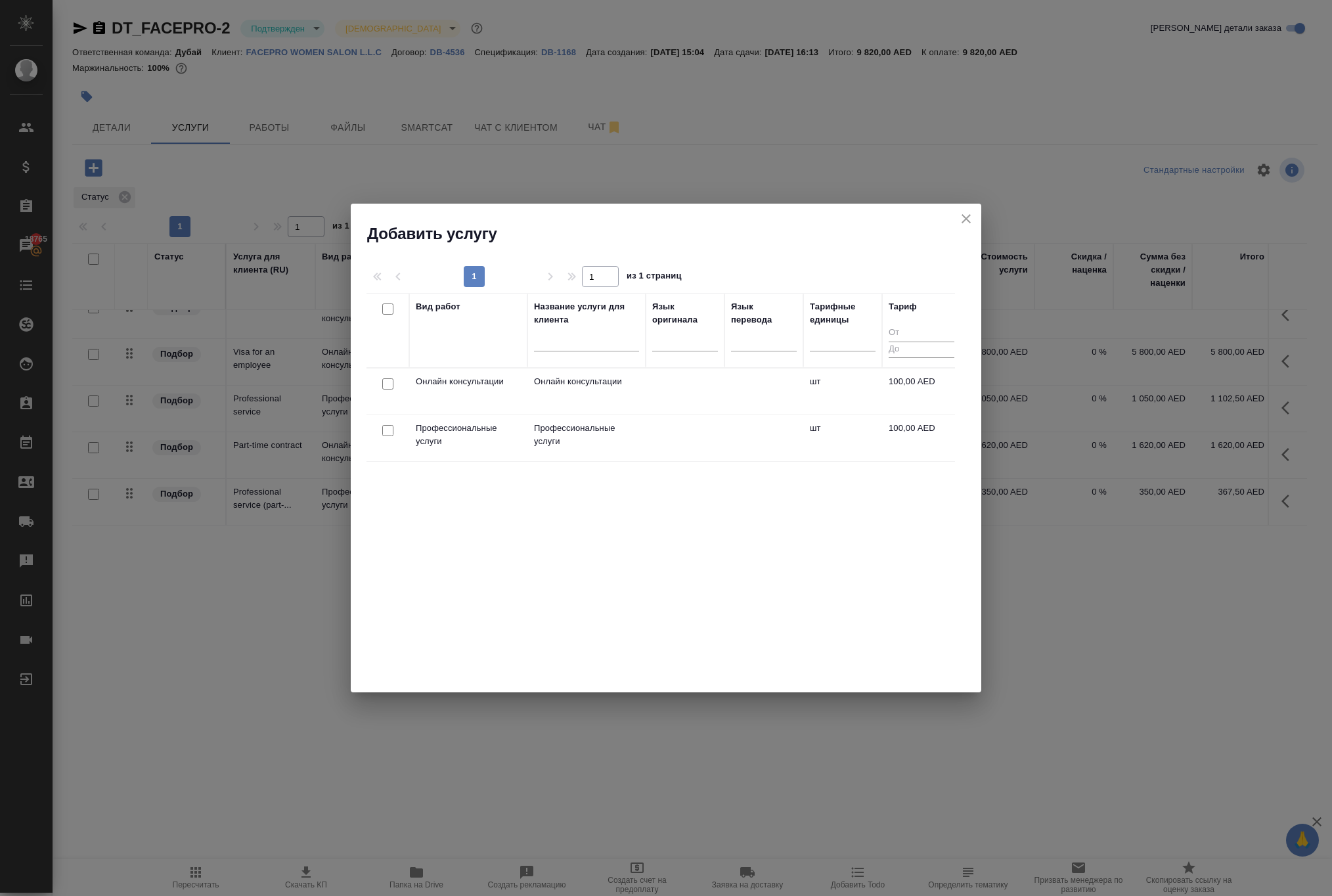
click at [385, 390] on input "checkbox" at bounding box center [388, 384] width 11 height 11
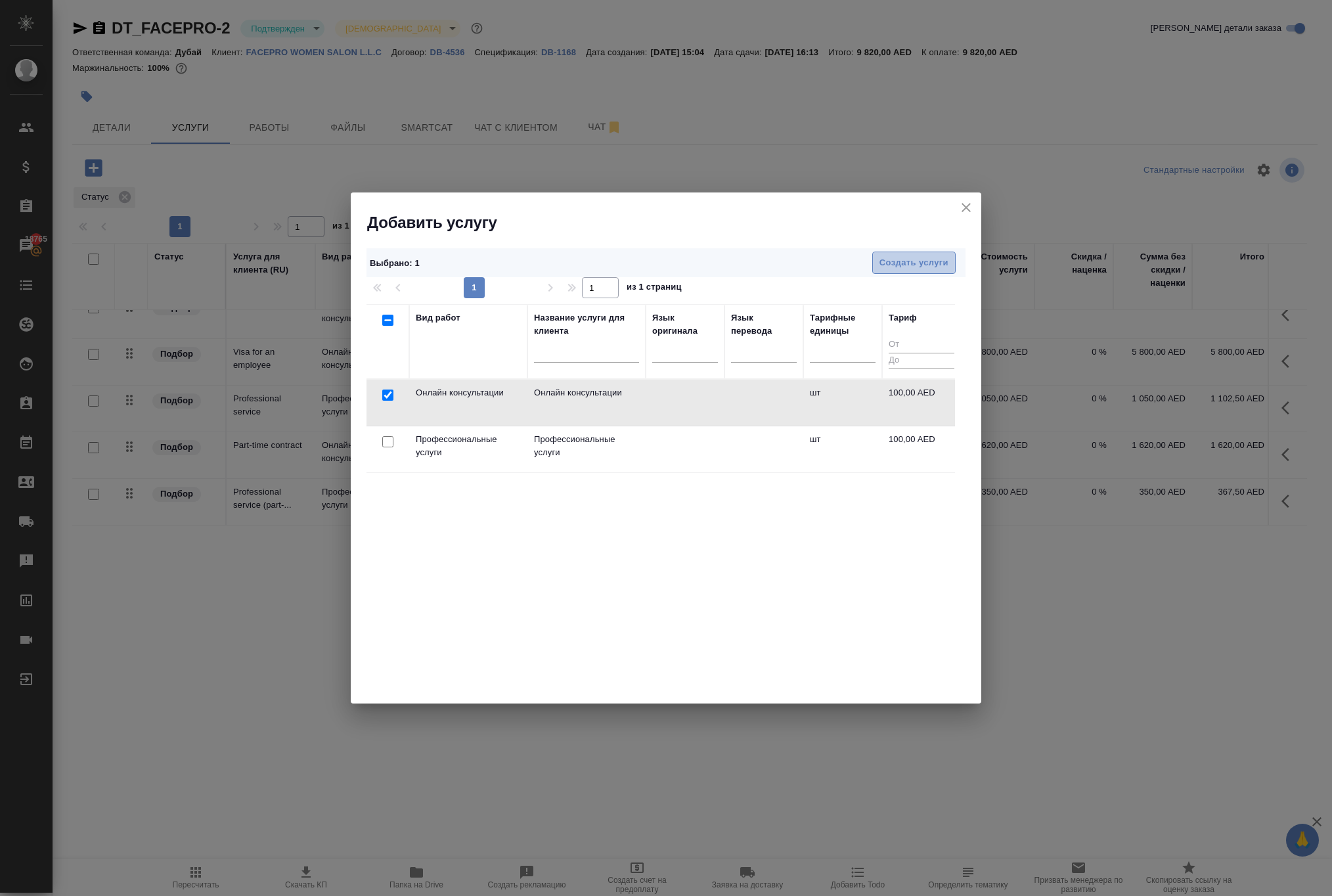
click at [880, 265] on span "Создать услуги" at bounding box center [914, 262] width 69 height 15
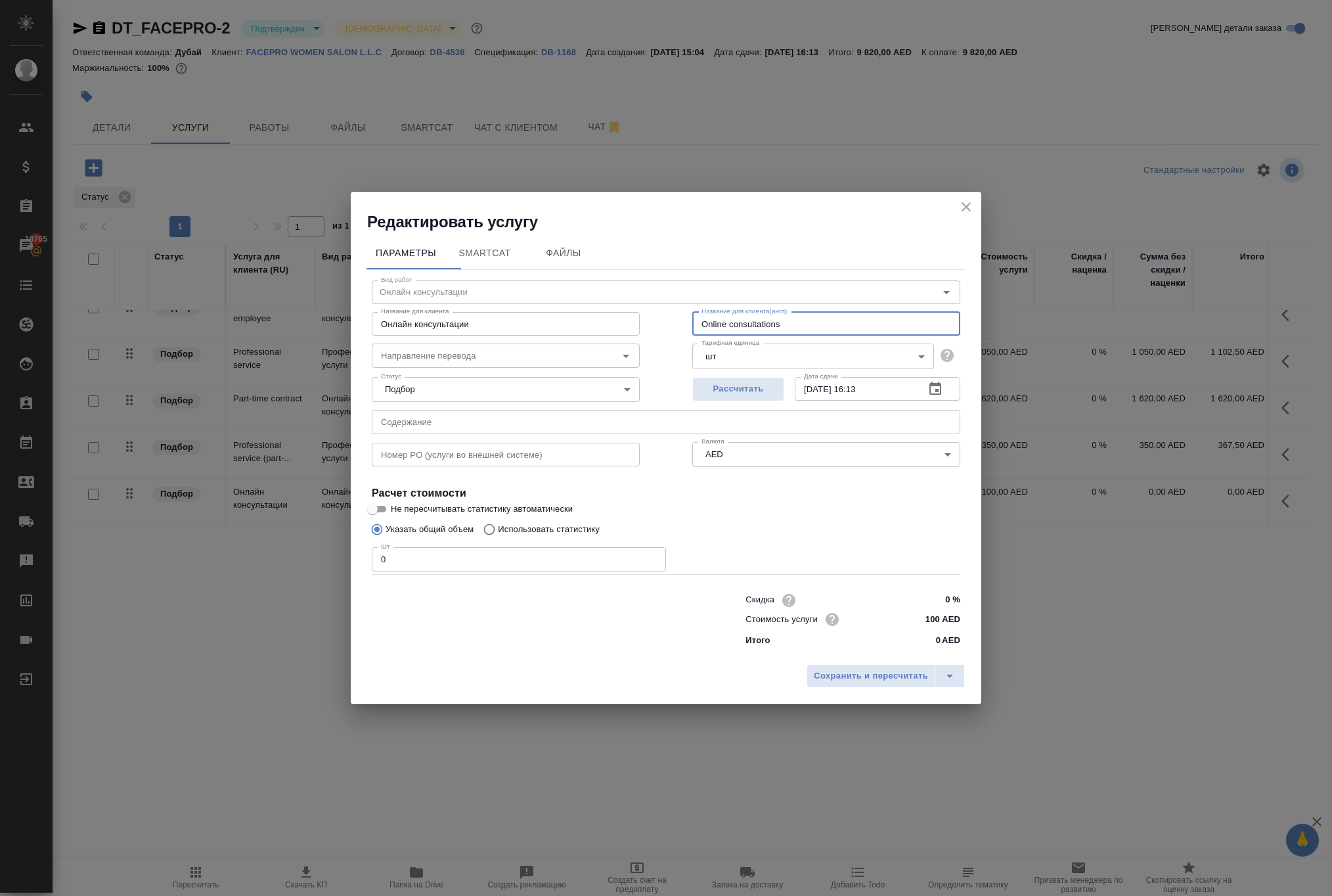
drag, startPoint x: 824, startPoint y: 288, endPoint x: 611, endPoint y: 262, distance: 214.6
click at [611, 280] on div "Название для клиента Онлайн консультации Название для клиента Название для клие…" at bounding box center [665, 322] width 641 height 84
paste input "open labor file in MOhre"
click at [708, 312] on input "open labor file in MOhre" at bounding box center [826, 324] width 268 height 24
drag, startPoint x: 848, startPoint y: 281, endPoint x: 641, endPoint y: 273, distance: 207.2
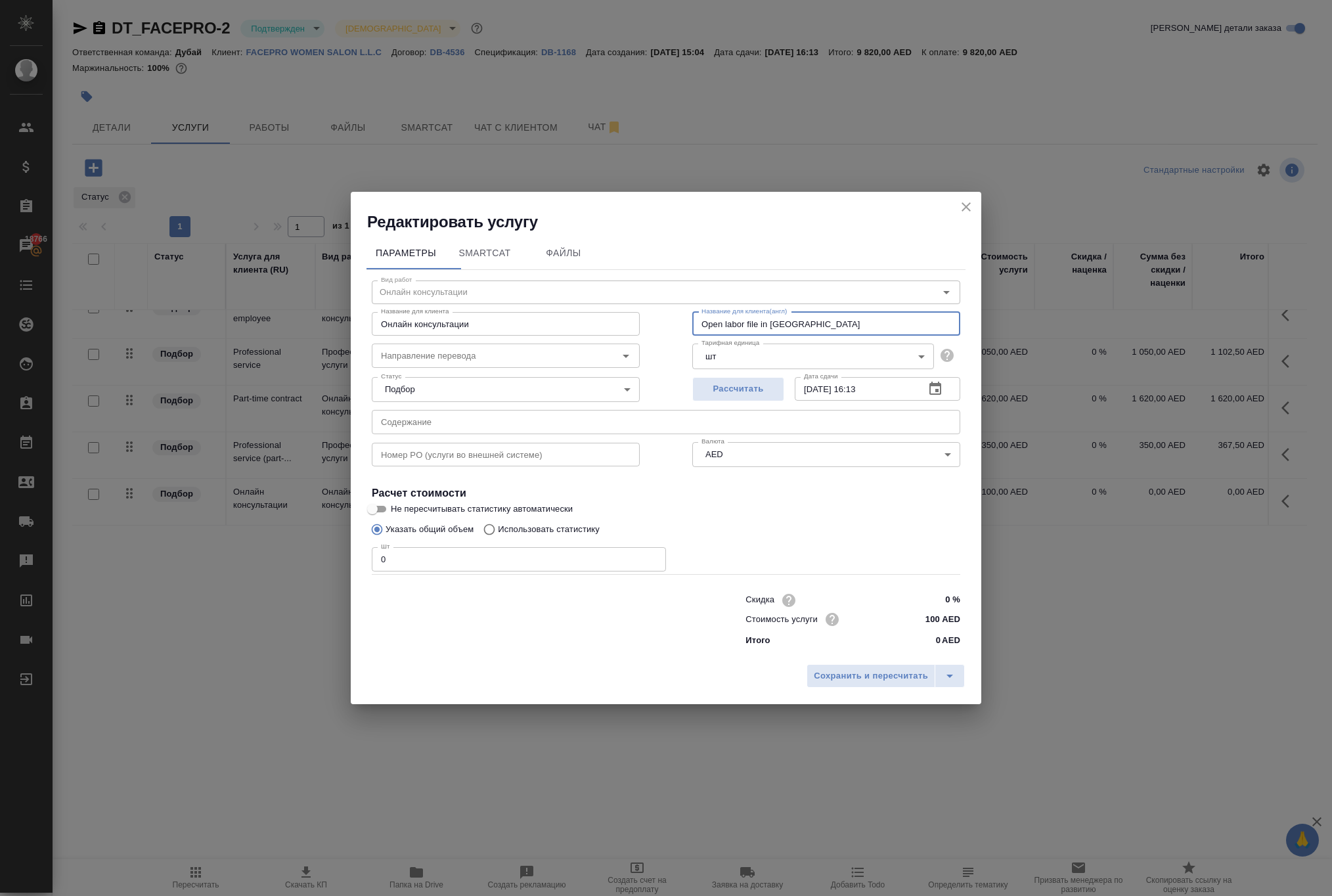
click at [641, 273] on div "Вид работ Онлайн консультации Вид работ Название для клиента Онлайн консультаци…" at bounding box center [666, 461] width 599 height 383
paste input "ing a labor file in MOHR"
click at [759, 312] on input "Opening a labor file in MOHR" at bounding box center [826, 324] width 268 height 24
click at [814, 312] on input "Opening labor file in MOHR" at bounding box center [826, 324] width 268 height 24
drag, startPoint x: 875, startPoint y: 286, endPoint x: 608, endPoint y: 273, distance: 267.3
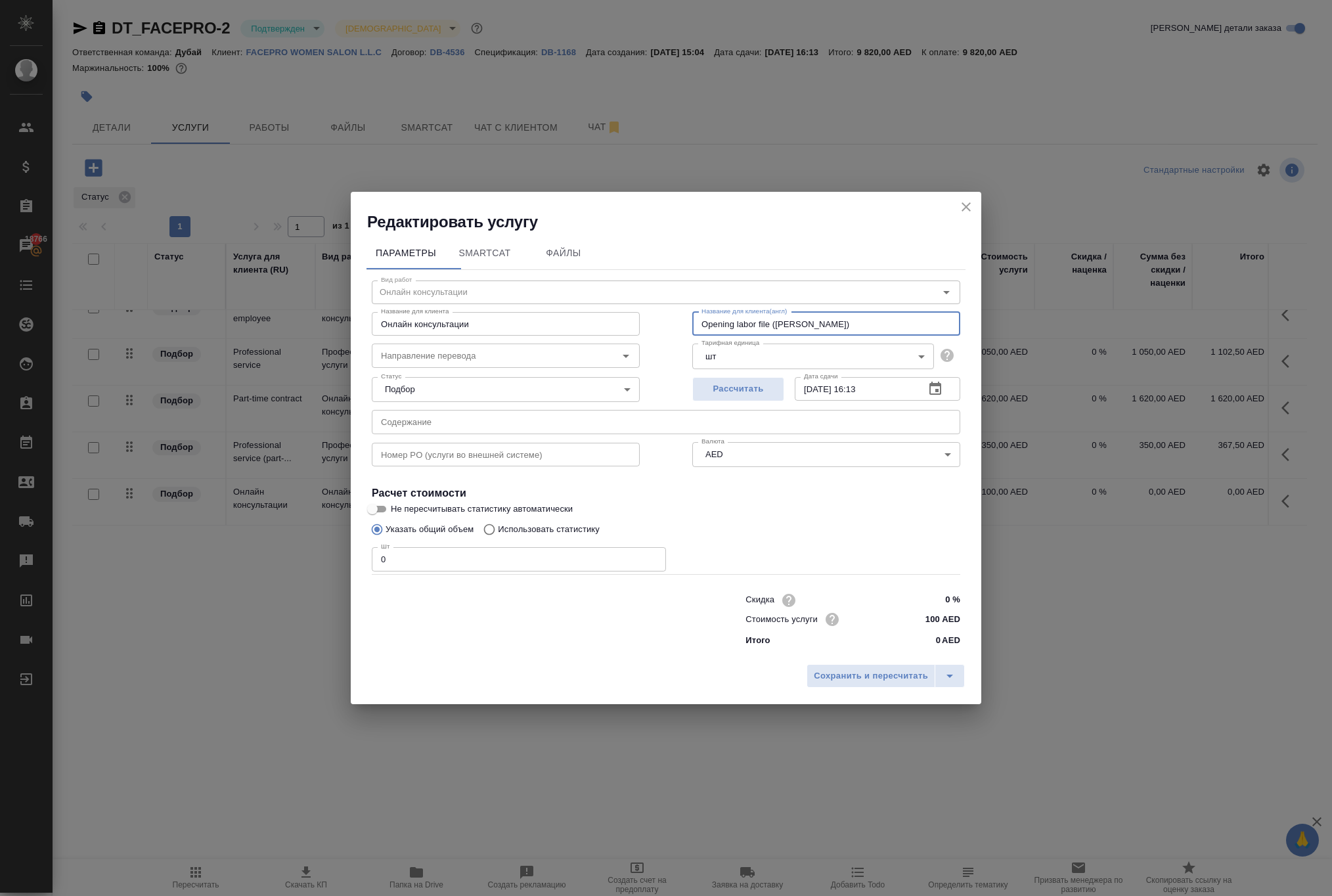
click at [608, 280] on div "Название для клиента Онлайн консультации Название для клиента Название для клие…" at bounding box center [665, 322] width 641 height 84
drag, startPoint x: 551, startPoint y: 292, endPoint x: 80, endPoint y: 268, distance: 471.6
click at [80, 268] on div "Редактировать услугу Параметры SmartCat Файлы Вид работ Онлайн консультации Вид…" at bounding box center [666, 448] width 1332 height 896
paste input "Opening labor file (MOHRE)"
click at [406, 571] on input "0" at bounding box center [519, 559] width 294 height 24
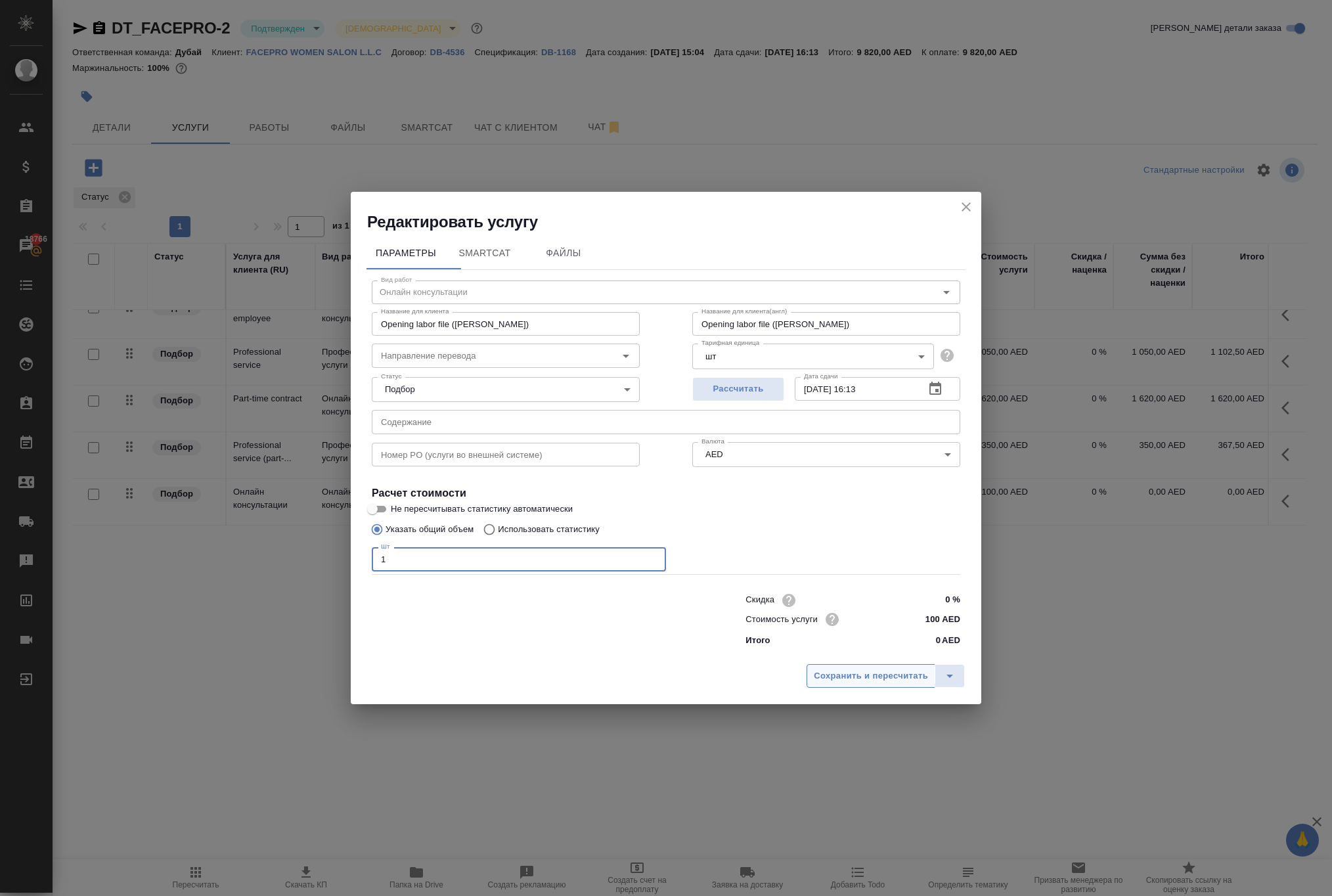
click at [814, 684] on span "Сохранить и пересчитать" at bounding box center [871, 676] width 114 height 15
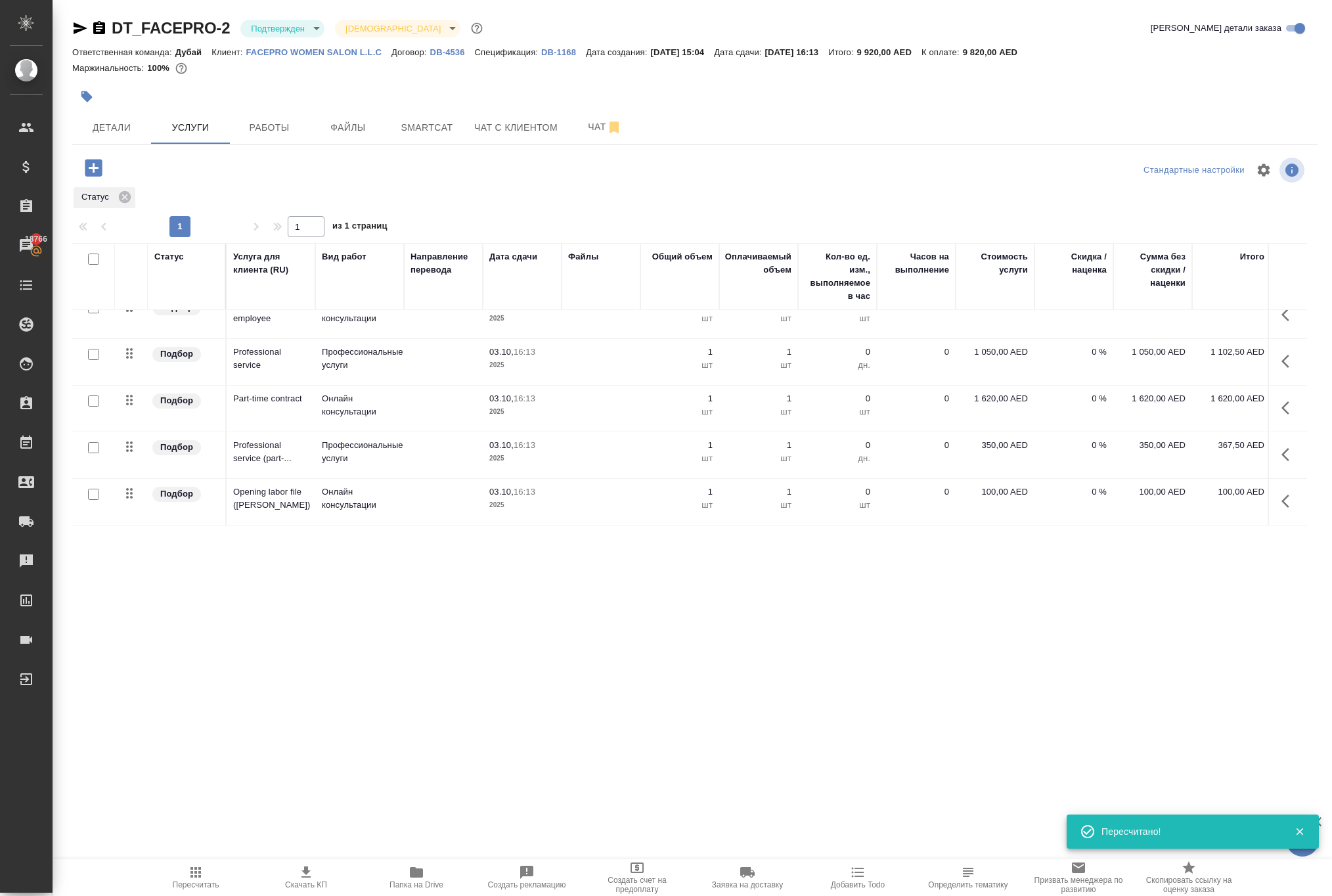
scroll to position [158, 0]
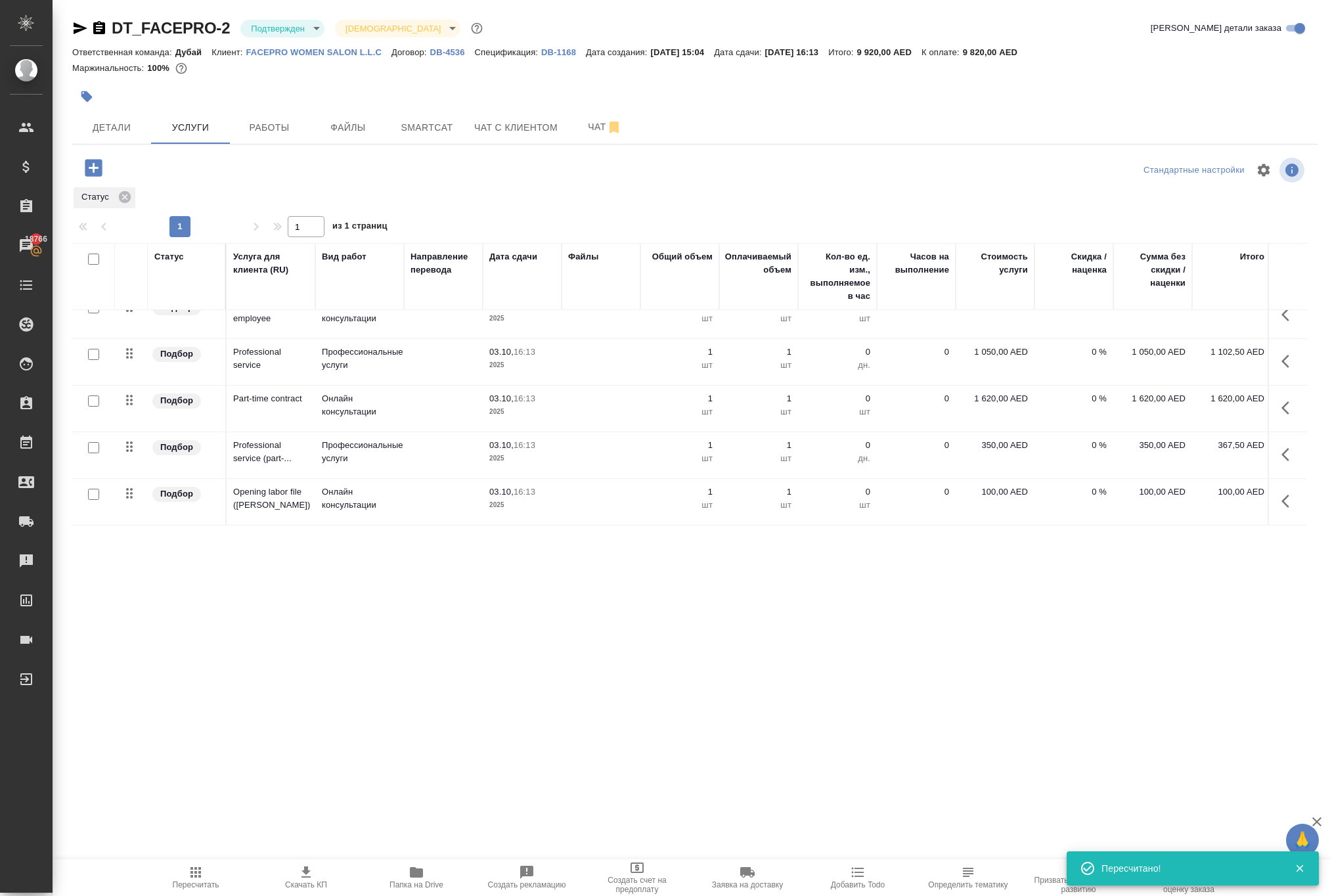
click at [96, 176] on icon "button" at bounding box center [93, 168] width 17 height 17
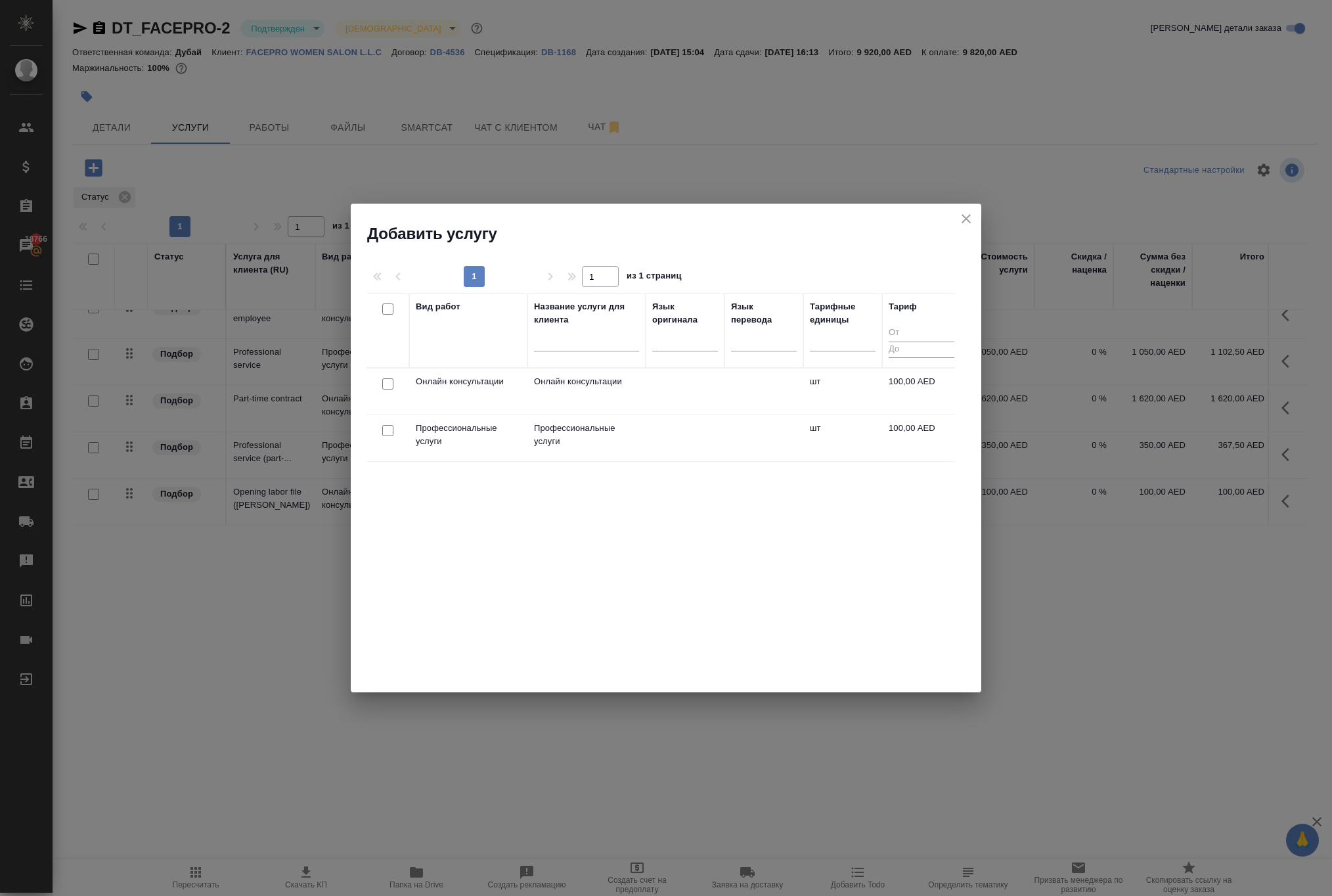
click at [386, 435] on input "checkbox" at bounding box center [388, 430] width 11 height 11
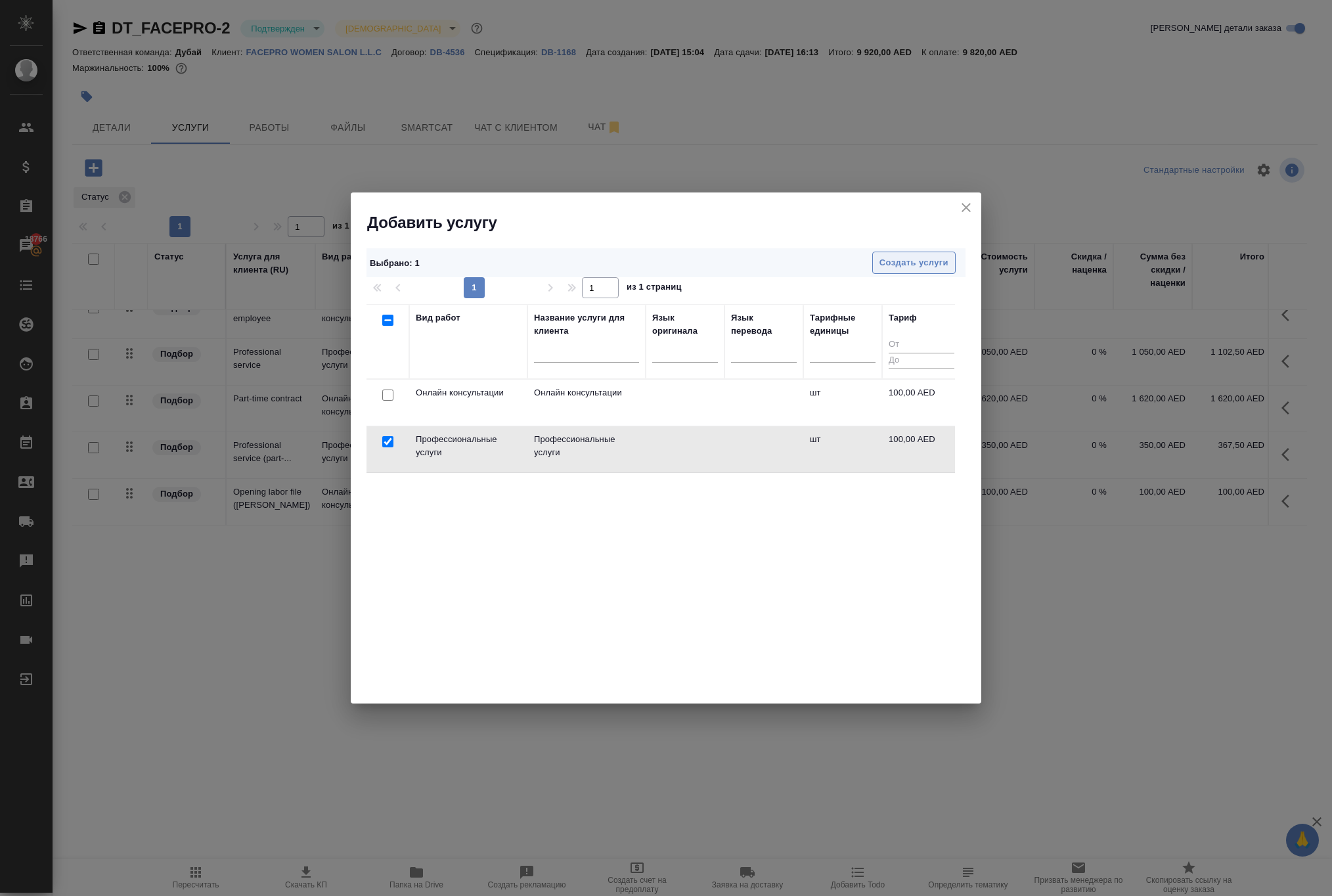
click at [887, 256] on span "Создать услуги" at bounding box center [914, 262] width 69 height 15
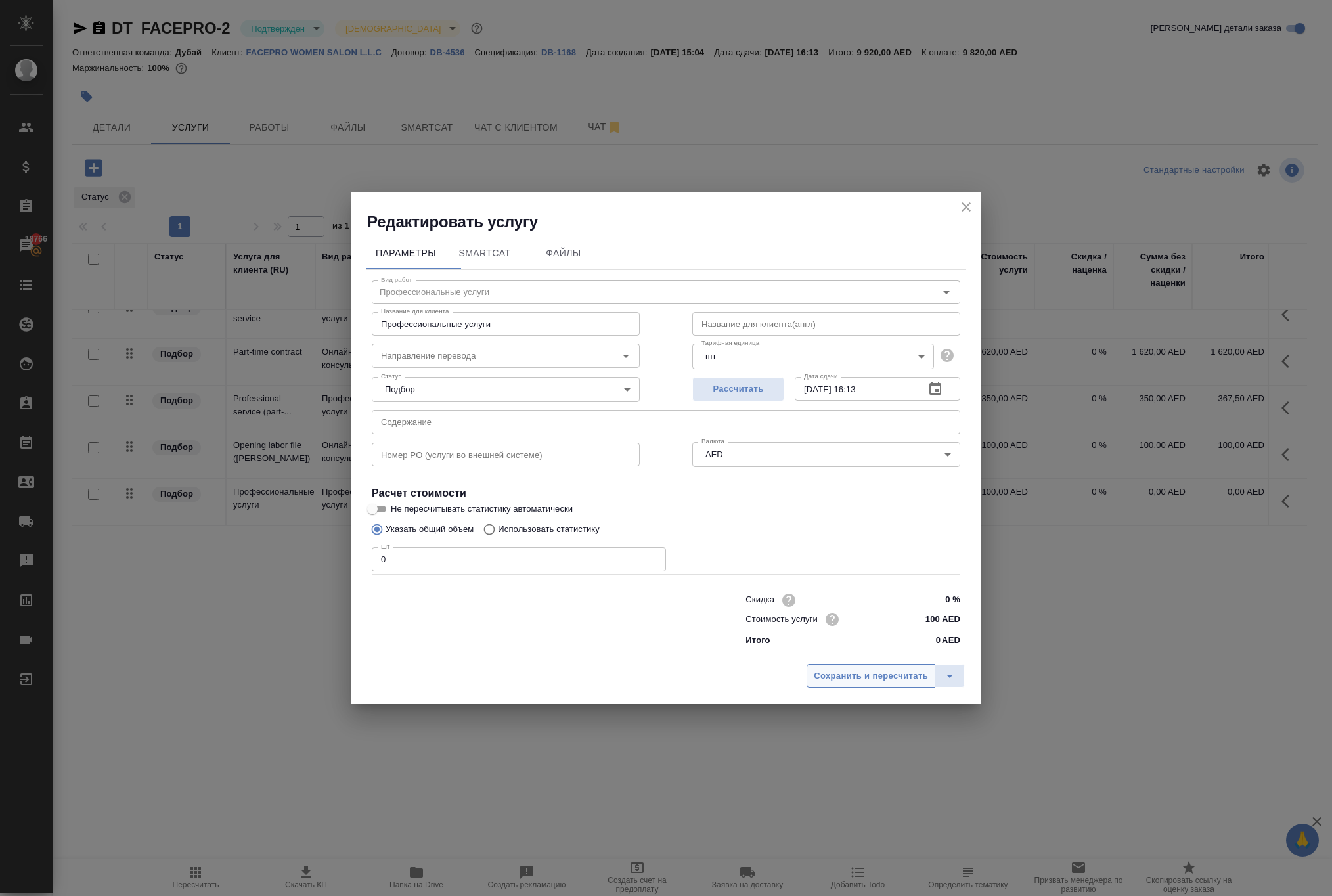
click at [826, 684] on span "Сохранить и пересчитать" at bounding box center [871, 676] width 114 height 15
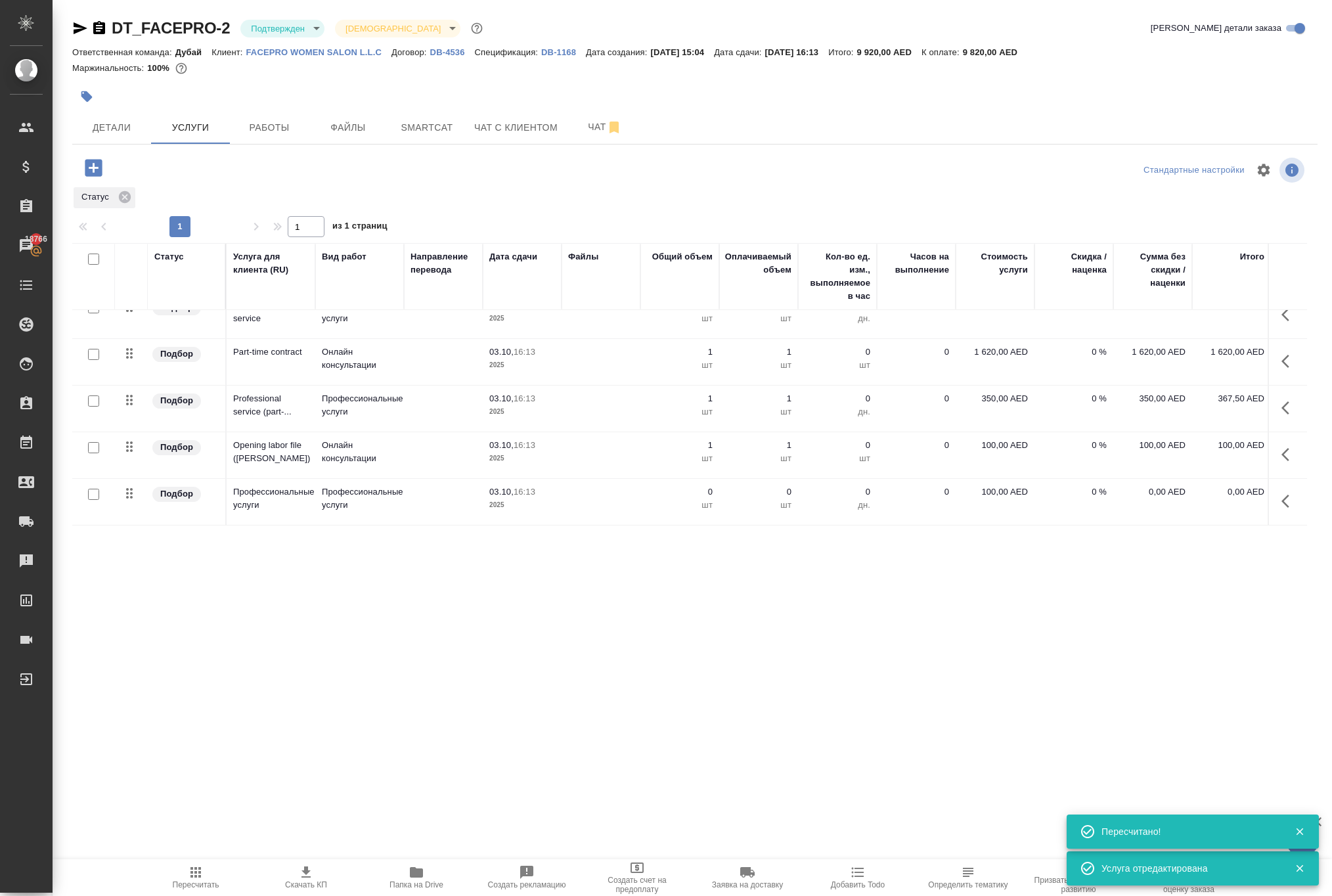
scroll to position [219, 0]
click at [1281, 508] on icon "button" at bounding box center [1285, 501] width 8 height 13
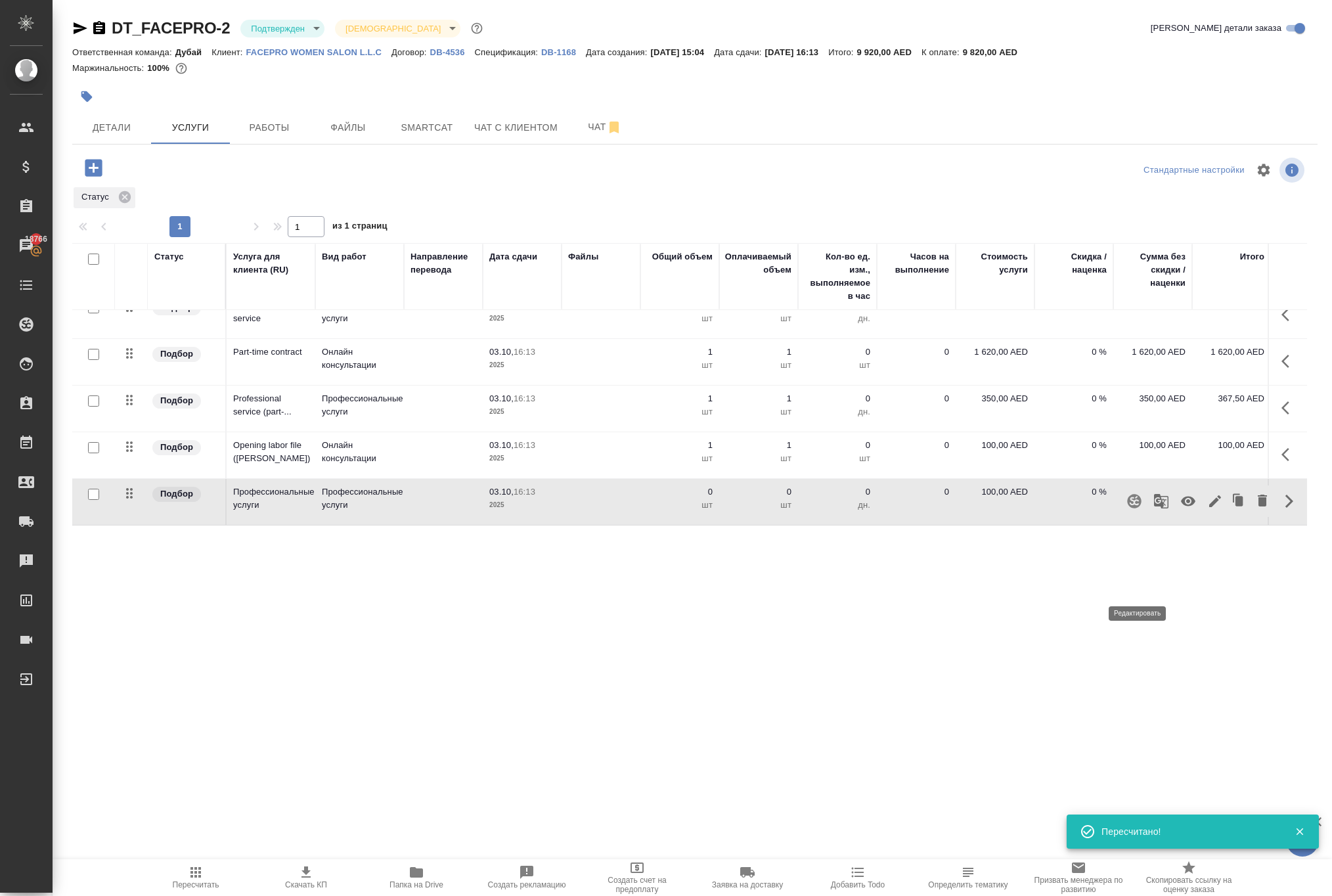
click at [1209, 507] on icon "button" at bounding box center [1215, 501] width 12 height 12
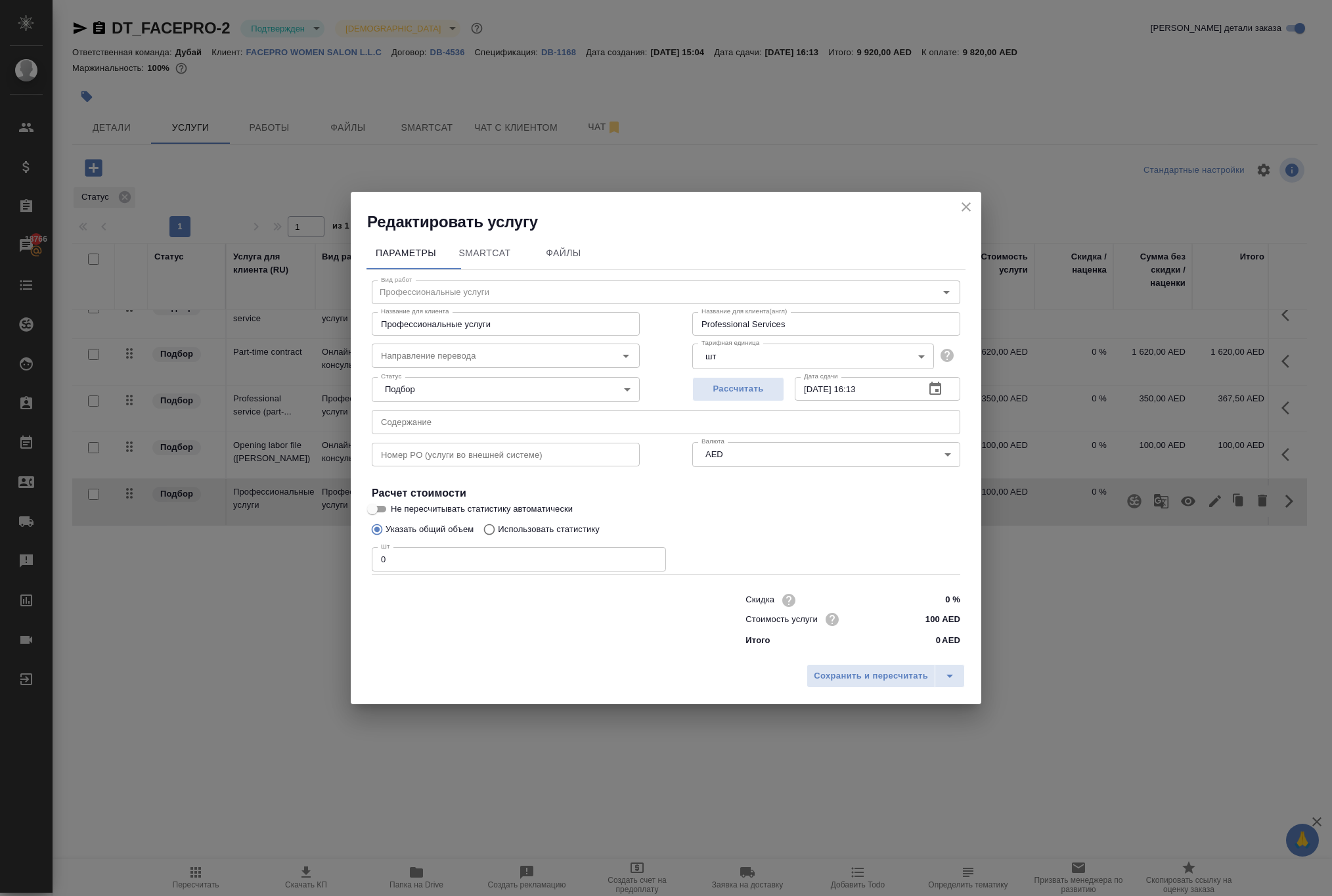
click at [872, 312] on input "Professional Services" at bounding box center [826, 324] width 268 height 24
click at [842, 312] on input "Professional Services" at bounding box center [826, 324] width 268 height 24
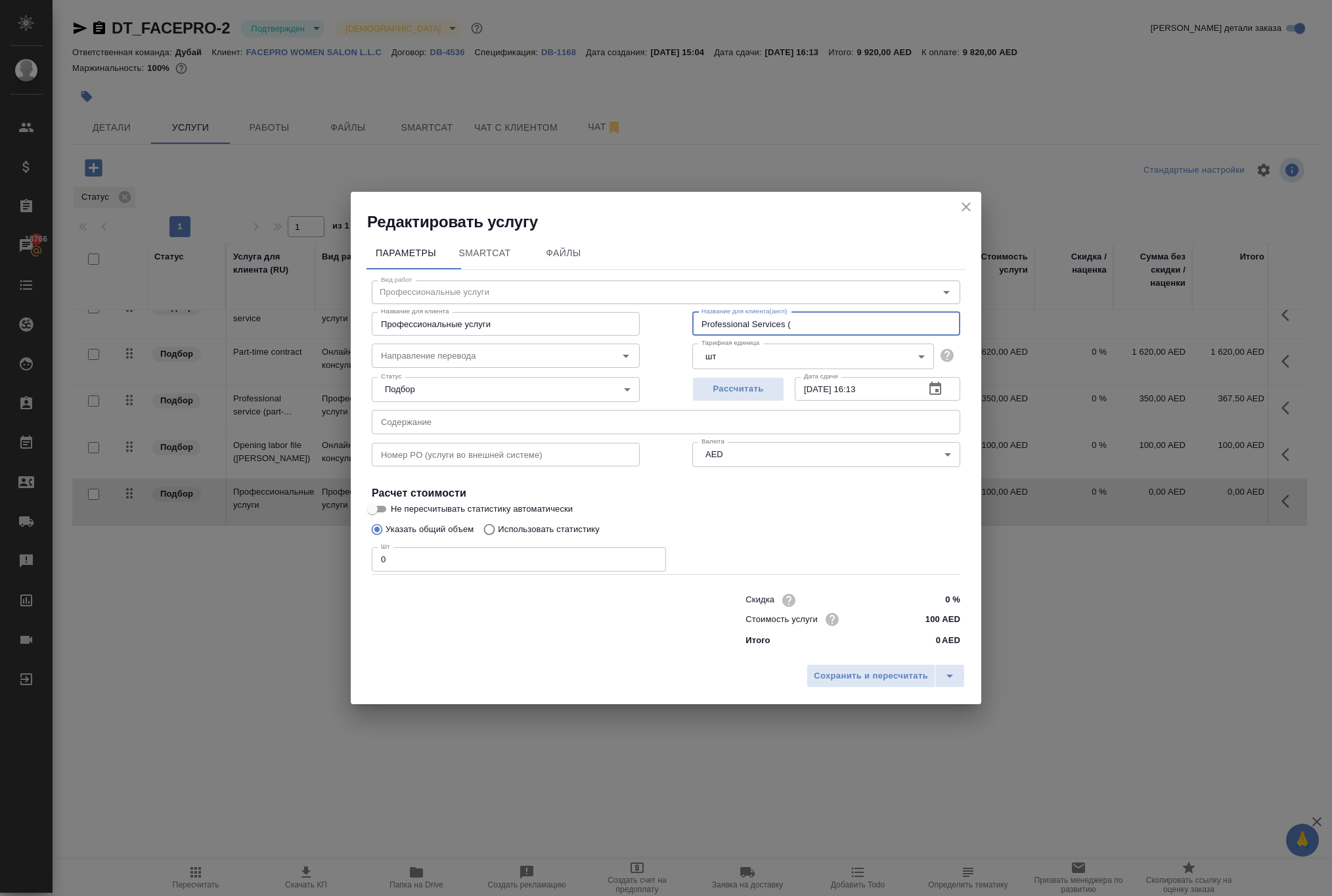
paste input "Opening labor file (MOHRE)"
click at [842, 312] on input "Professional Services (Opening labor file (MOHRE)" at bounding box center [826, 324] width 268 height 24
drag, startPoint x: 873, startPoint y: 281, endPoint x: 959, endPoint y: 297, distance: 87.5
click at [959, 312] on input "Professional Services (Opening labor file (MOHRE)" at bounding box center [826, 324] width 268 height 24
click at [873, 312] on input "Professional Services (Opening labor)" at bounding box center [826, 324] width 268 height 24
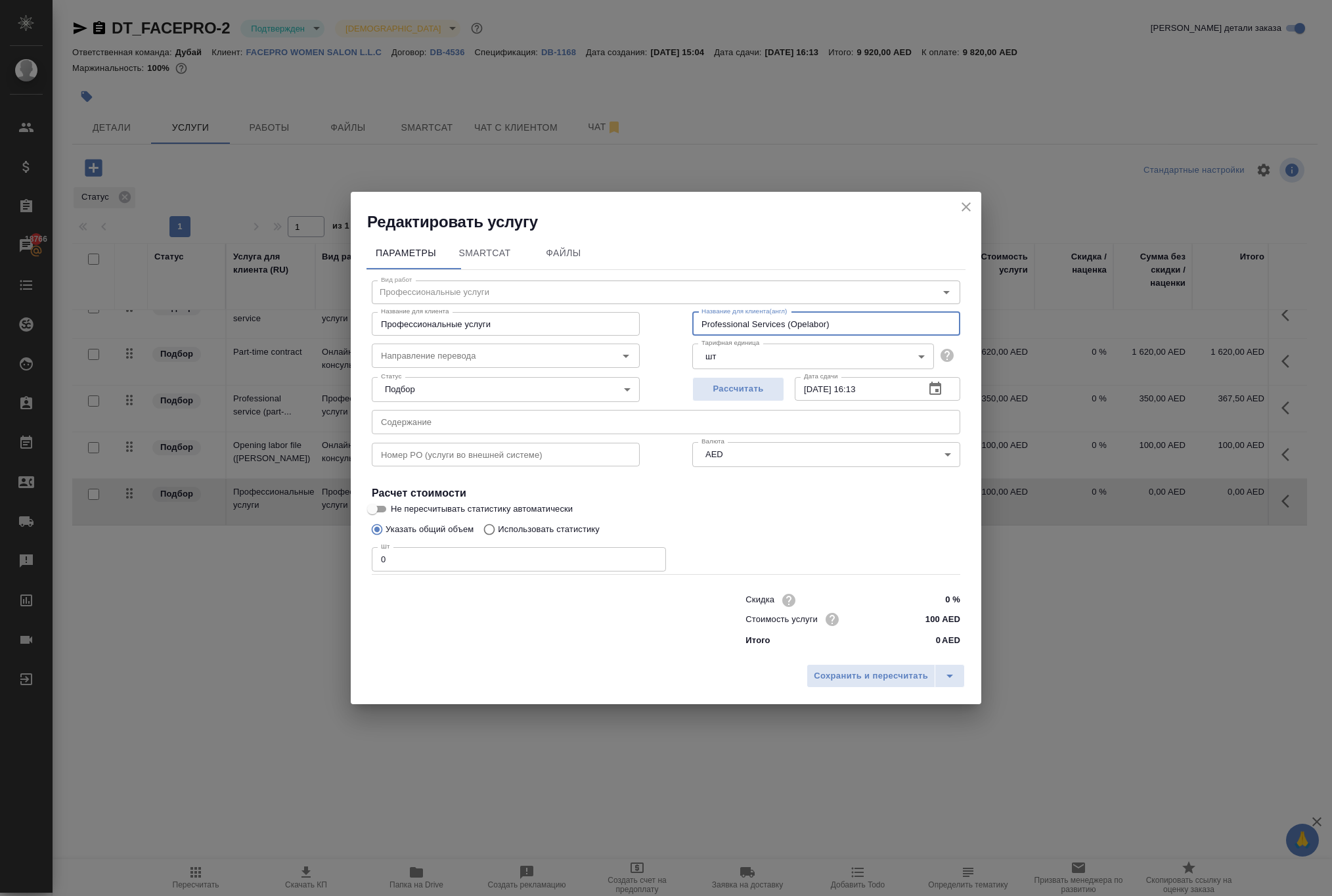
drag, startPoint x: 873, startPoint y: 289, endPoint x: 828, endPoint y: 288, distance: 45.0
click at [828, 312] on input "Professional Services (Opelabor)" at bounding box center [826, 324] width 268 height 24
drag, startPoint x: 884, startPoint y: 288, endPoint x: 531, endPoint y: 286, distance: 353.0
click at [531, 286] on div "Название для клиента Профессиональные услуги Название для клиента Название для …" at bounding box center [665, 322] width 641 height 84
drag, startPoint x: 545, startPoint y: 288, endPoint x: 1, endPoint y: 238, distance: 546.3
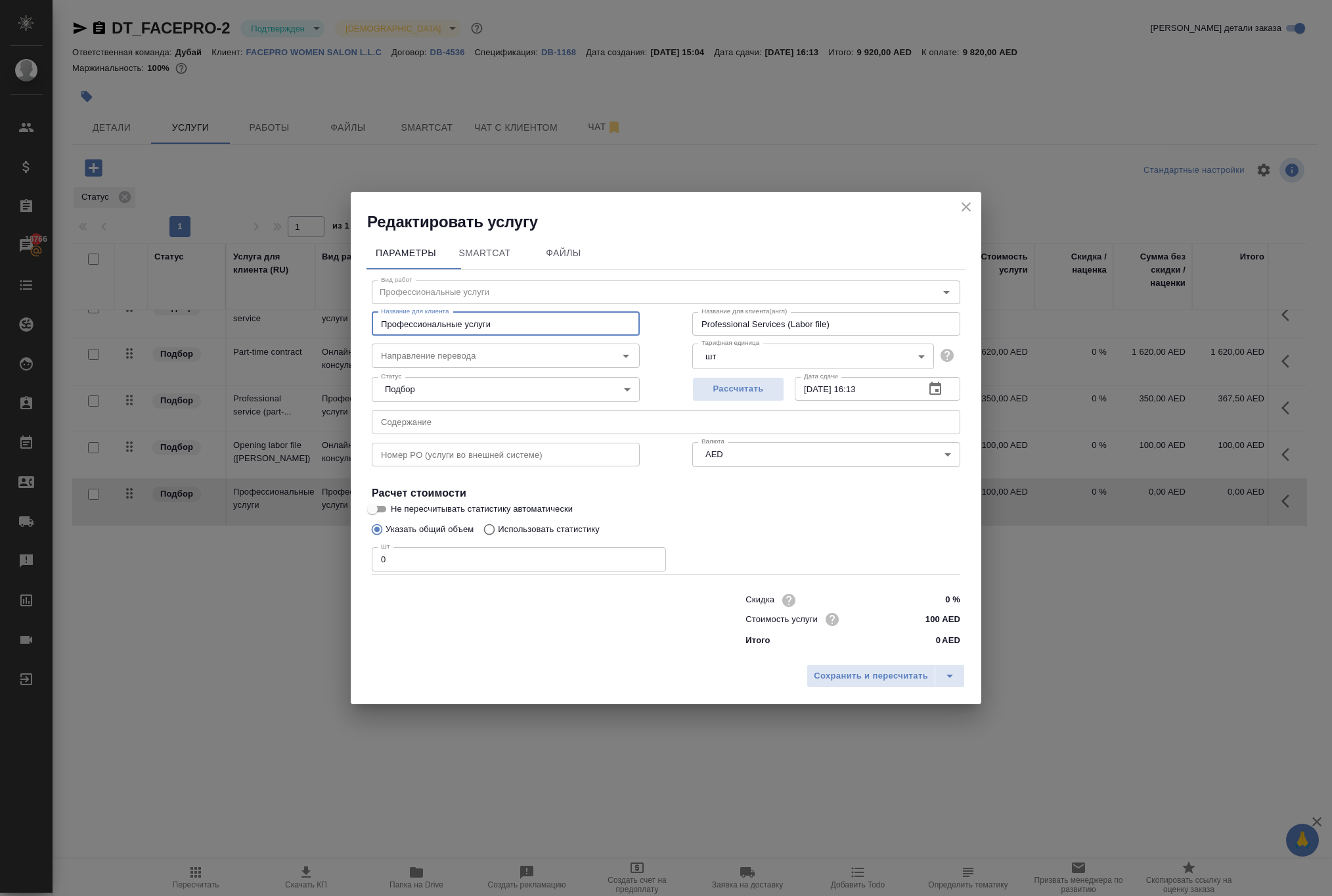
click at [1, 238] on div "Редактировать услугу Параметры SmartCat Файлы Вид работ Профессиональные услуги…" at bounding box center [666, 448] width 1332 height 896
paste input "Professional Services (Labor file)"
click at [394, 551] on input "0" at bounding box center [519, 559] width 294 height 24
click at [814, 684] on span "Сохранить и пересчитать" at bounding box center [871, 676] width 114 height 15
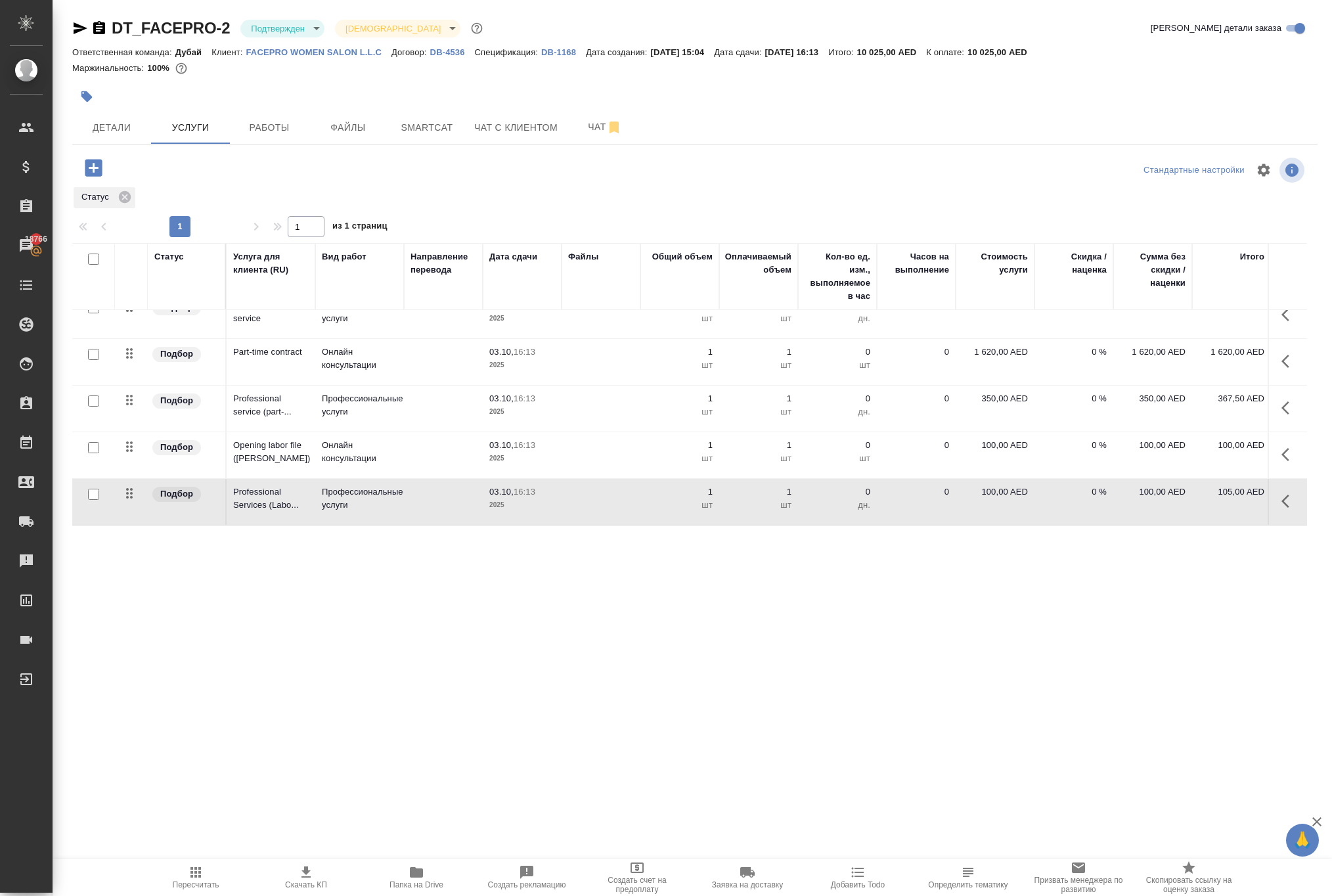
click at [967, 452] on p "100,00 AED" at bounding box center [995, 445] width 66 height 13
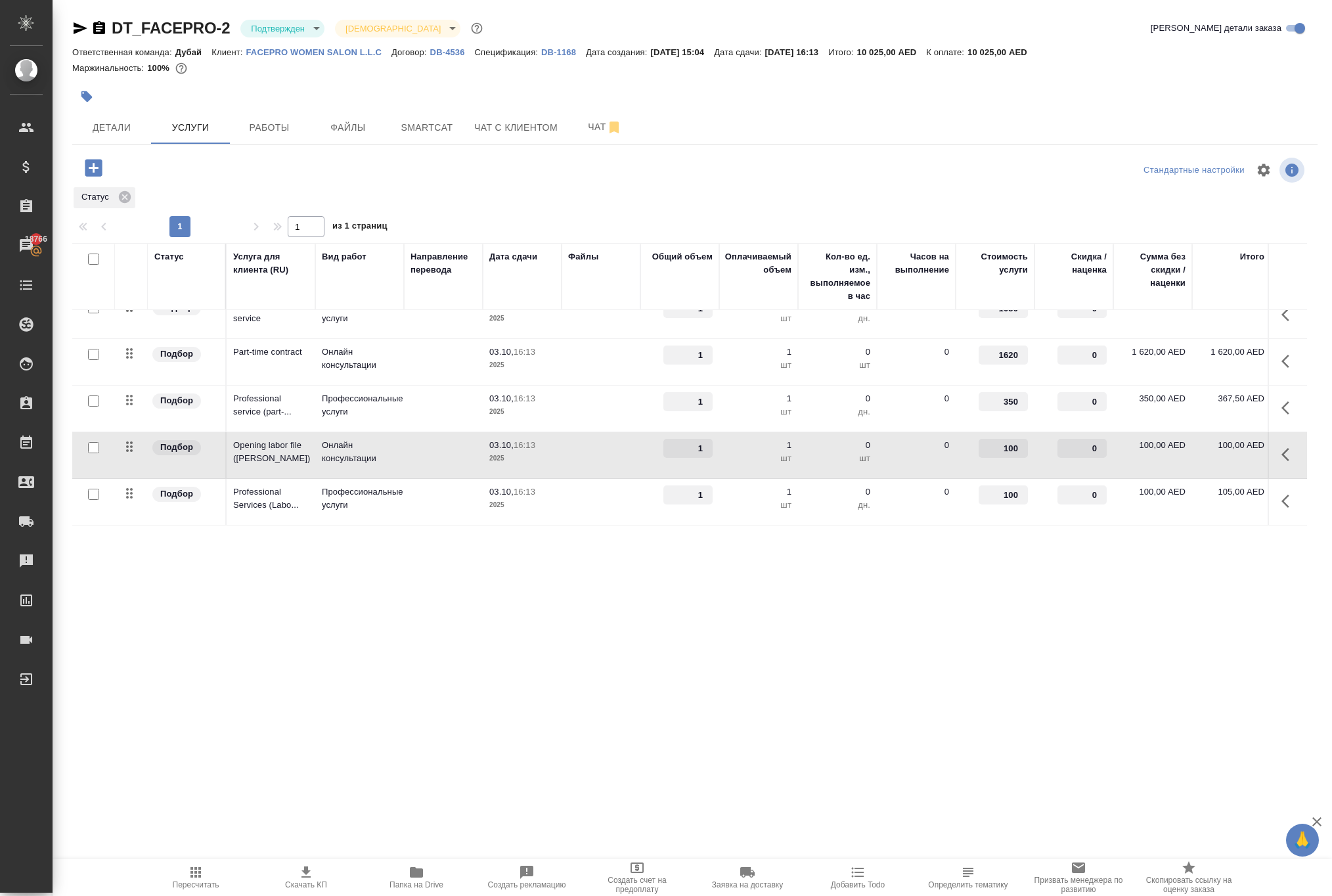
click at [991, 458] on input "100" at bounding box center [1003, 448] width 49 height 19
click at [946, 695] on div ".cls-1 fill:#fff; AWATERA Solokha Petro Клиенты Спецификации Заказы 18766 Чаты …" at bounding box center [666, 448] width 1332 height 896
click at [244, 174] on span "Сохранить и пересчитать" at bounding box center [186, 166] width 114 height 15
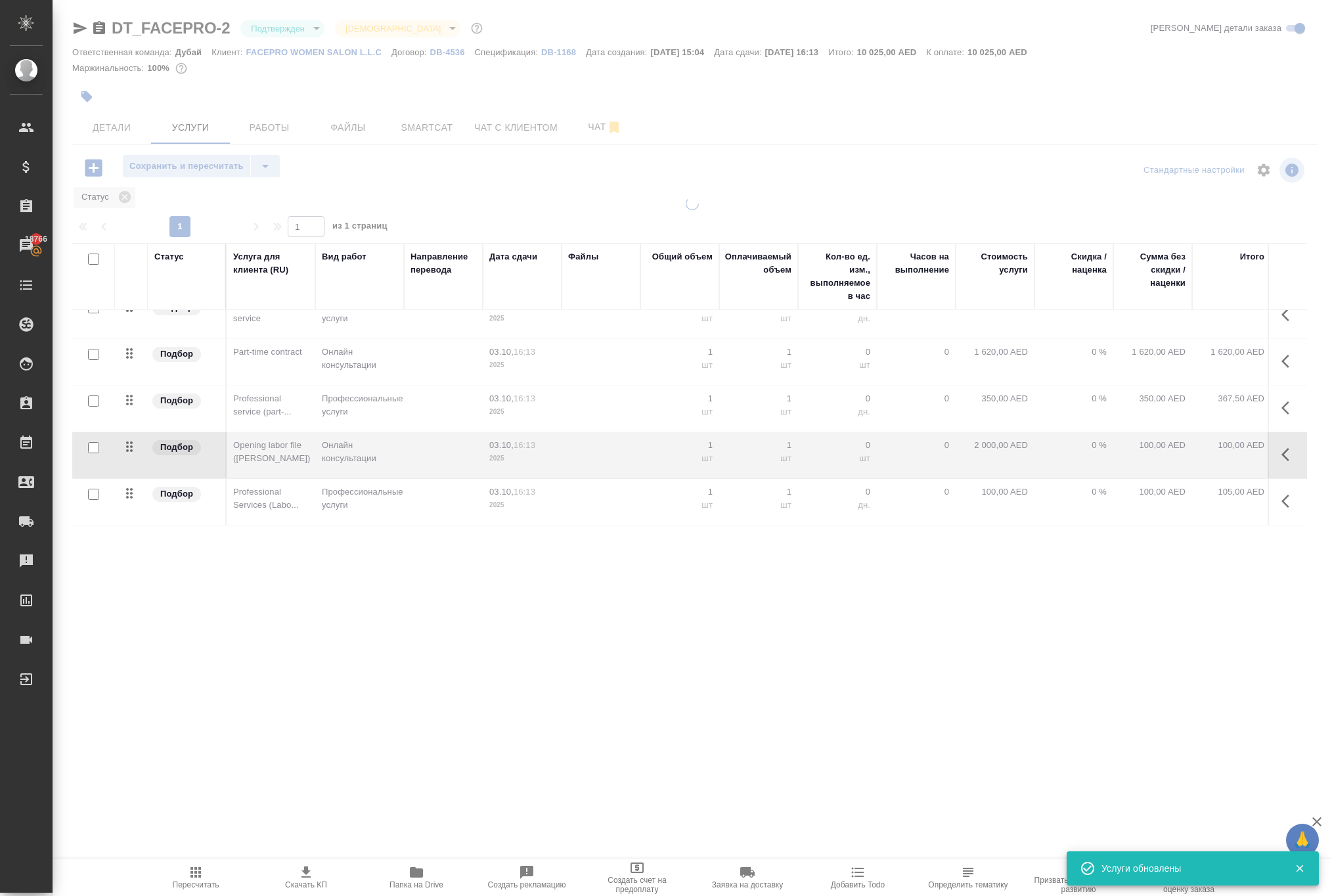
click at [1281, 509] on icon "button" at bounding box center [1289, 501] width 16 height 16
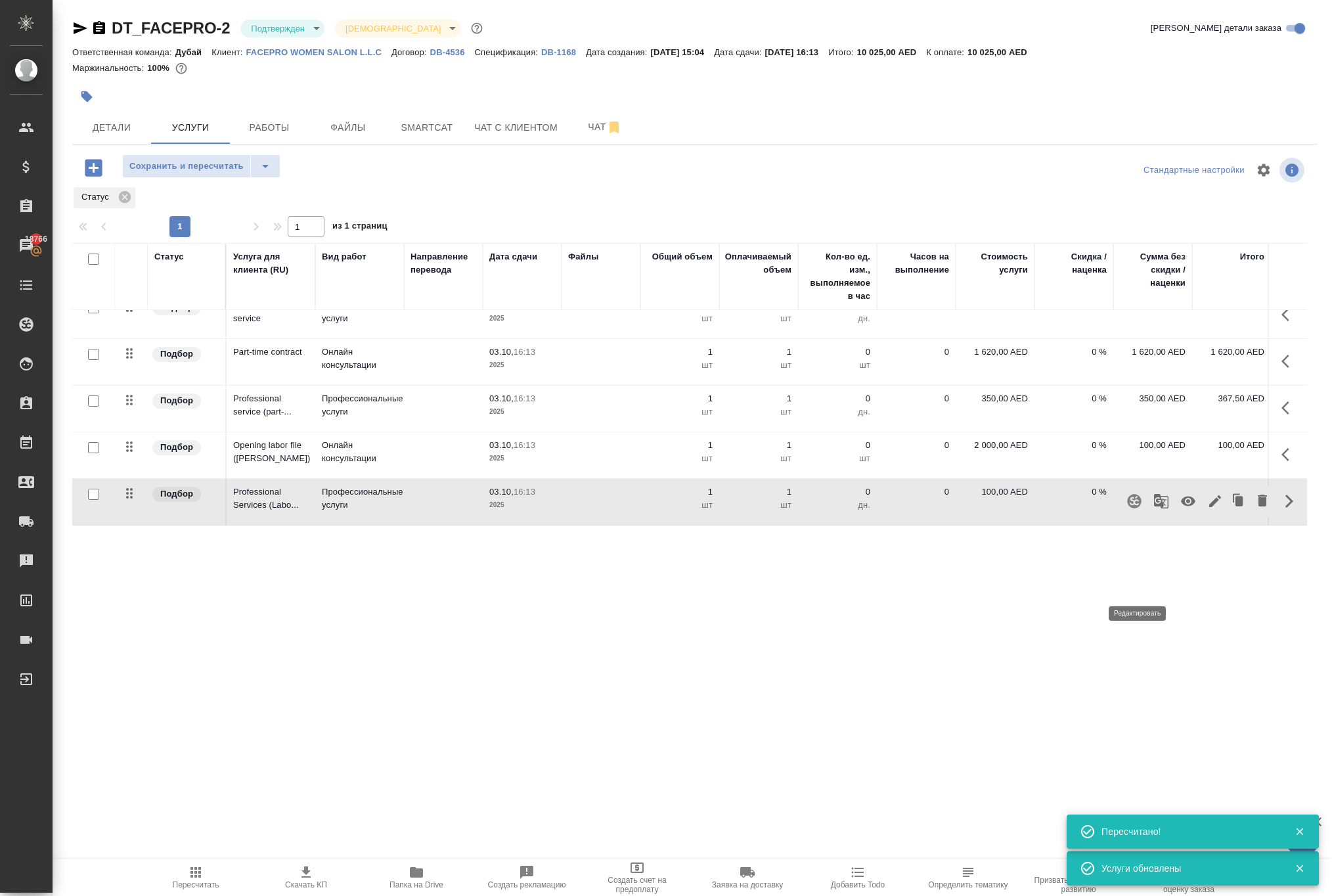
click at [1207, 509] on icon "button" at bounding box center [1215, 501] width 16 height 16
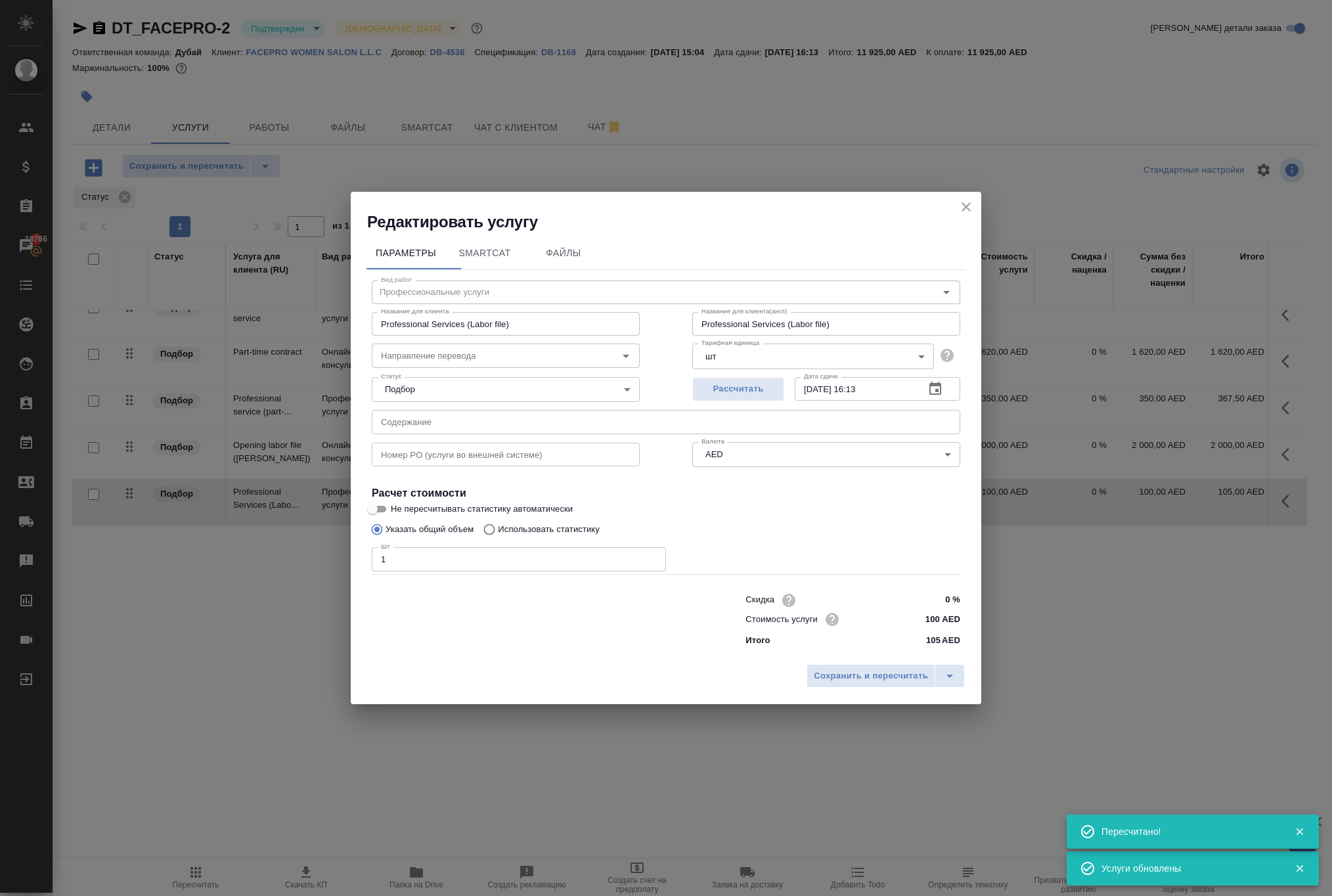
click at [958, 199] on icon "close" at bounding box center [966, 207] width 16 height 16
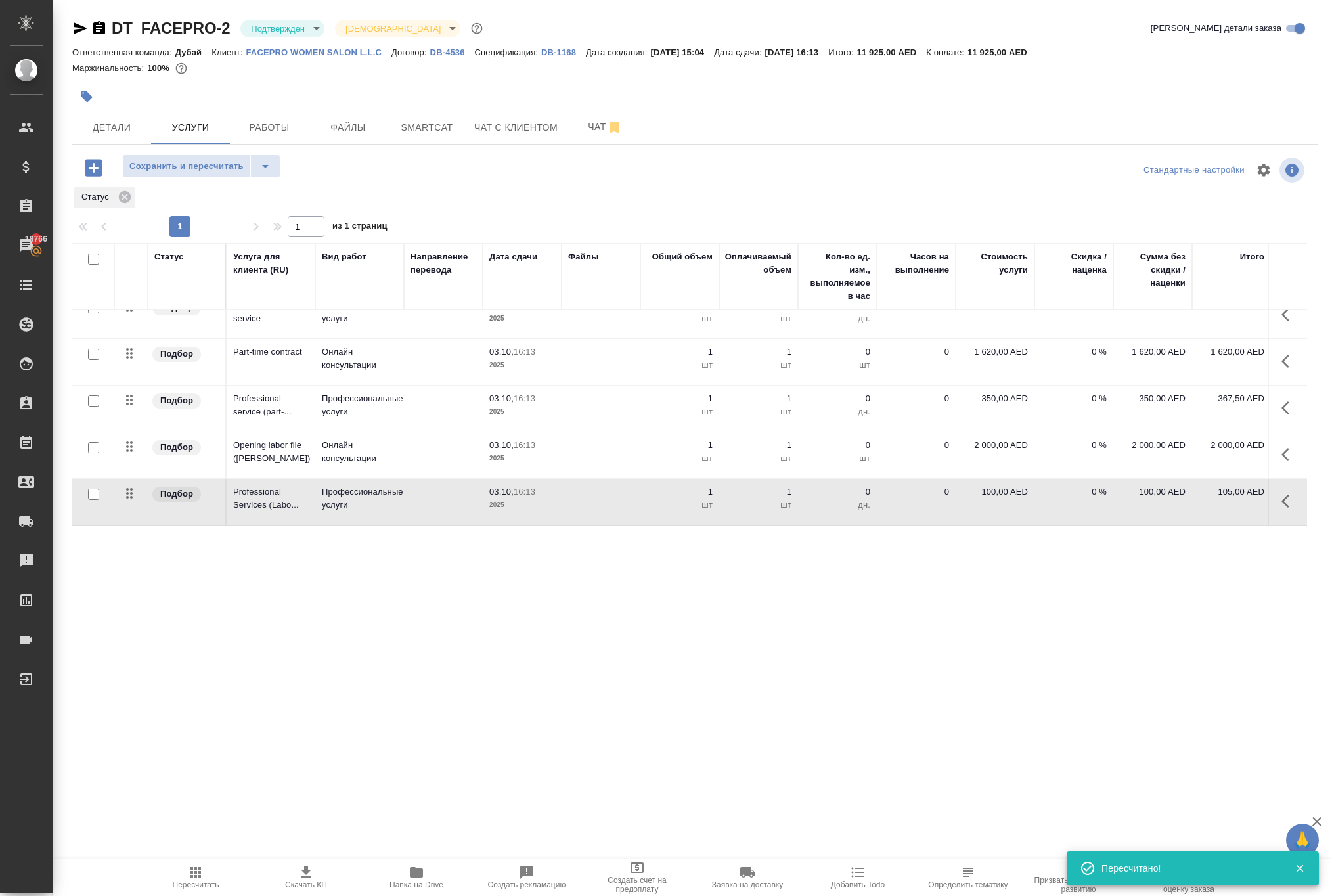
click at [973, 498] on p "100,00 AED" at bounding box center [995, 492] width 66 height 13
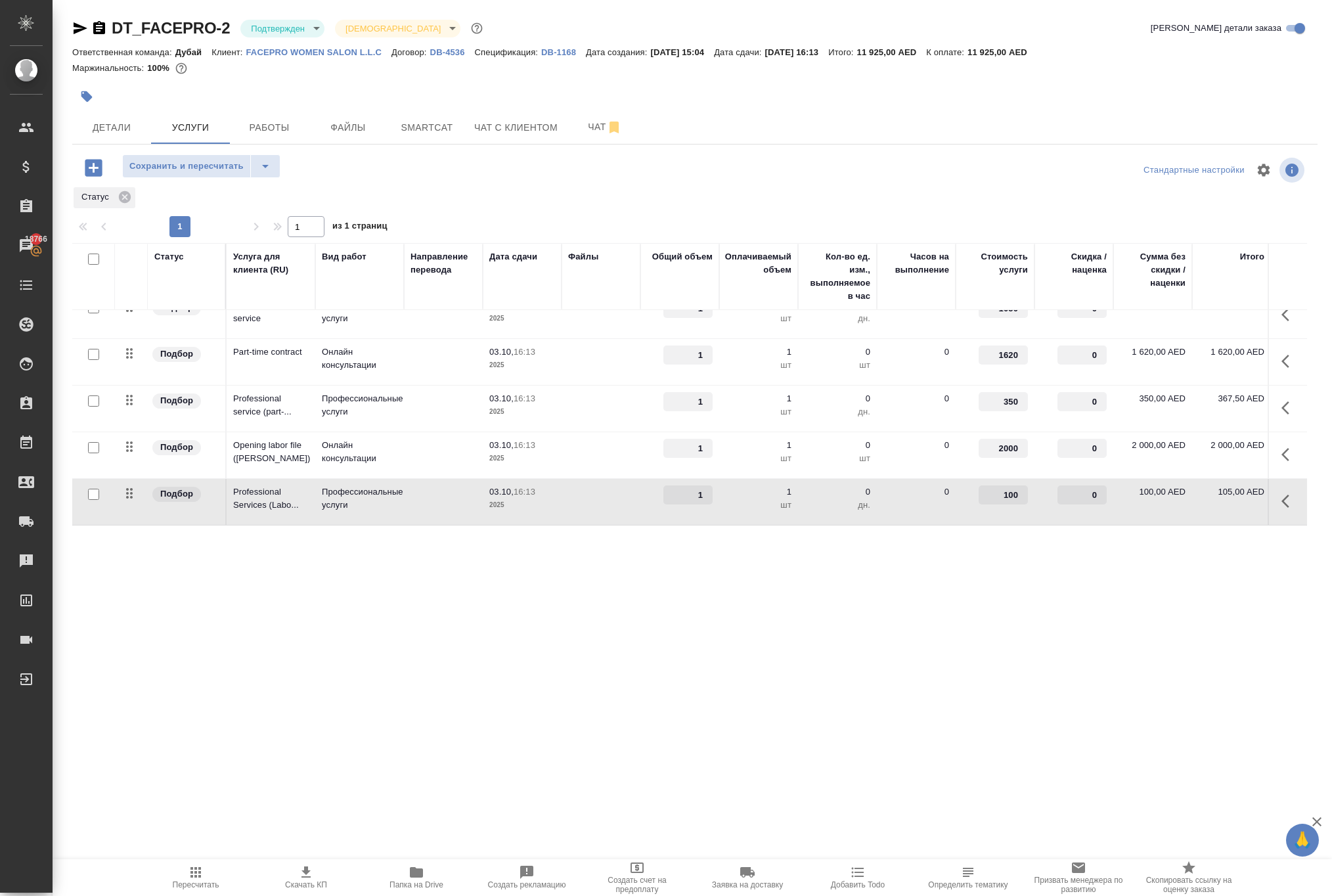
click at [997, 504] on input "100" at bounding box center [1003, 494] width 49 height 19
click at [997, 505] on input "100" at bounding box center [1003, 495] width 48 height 19
click at [775, 745] on div ".cls-1 fill:#fff; AWATERA Solokha Petro Клиенты Спецификации Заказы 18766 Чаты …" at bounding box center [666, 448] width 1332 height 896
click at [244, 174] on span "Сохранить и пересчитать" at bounding box center [186, 166] width 114 height 15
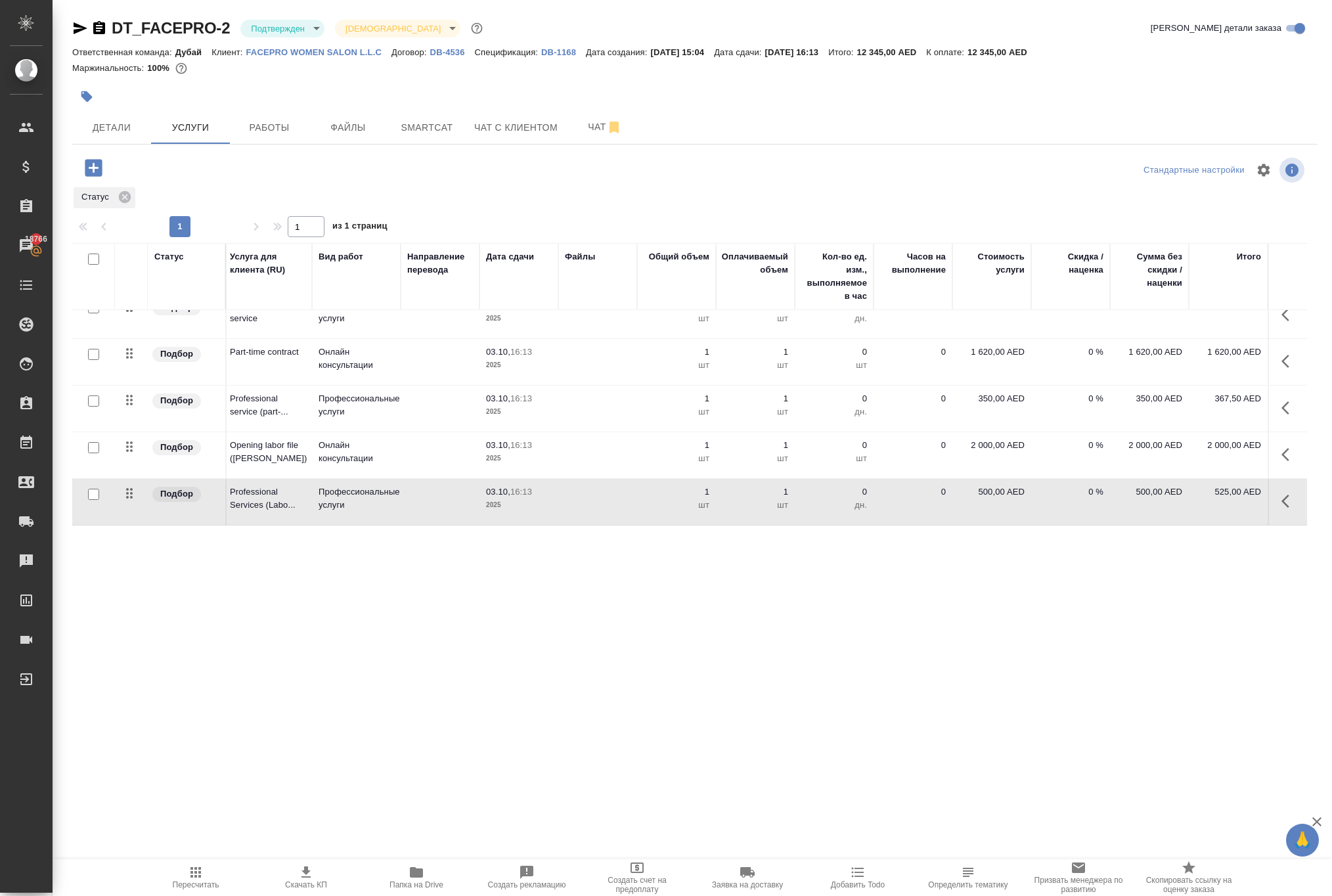
click at [188, 872] on icon "button" at bounding box center [195, 872] width 16 height 16
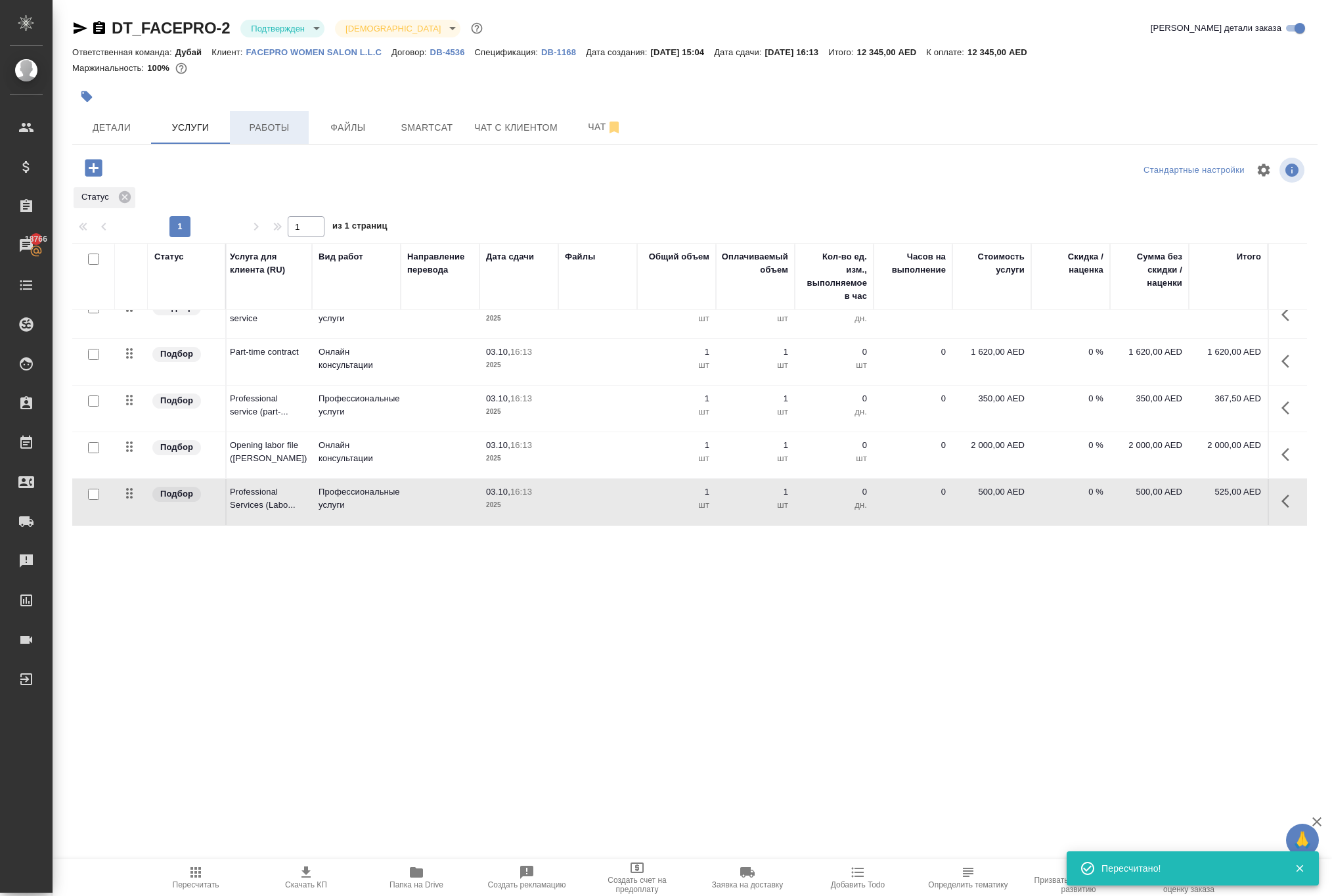
click at [278, 136] on span "Работы" at bounding box center [269, 127] width 63 height 17
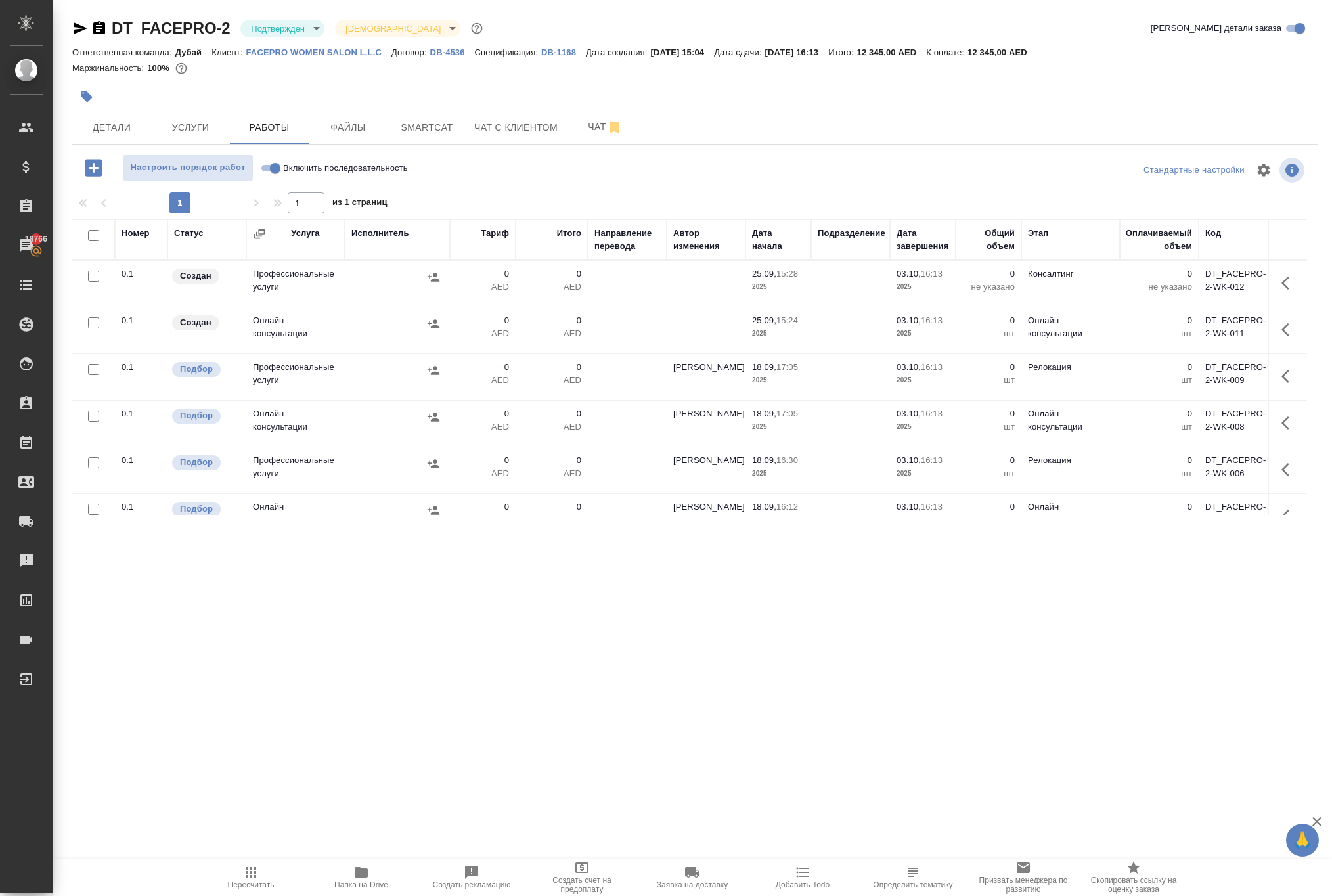
click at [586, 57] on p "DB-1168" at bounding box center [563, 52] width 44 height 10
click at [199, 136] on span "Услуги" at bounding box center [190, 127] width 63 height 17
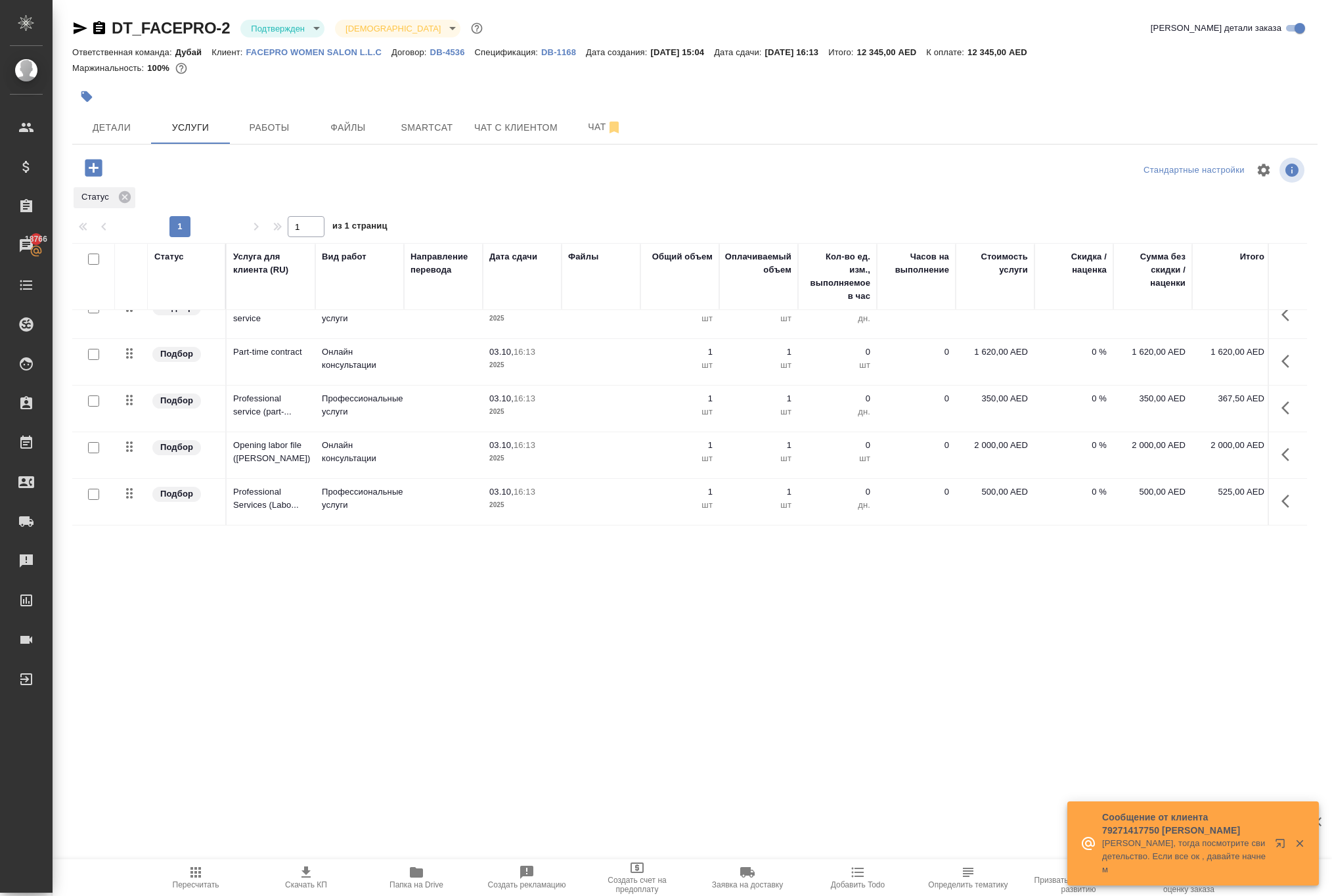
scroll to position [219, 0]
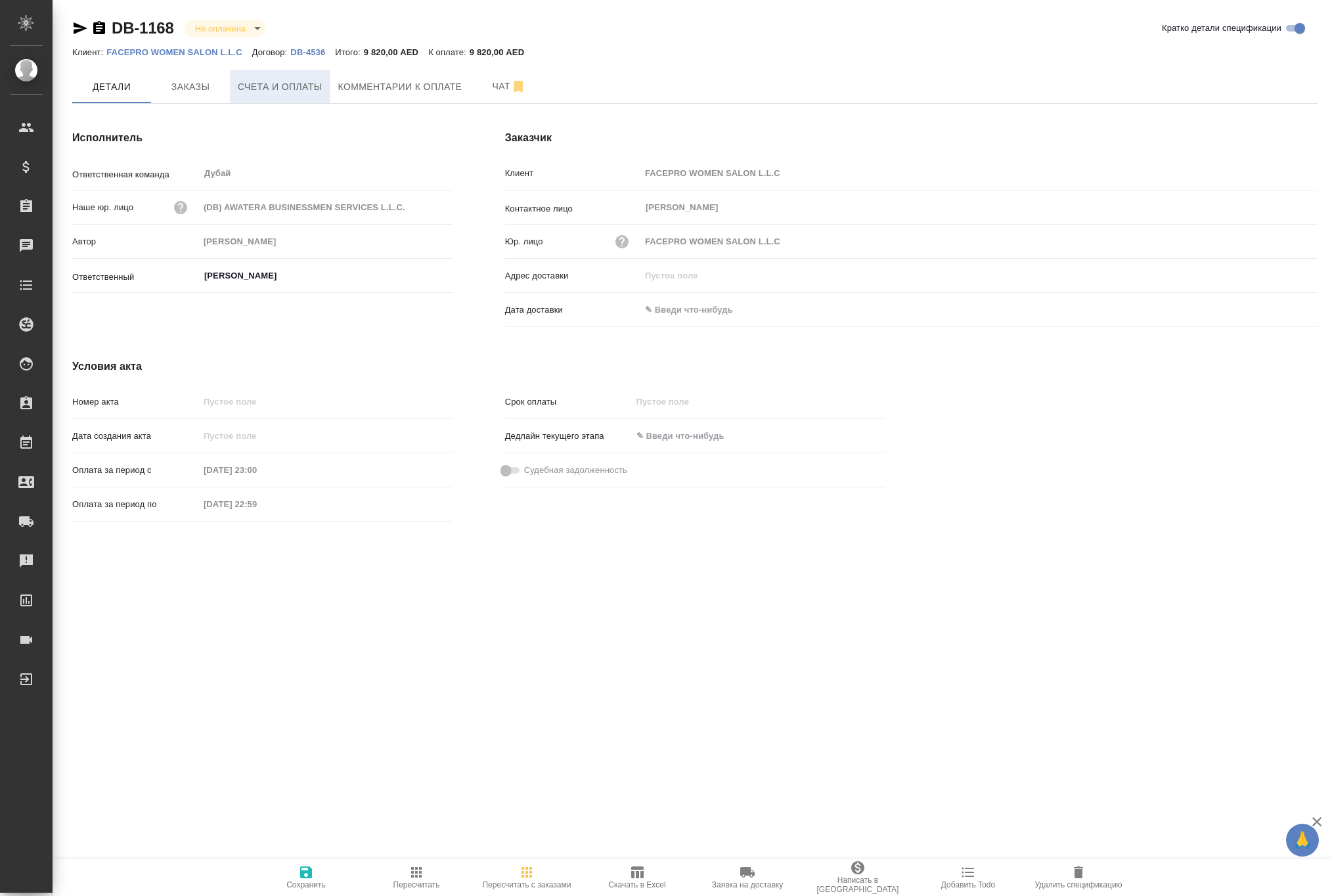
click at [292, 95] on span "Счета и оплаты" at bounding box center [280, 87] width 85 height 17
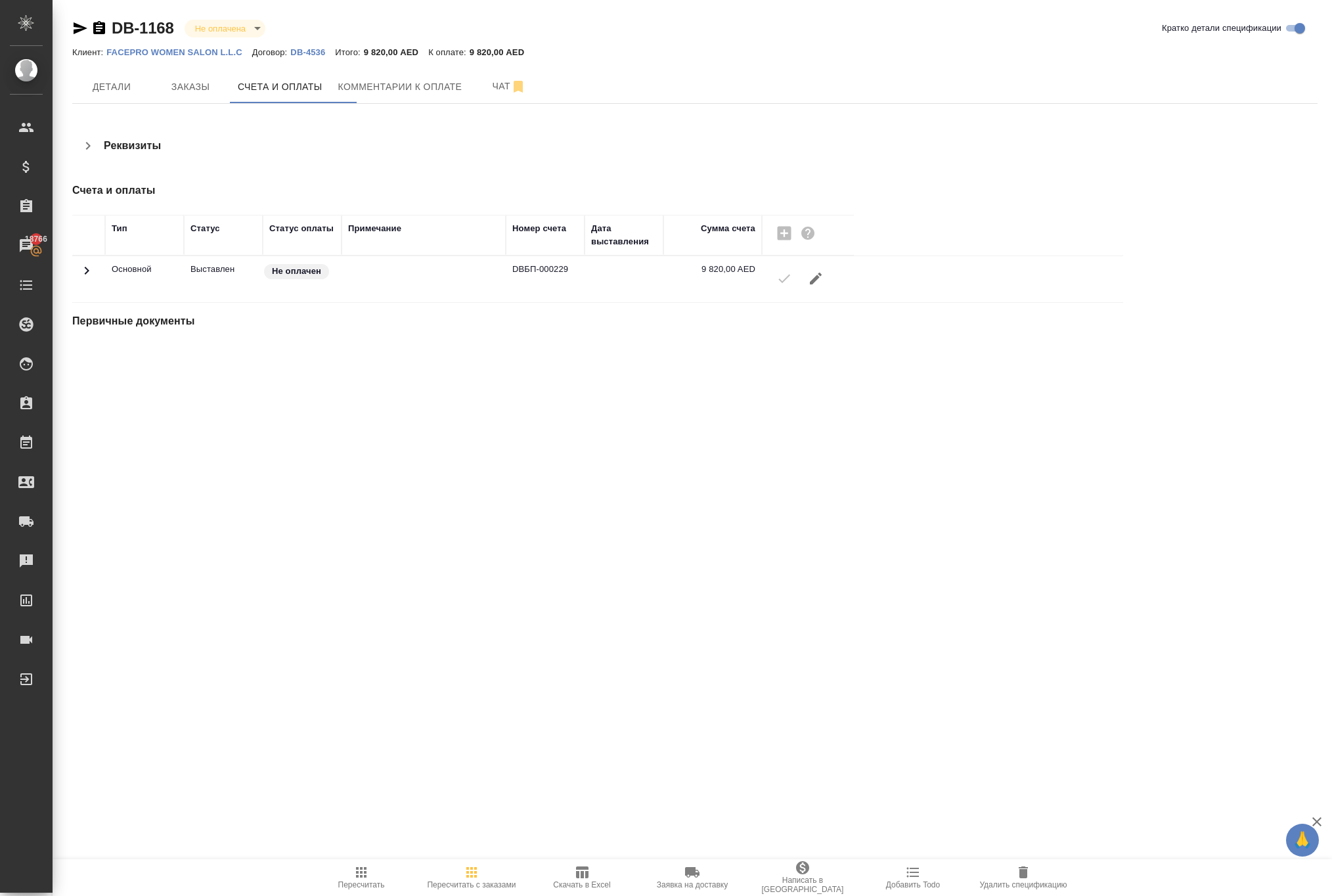
click at [822, 284] on icon "button" at bounding box center [816, 278] width 12 height 12
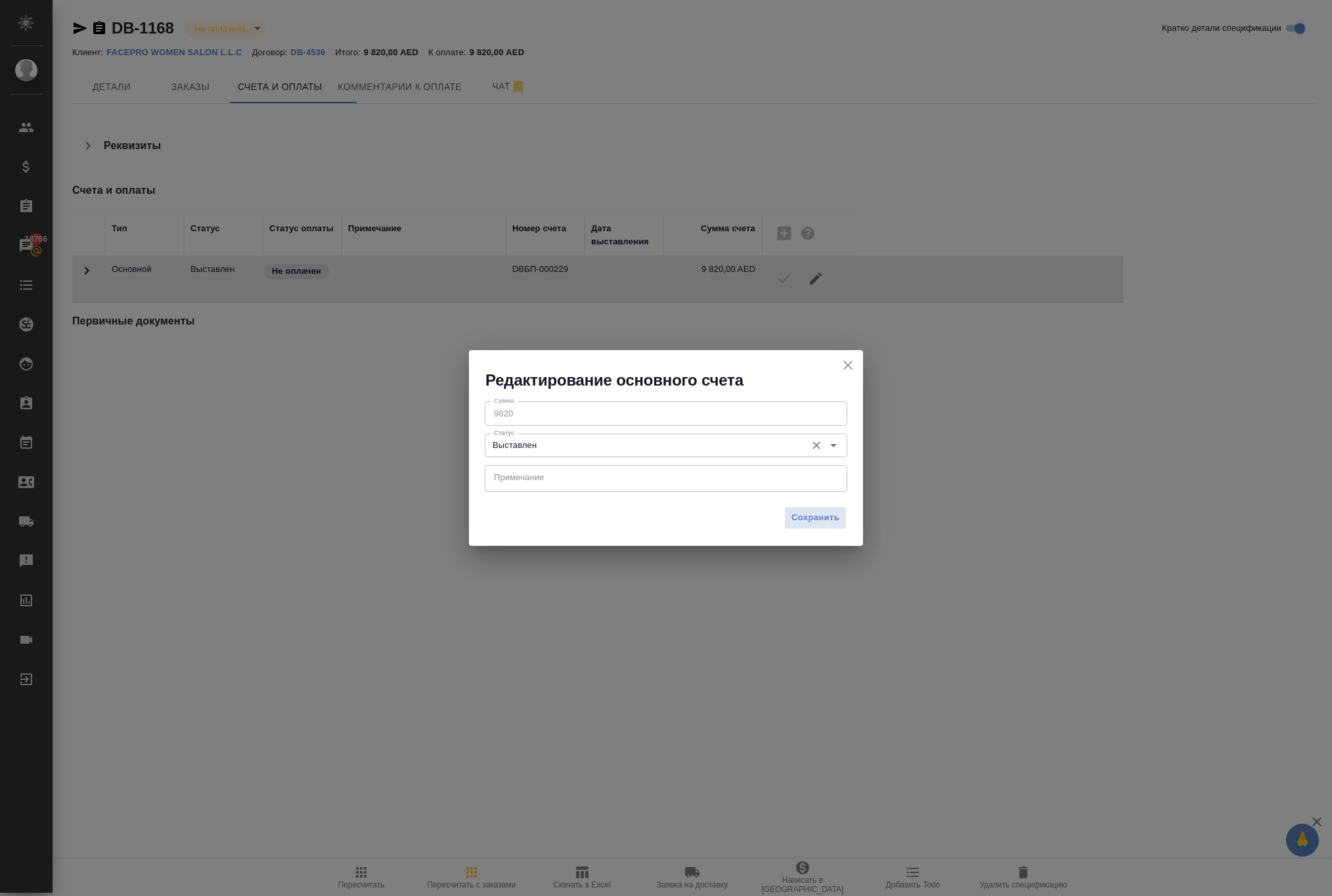
click at [720, 448] on input "Выставлен" at bounding box center [643, 445] width 311 height 16
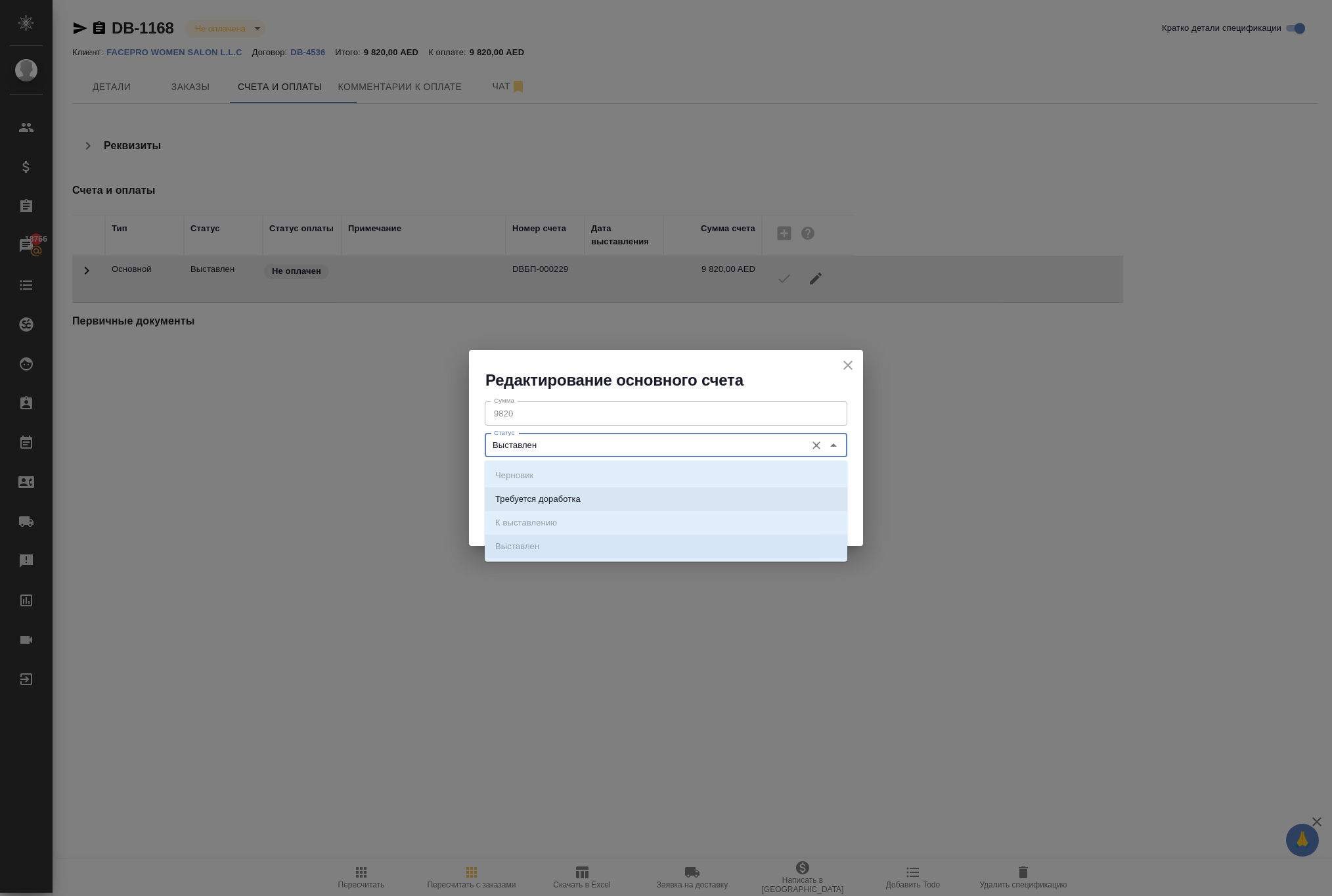
click at [697, 496] on li "Требуется доработка" at bounding box center [665, 499] width 362 height 24
type input "Требуется доработка"
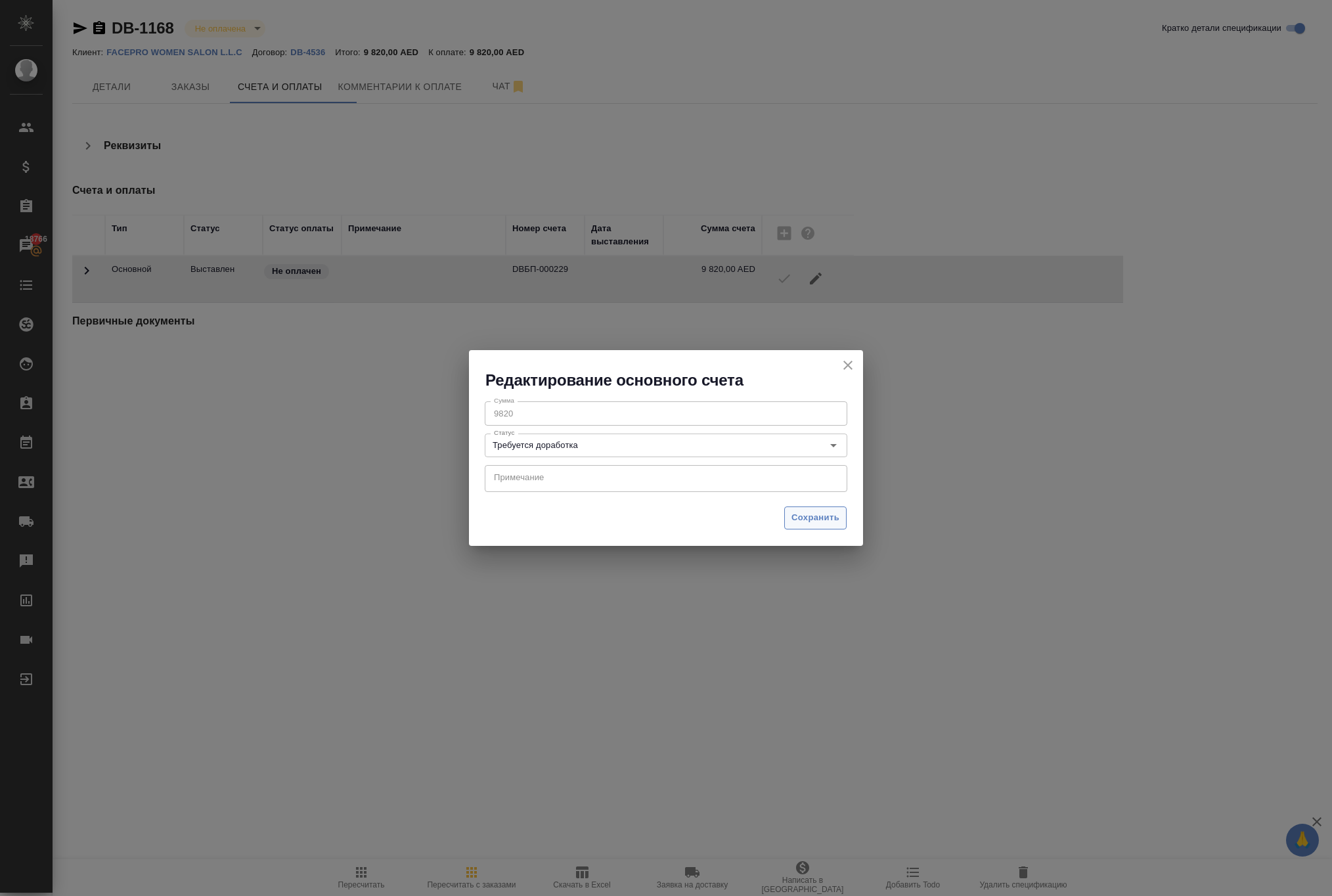
click at [792, 520] on span "Сохранить" at bounding box center [815, 518] width 48 height 15
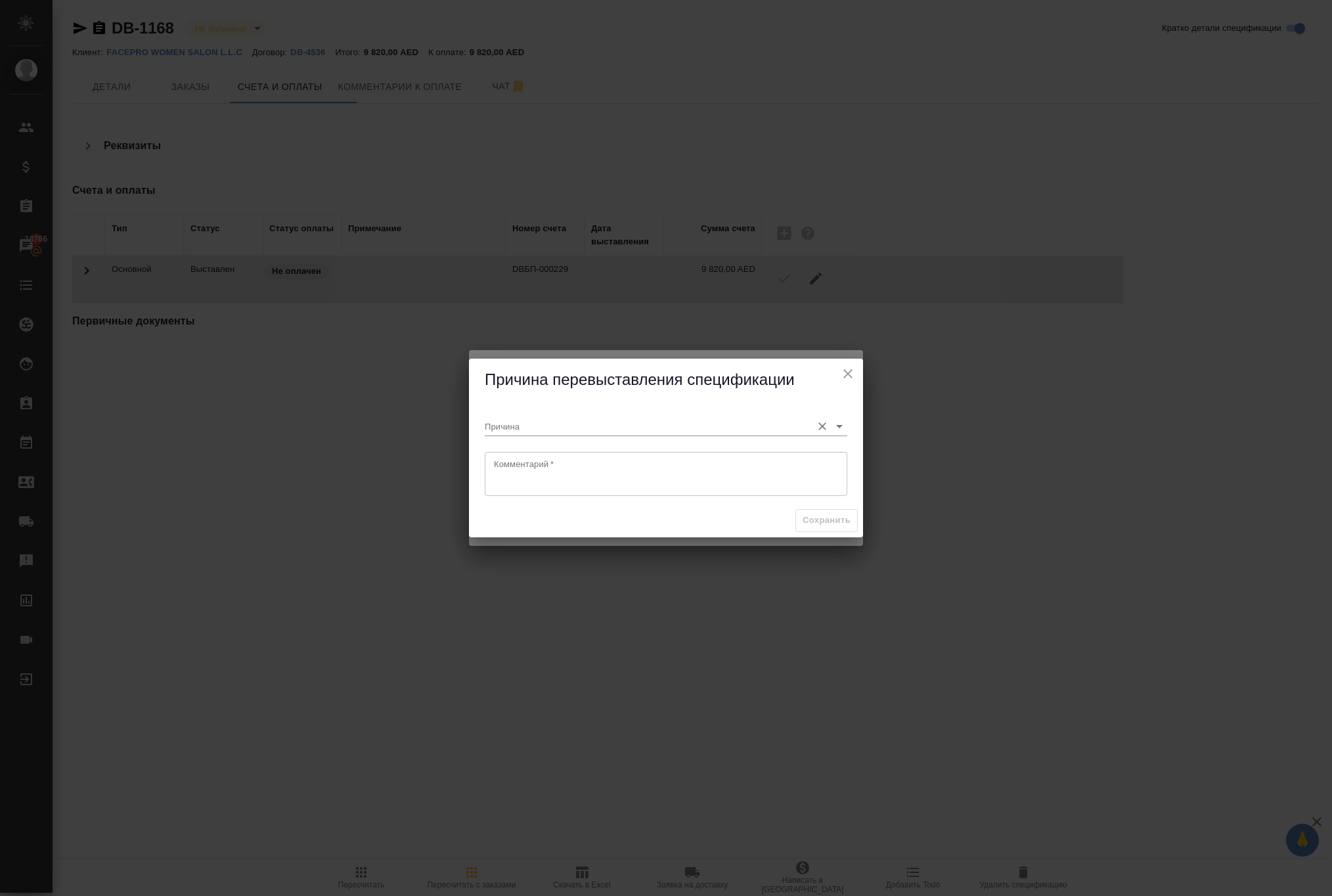
click at [637, 417] on input "Причина" at bounding box center [645, 425] width 321 height 18
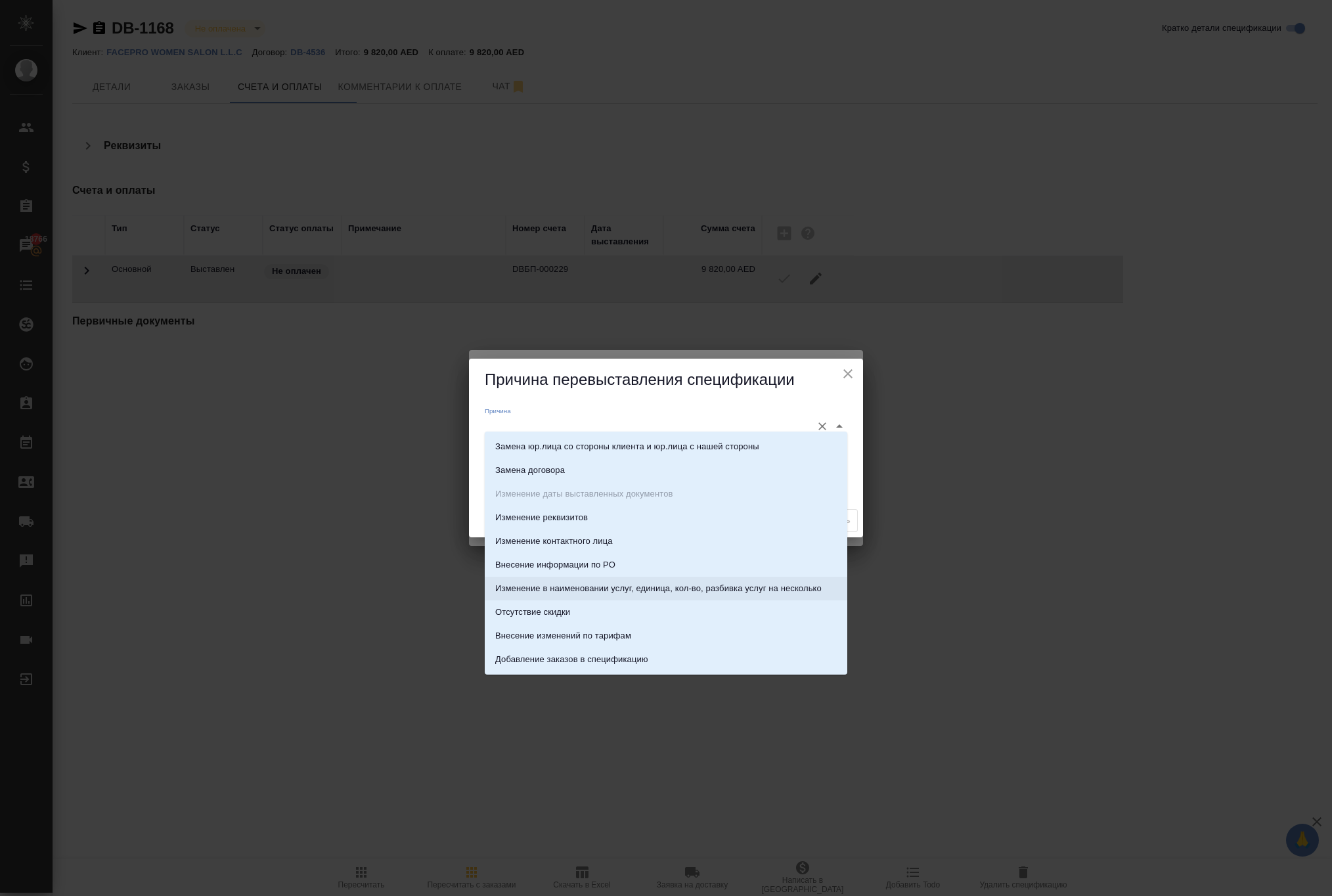
click at [622, 585] on p "Изменение в наименовании услуг, единица, кол-во, разбивка услуг на несколько" at bounding box center [658, 588] width 327 height 13
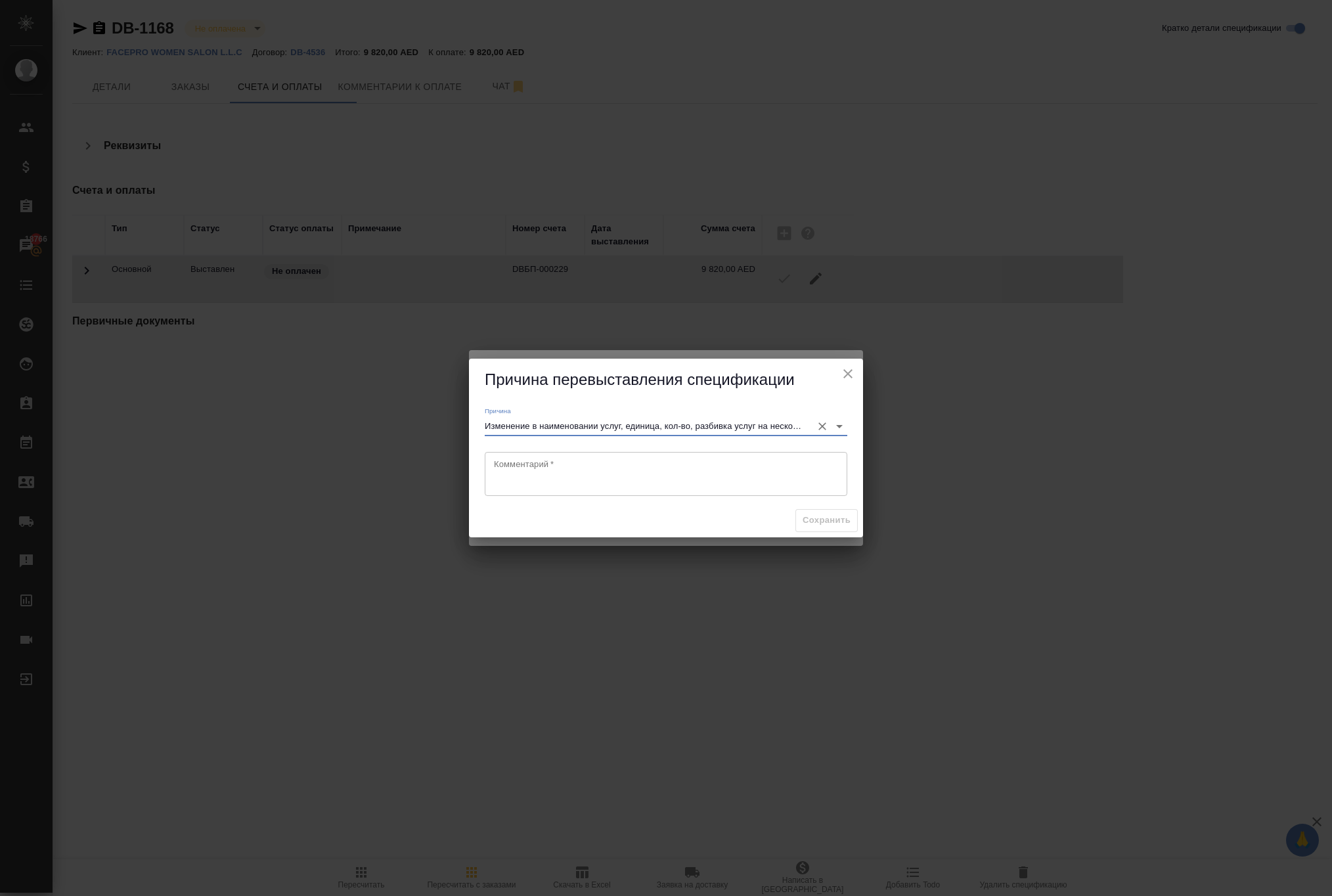
click at [700, 474] on textarea at bounding box center [665, 474] width 344 height 30
click at [704, 417] on input "Изменение в наименовании услуг, единица, кол-во, разбивка услуг на несколько" at bounding box center [645, 425] width 321 height 18
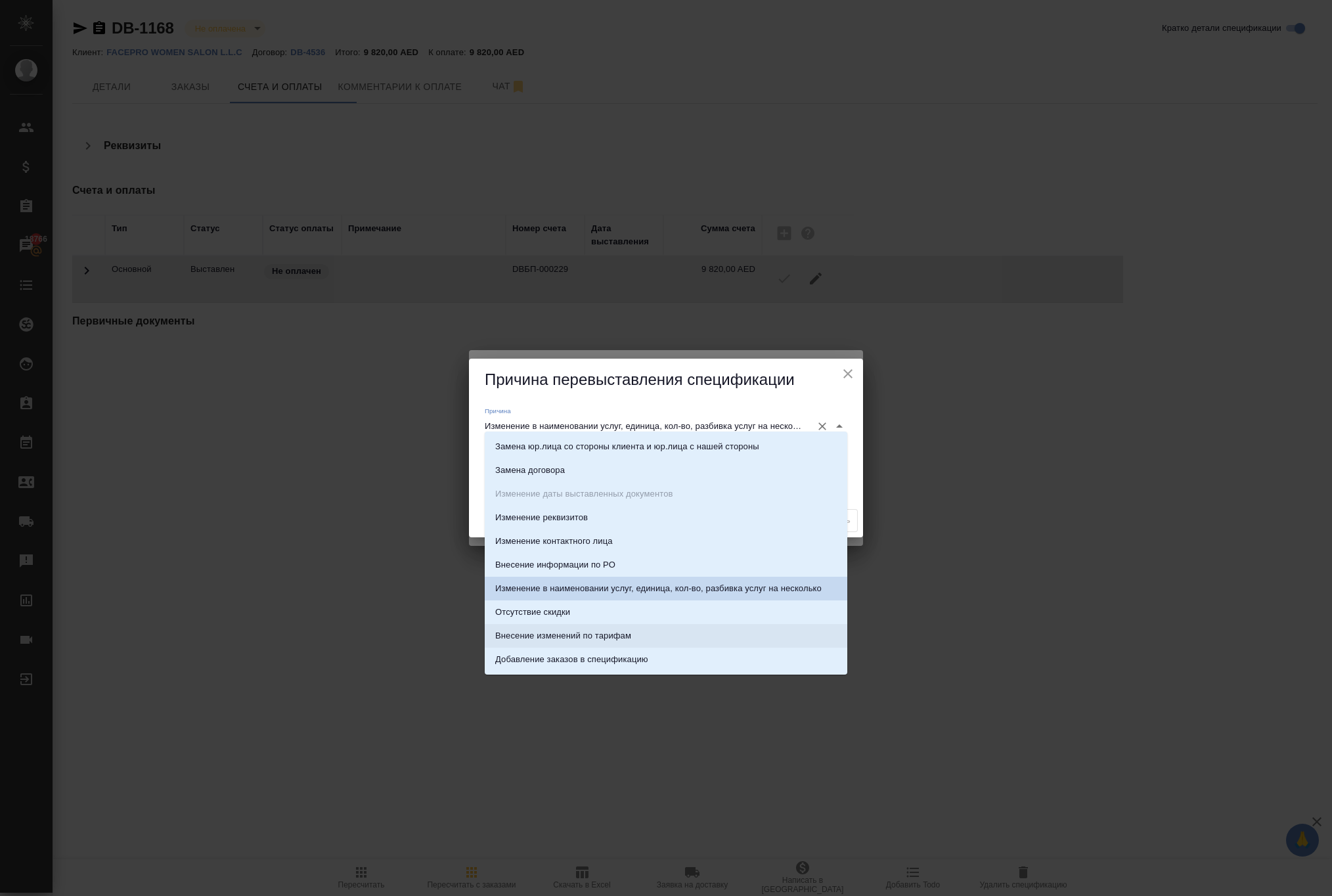
click at [631, 630] on p "Внесение изменений по тарифам" at bounding box center [563, 636] width 136 height 13
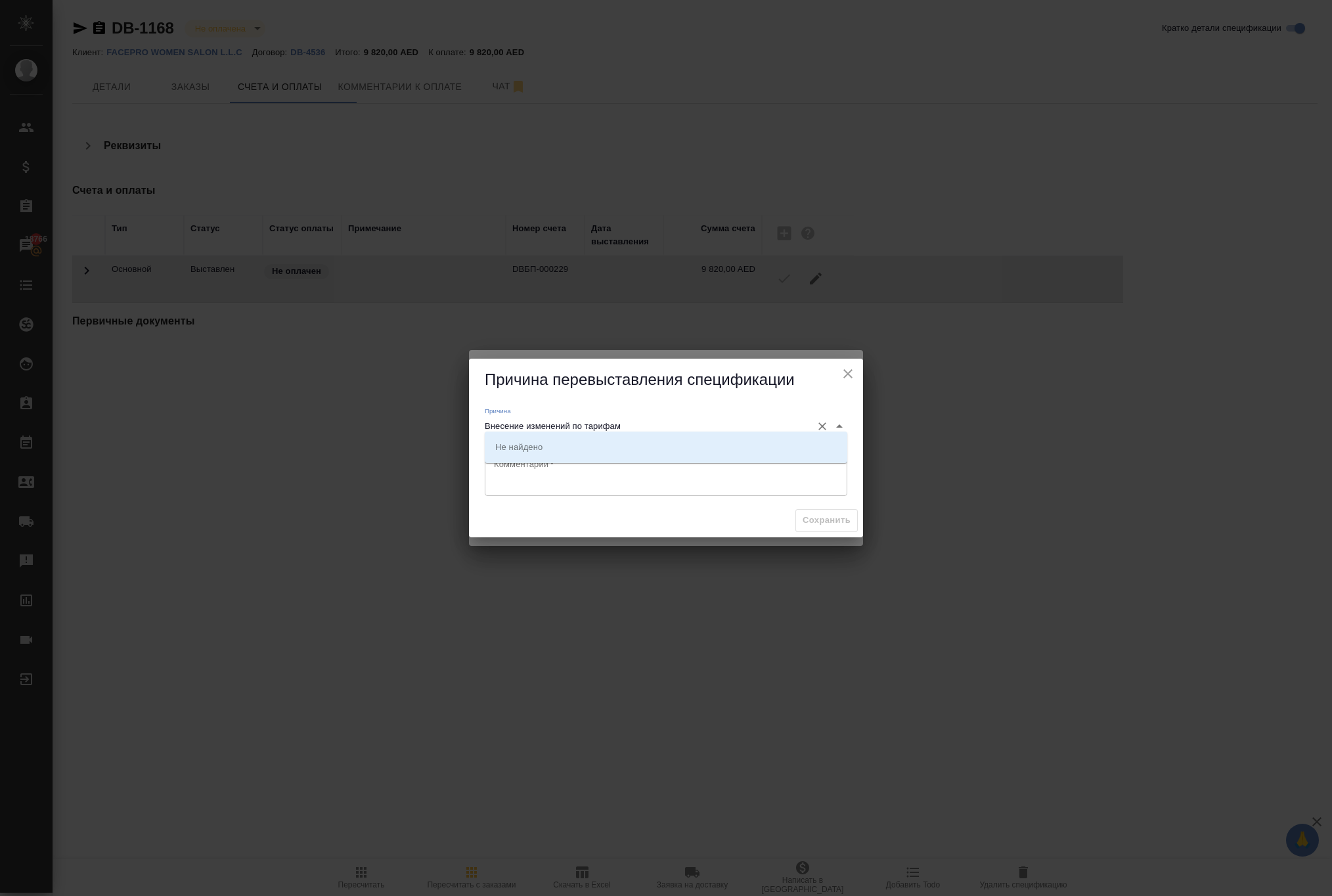
type input "Внесение изменений по тарифам"
click at [591, 483] on textarea at bounding box center [665, 474] width 344 height 30
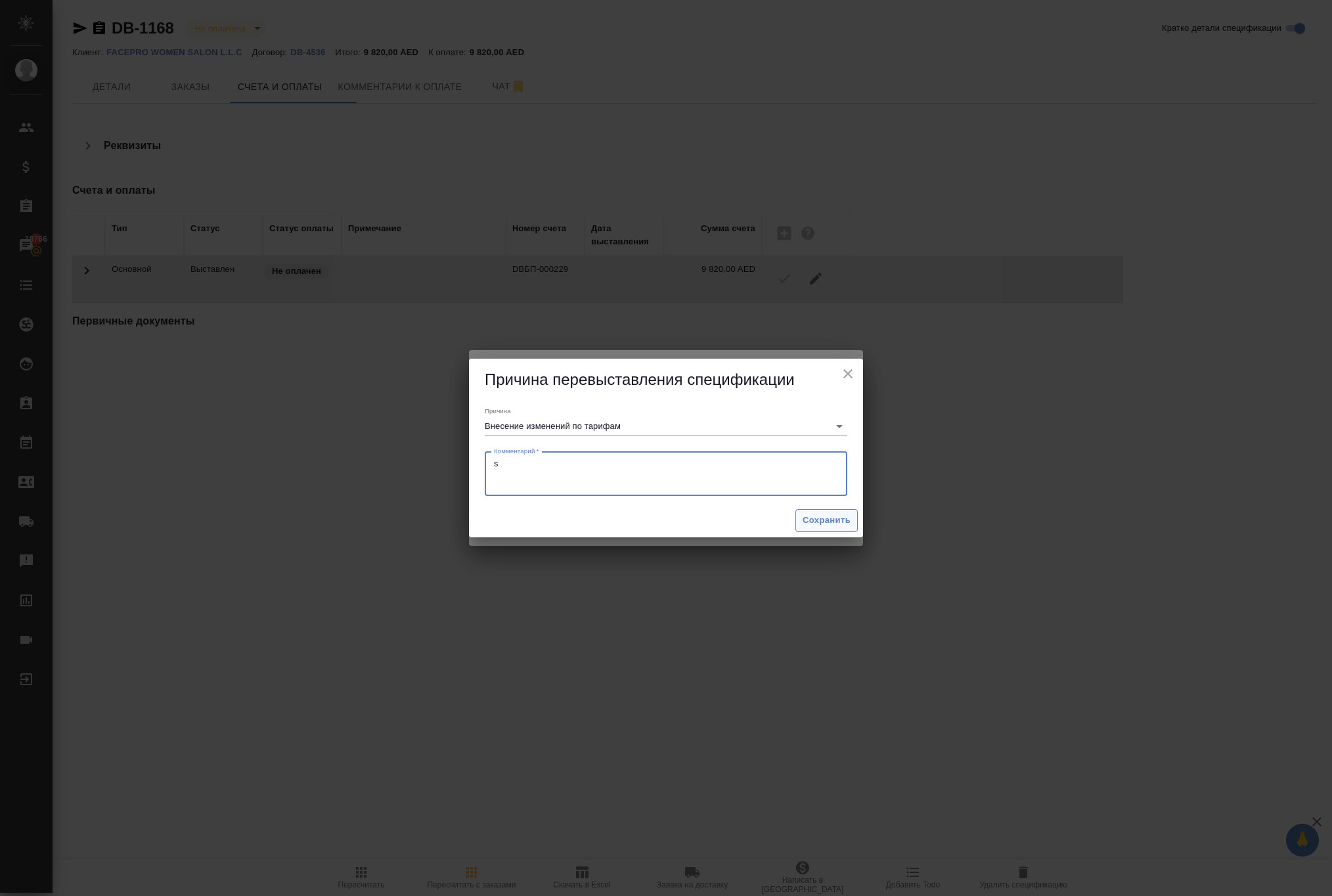
type textarea "s"
click at [803, 528] on span "Сохранить" at bounding box center [826, 520] width 48 height 15
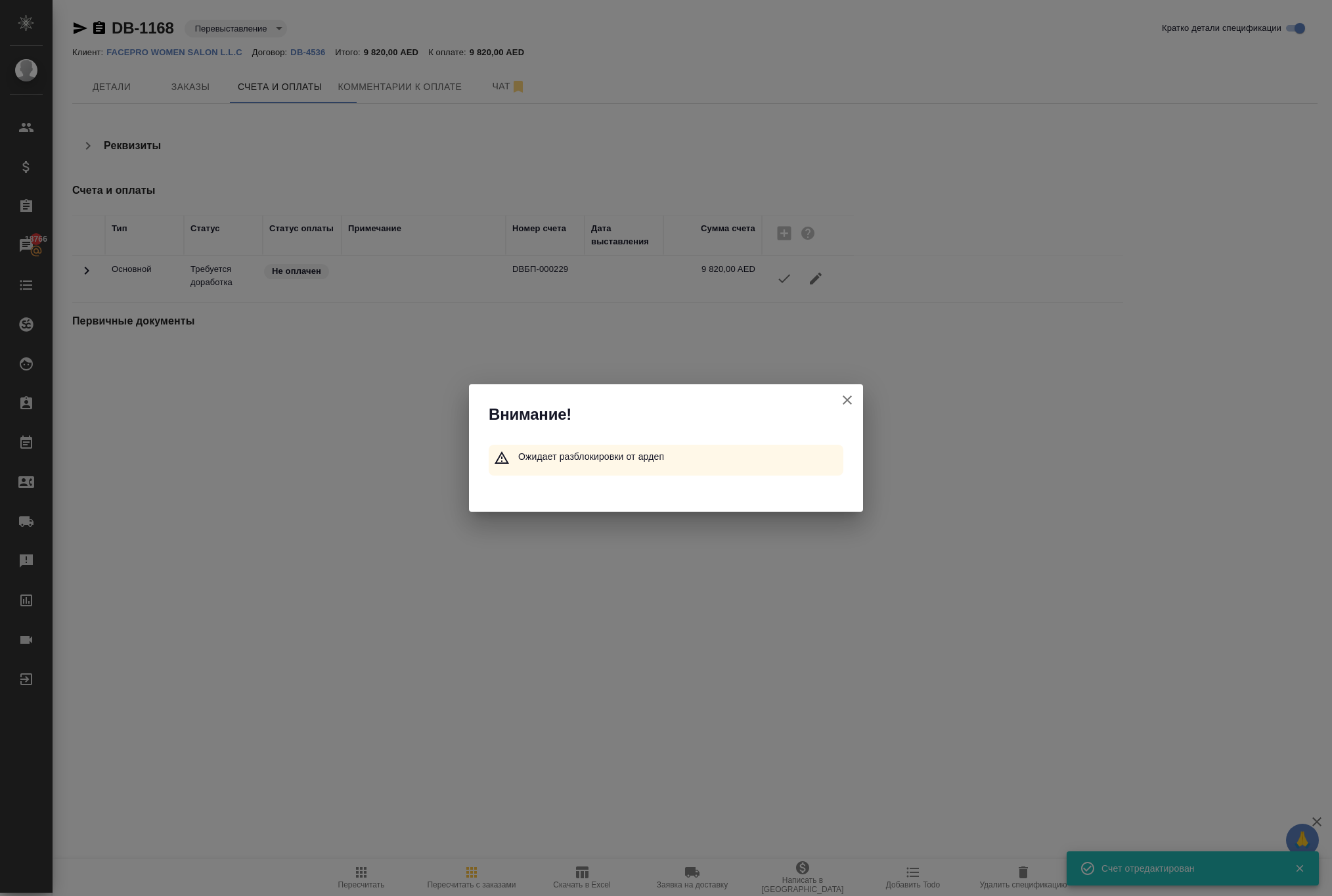
click at [839, 393] on icon "button" at bounding box center [847, 400] width 16 height 16
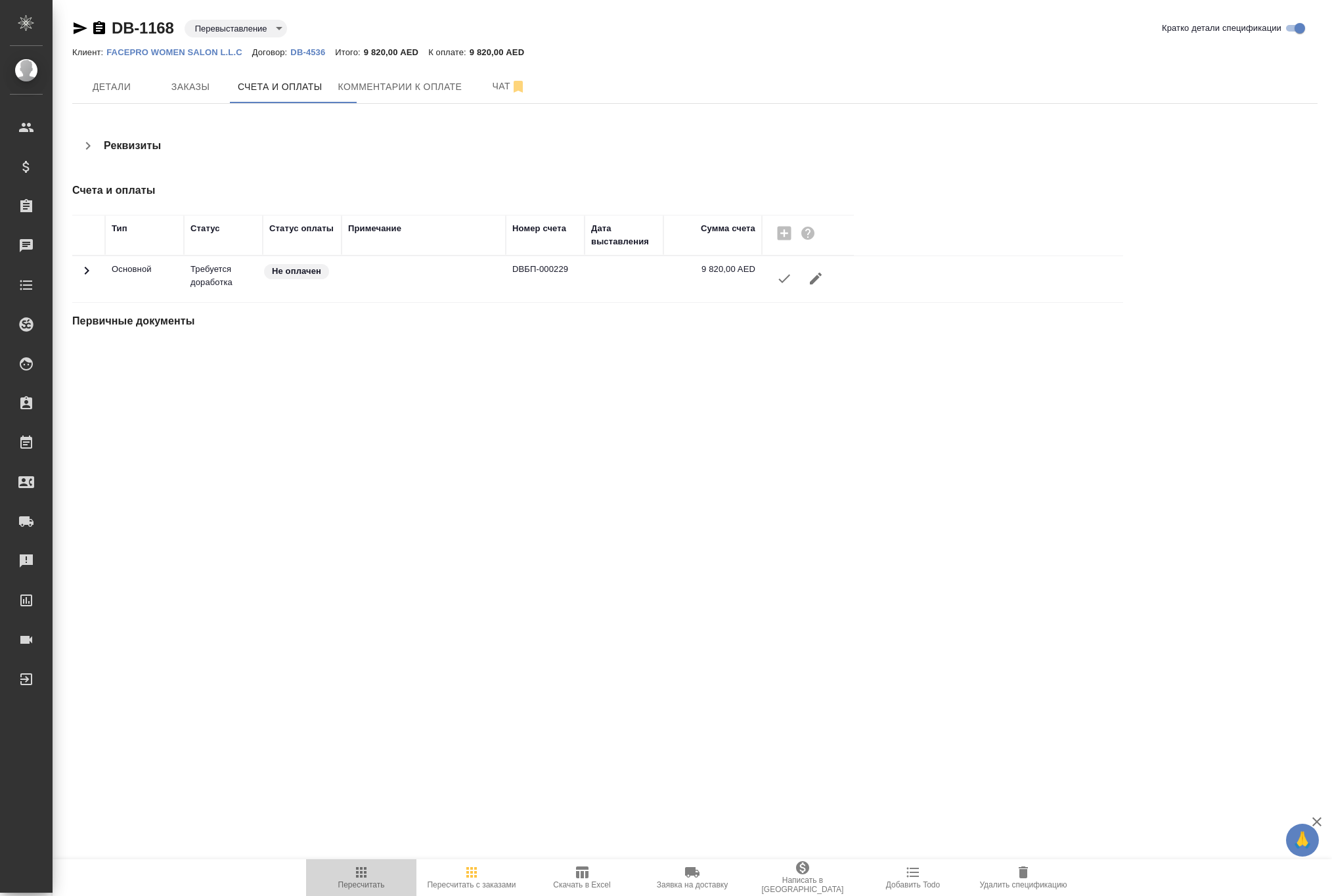
click at [356, 867] on icon "button" at bounding box center [361, 872] width 11 height 11
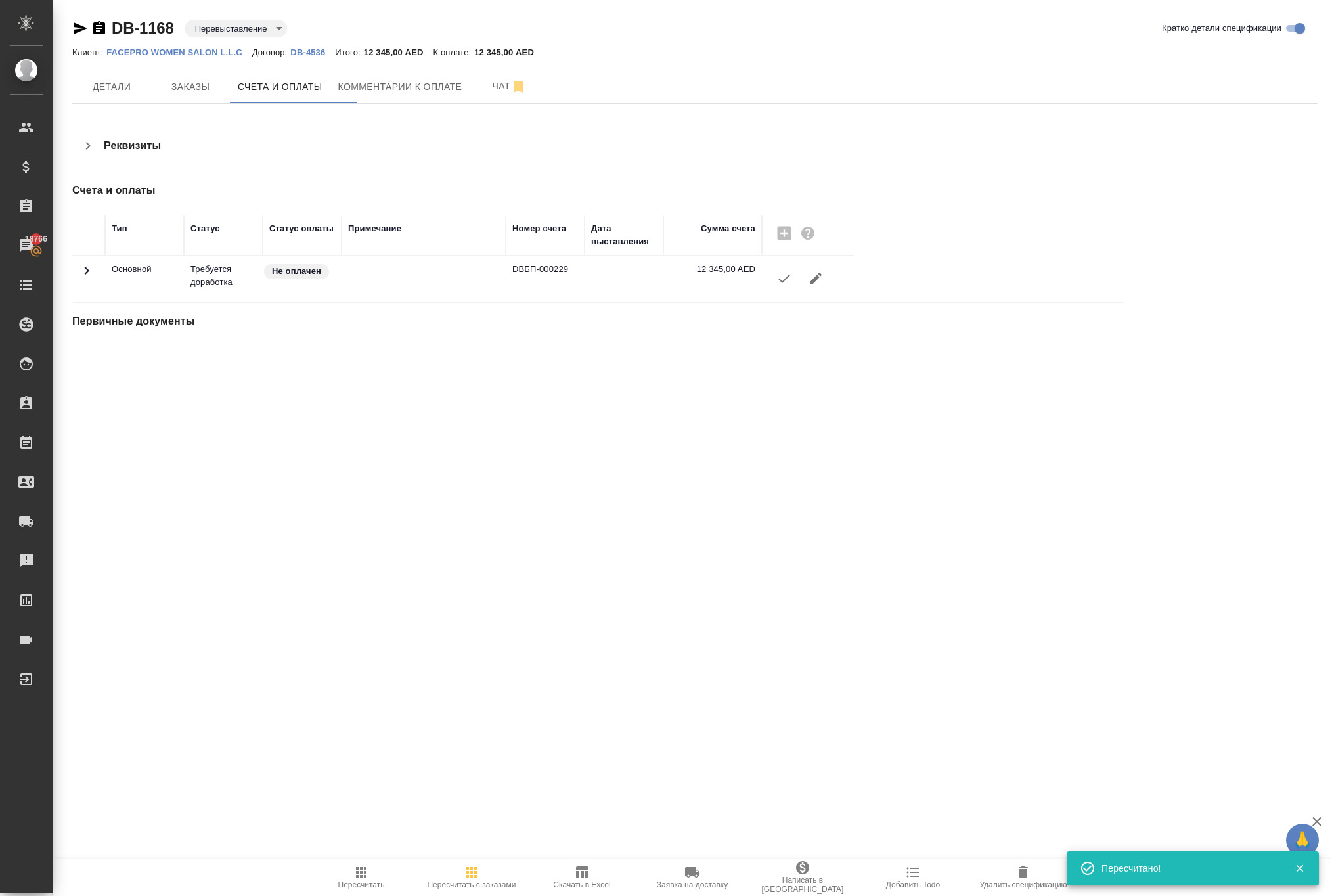
click at [788, 286] on icon "button" at bounding box center [784, 278] width 16 height 16
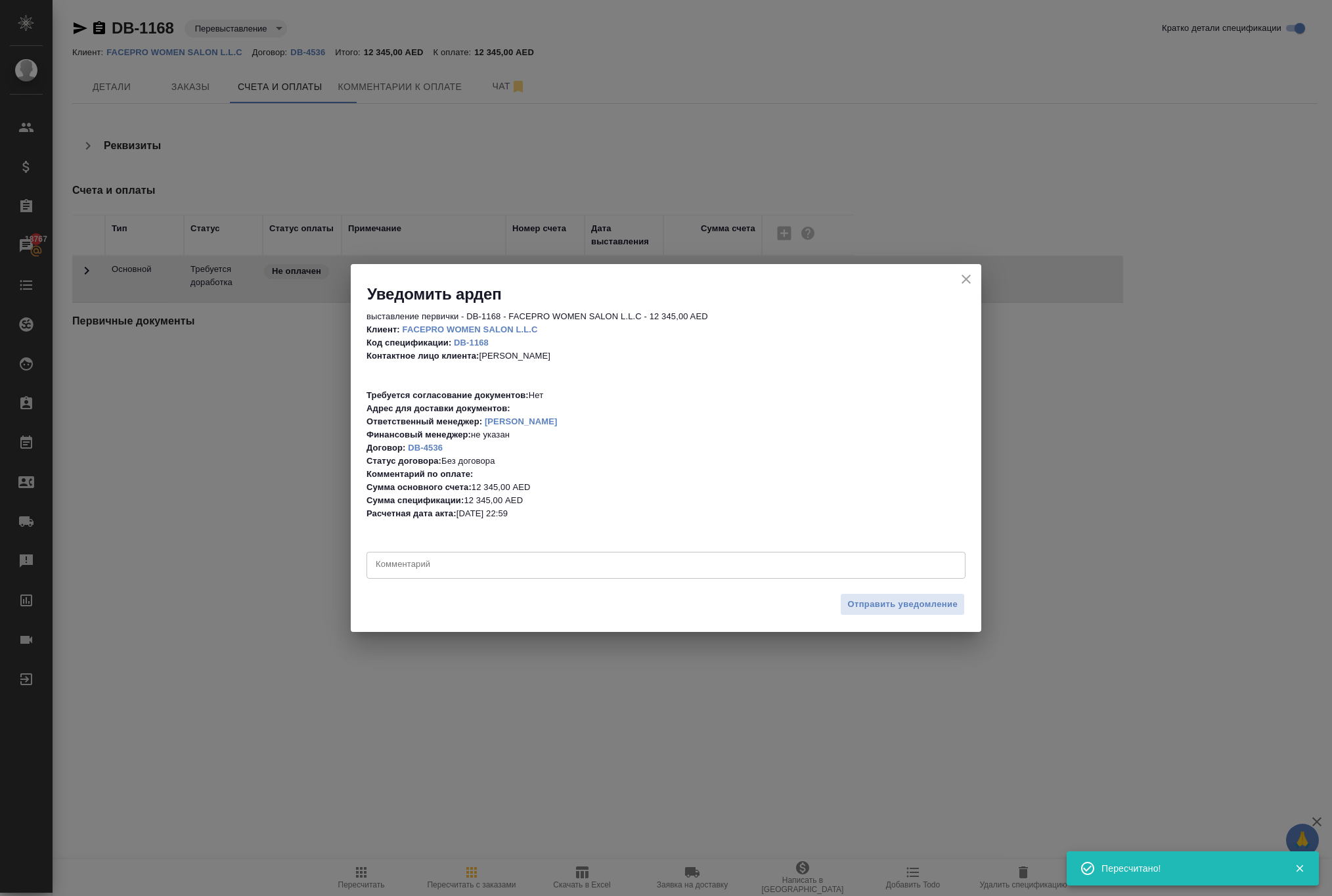
click at [633, 558] on textarea at bounding box center [666, 565] width 581 height 13
type textarea "c"
type textarea "d"
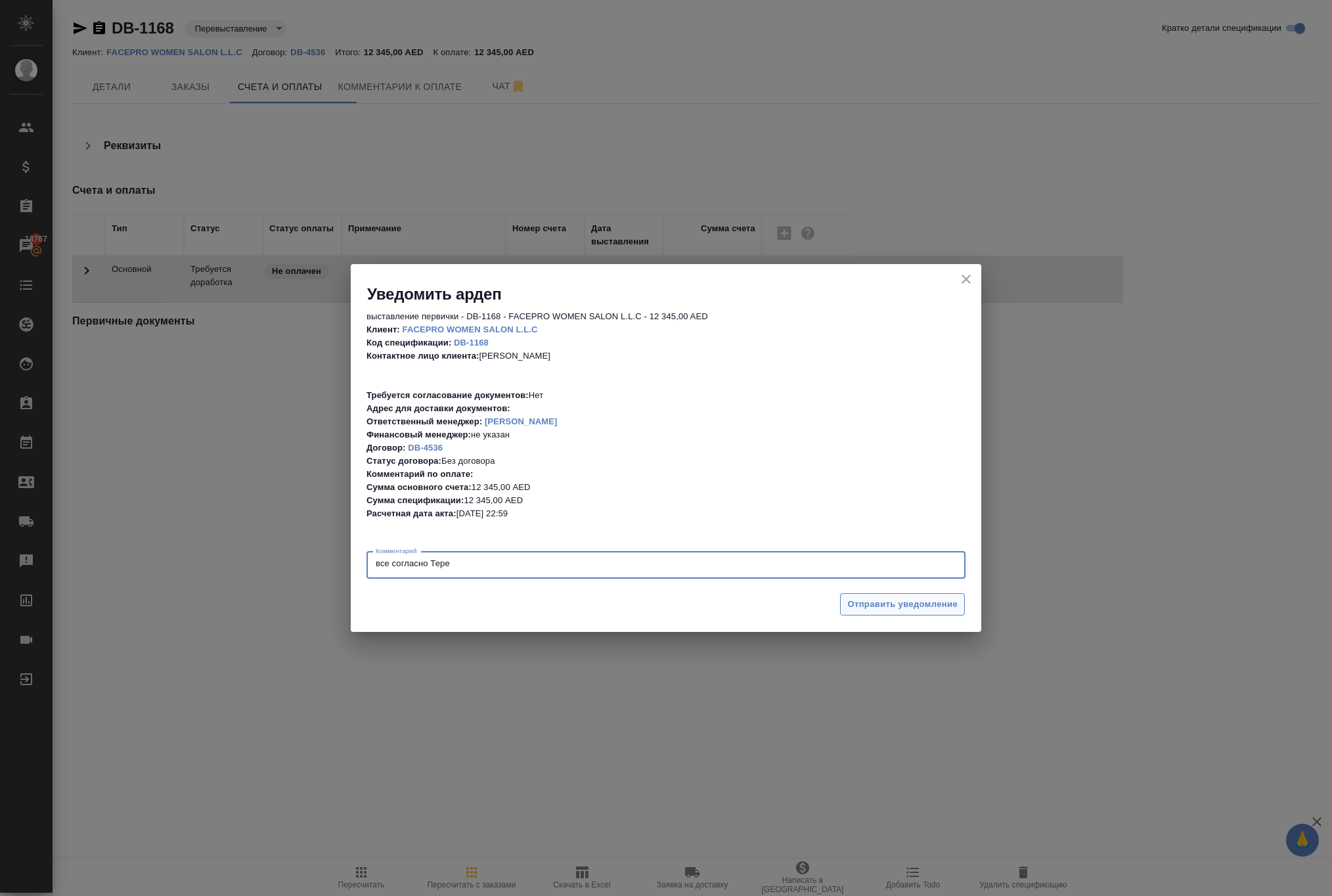
type textarea "все согласно Тере"
click at [859, 603] on span "Отправить уведомление" at bounding box center [902, 604] width 110 height 15
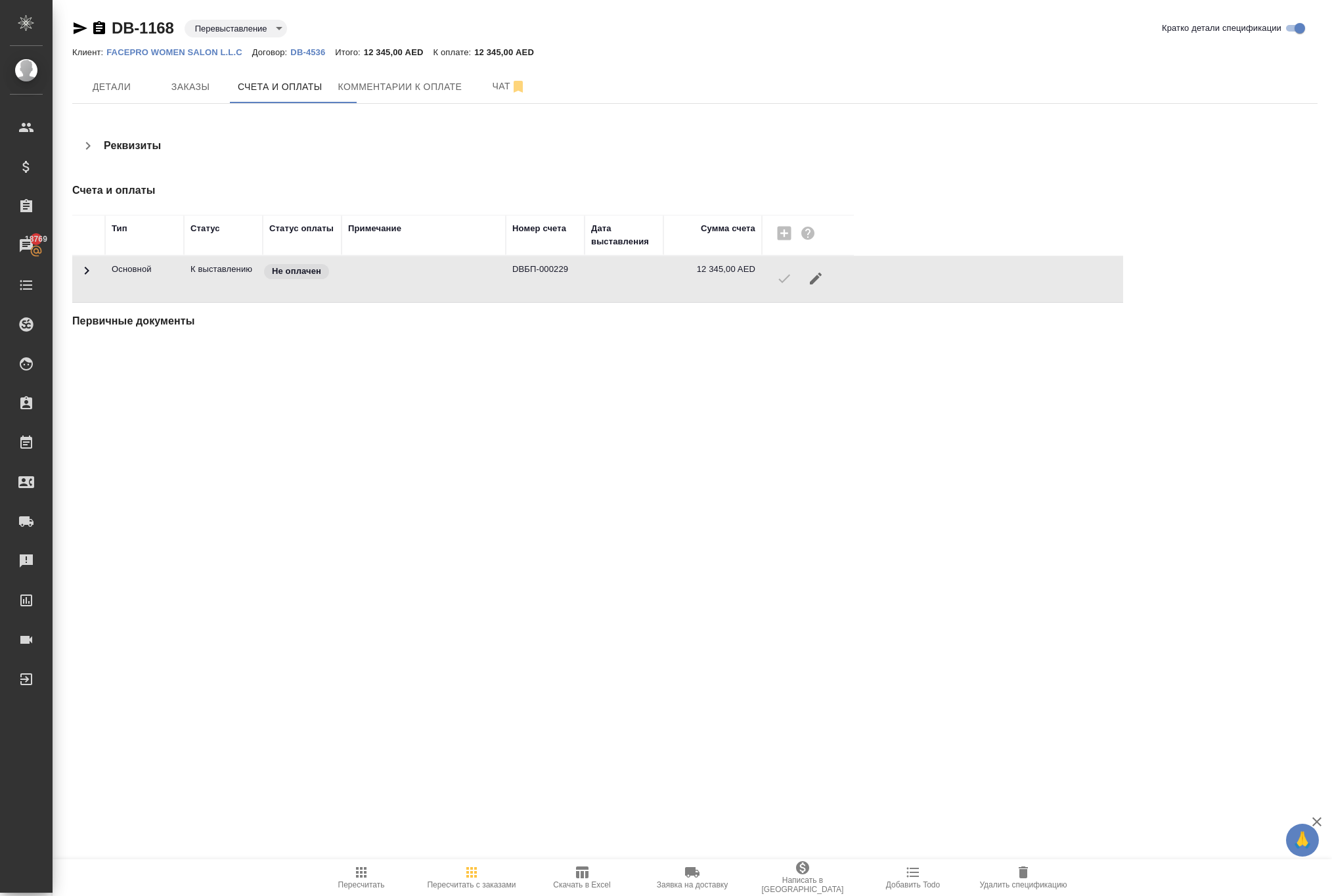
drag, startPoint x: 143, startPoint y: 34, endPoint x: 195, endPoint y: 36, distance: 52.0
drag, startPoint x: 140, startPoint y: 17, endPoint x: 205, endPoint y: 36, distance: 67.7
click at [205, 36] on div "DB-1168 Перевыставление reinvoiced" at bounding box center [185, 28] width 225 height 21
copy div "DB-1168"
